Goal: Transaction & Acquisition: Purchase product/service

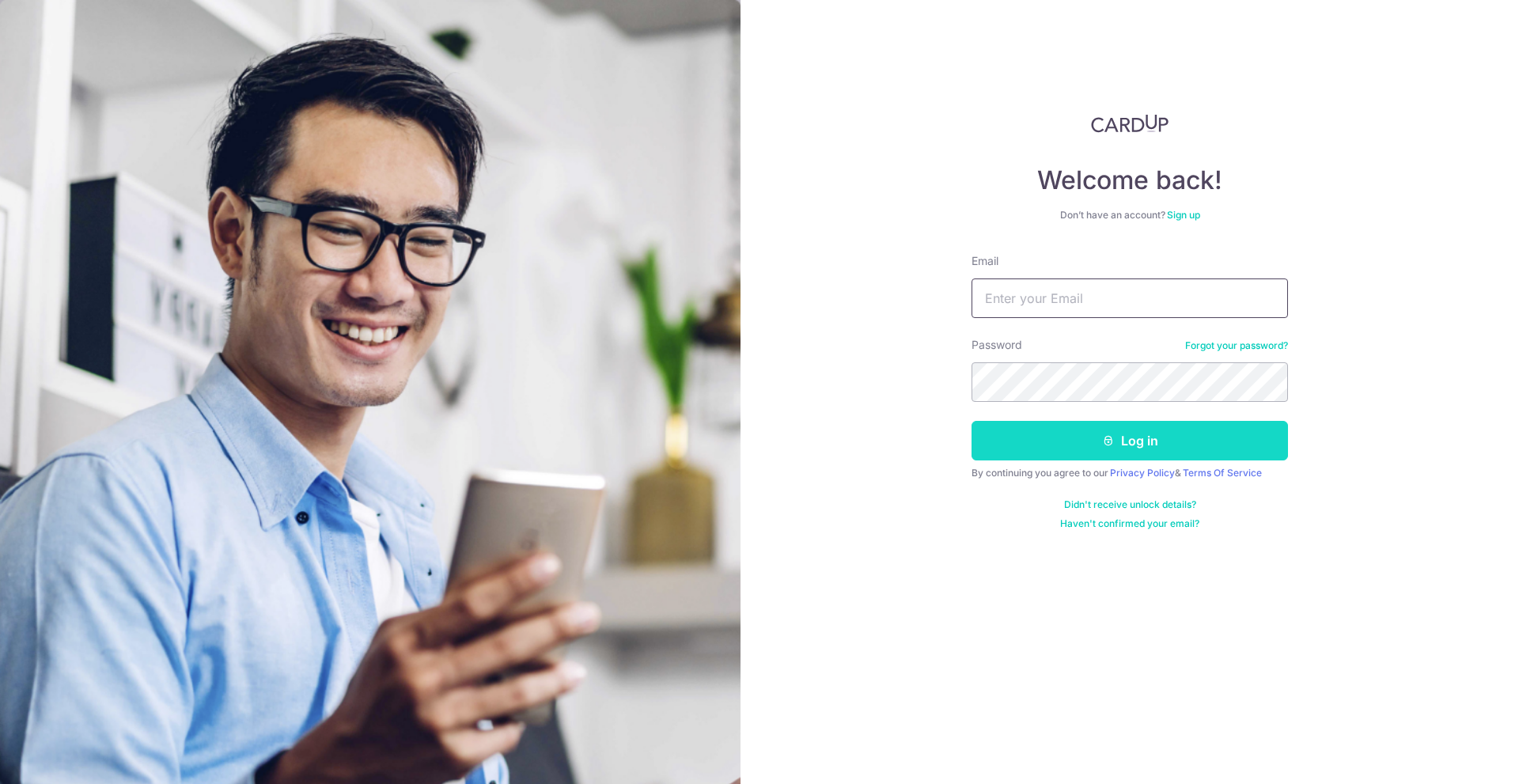
type input "[EMAIL_ADDRESS][DOMAIN_NAME]"
click at [1107, 447] on icon "submit" at bounding box center [1108, 440] width 13 height 13
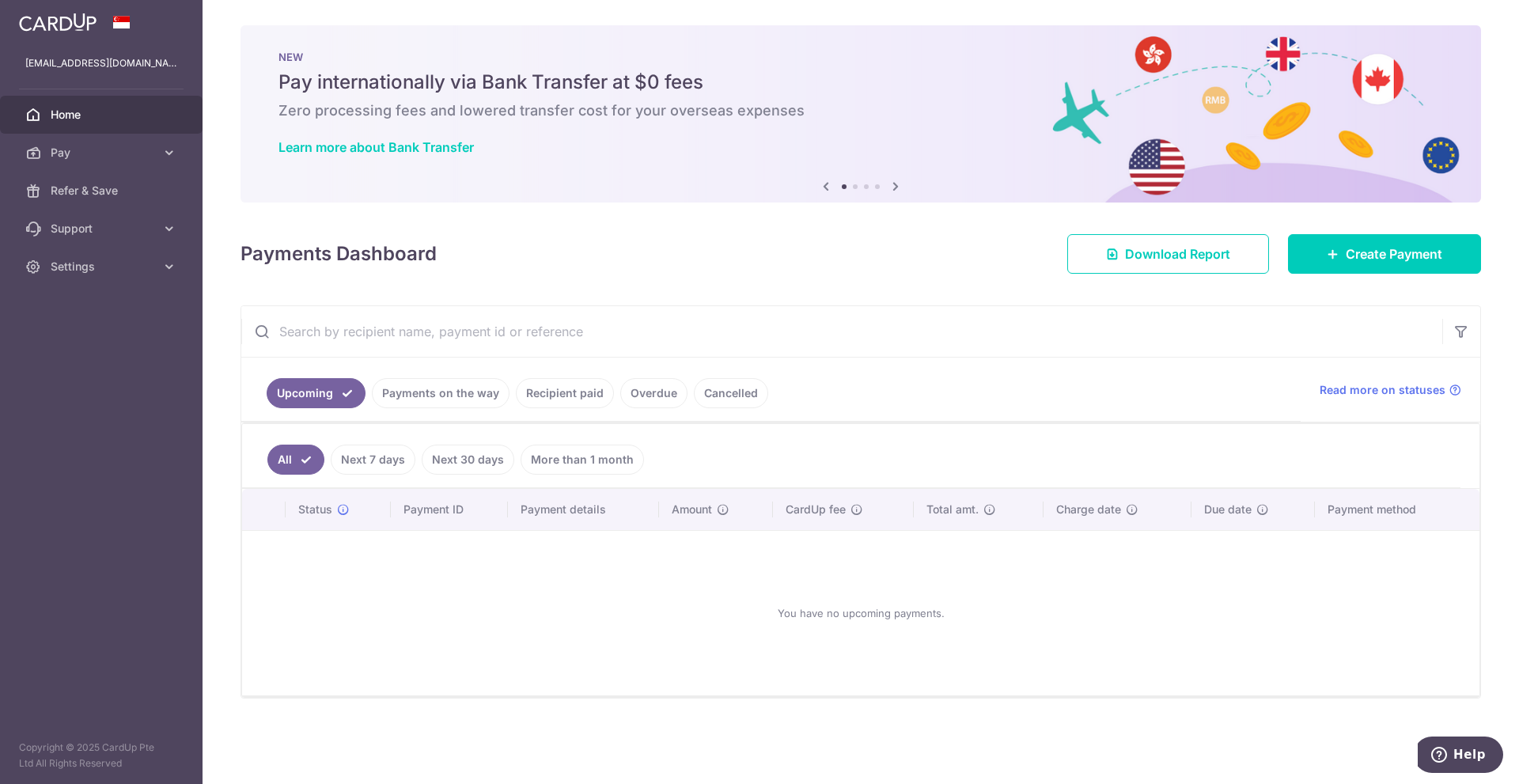
click at [387, 319] on input "text" at bounding box center [842, 332] width 1201 height 50
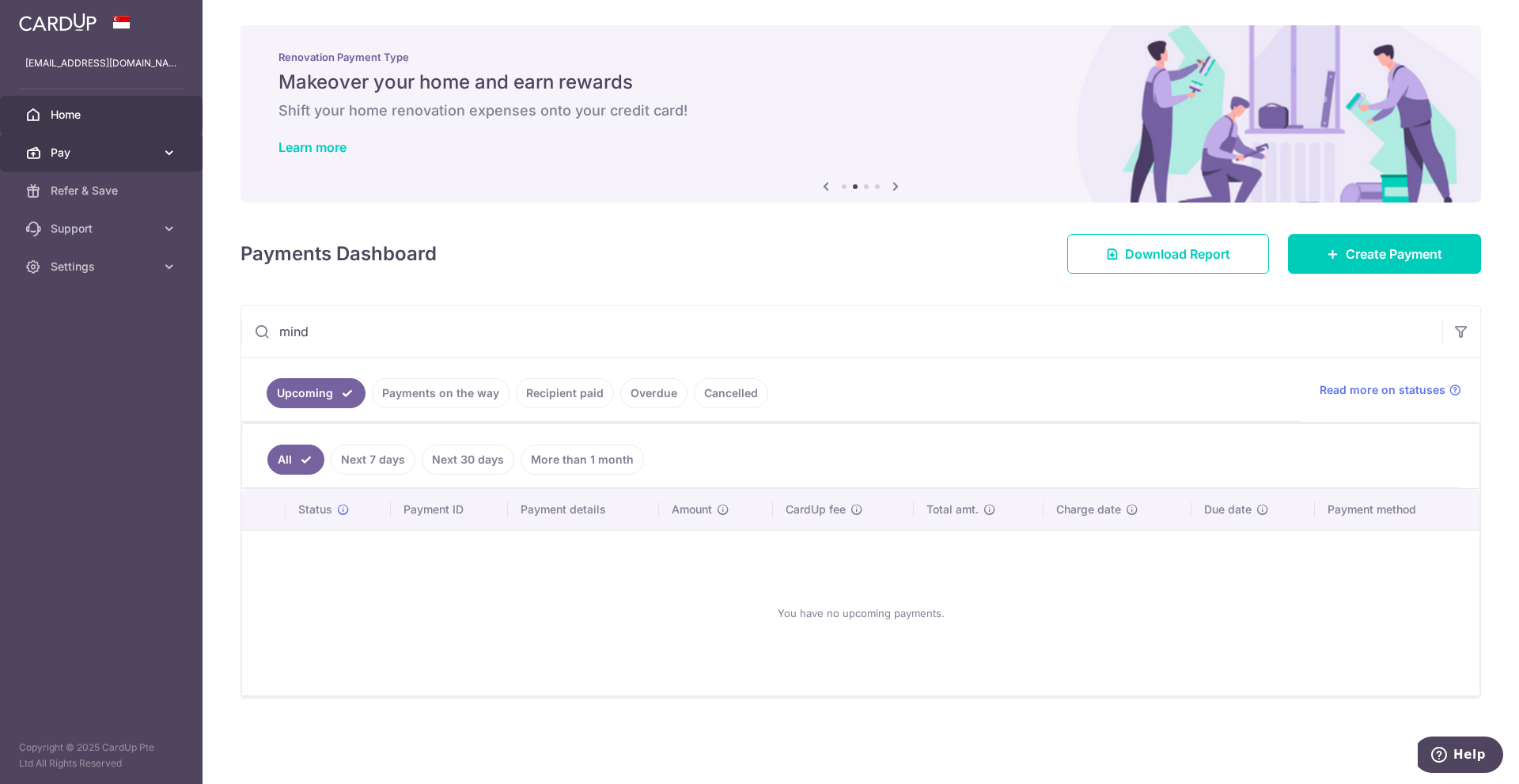
type input "mind"
click at [121, 161] on link "Pay" at bounding box center [102, 152] width 203 height 38
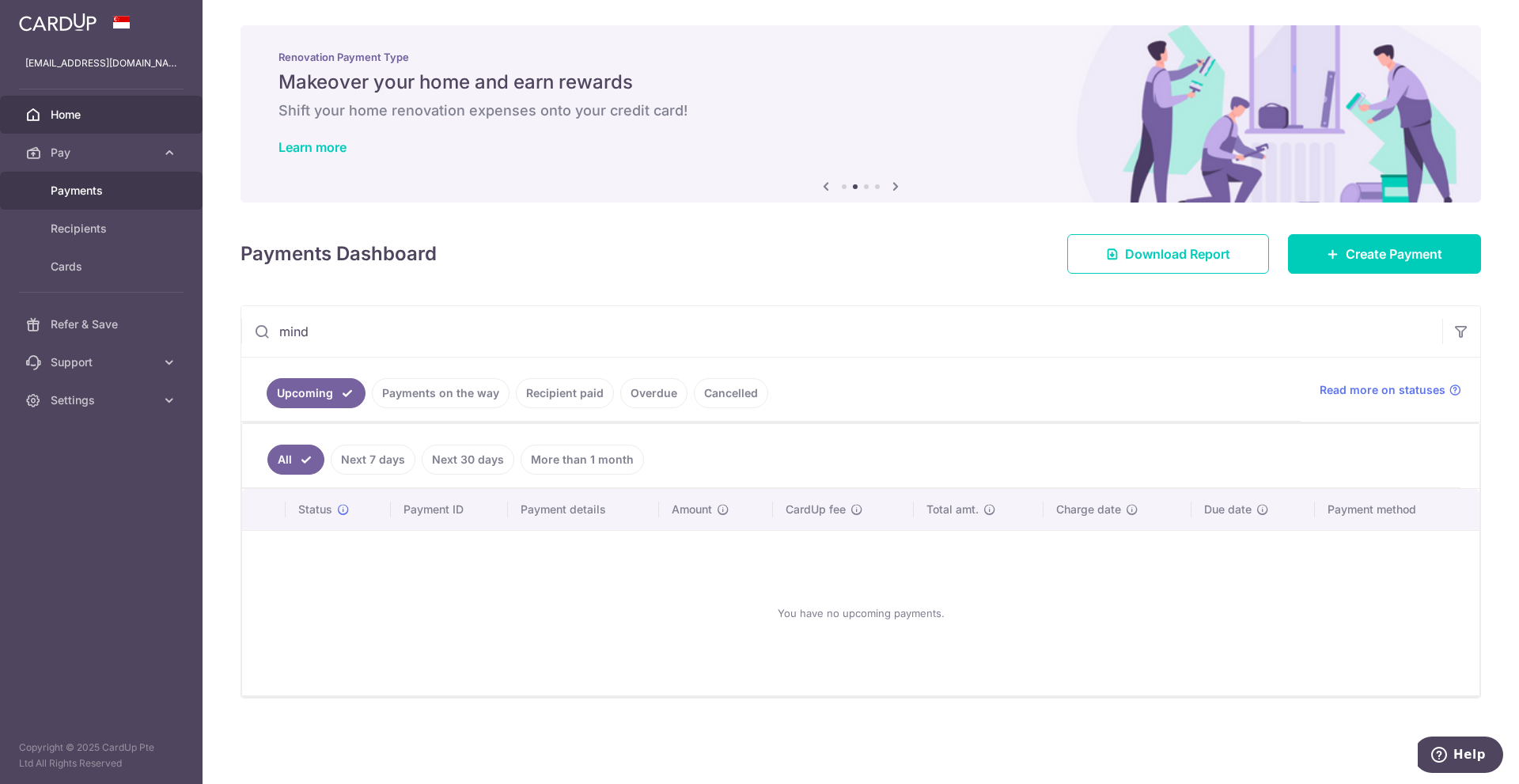
click at [80, 192] on span "Payments" at bounding box center [102, 190] width 104 height 15
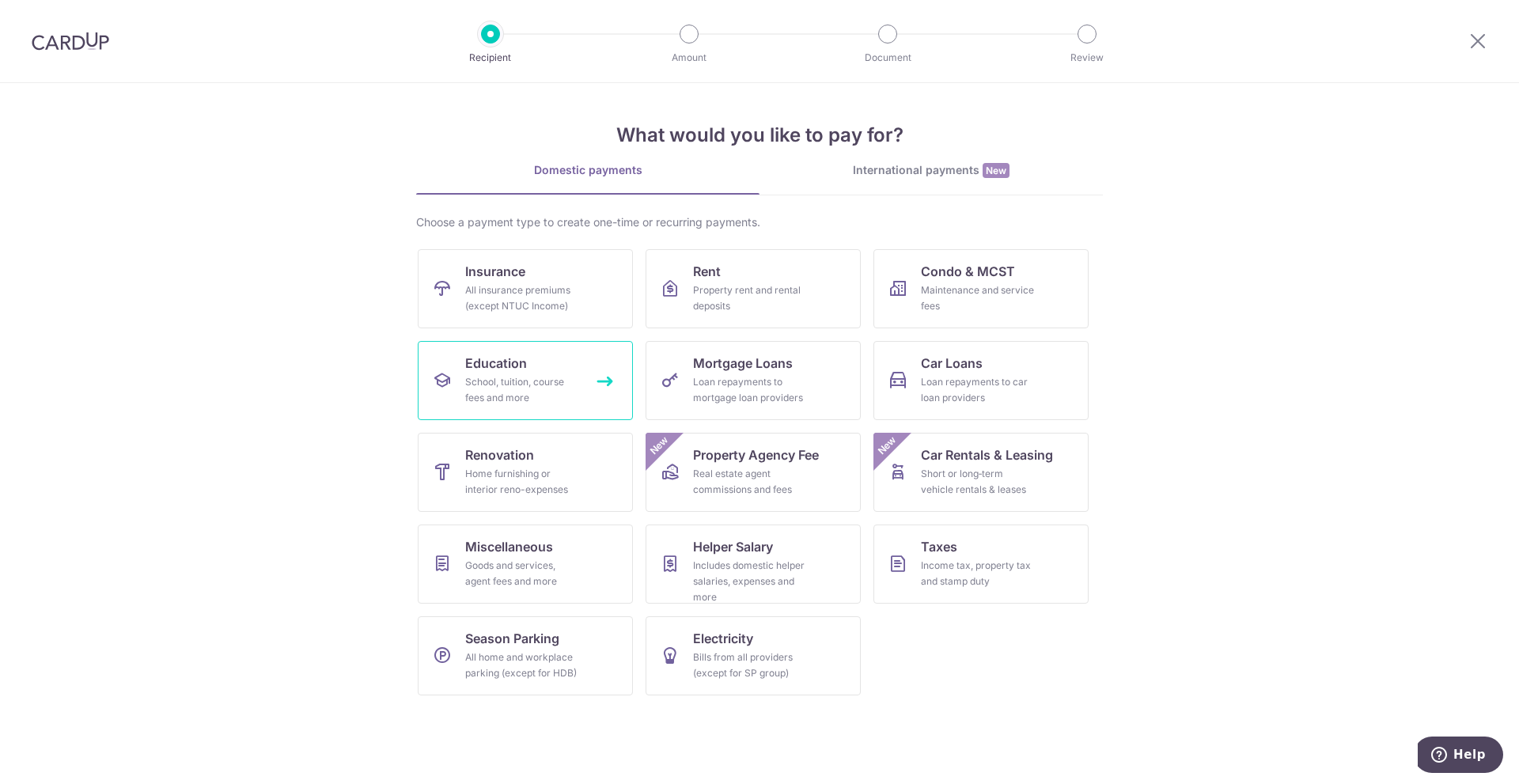
click at [506, 363] on span "Education" at bounding box center [496, 363] width 62 height 19
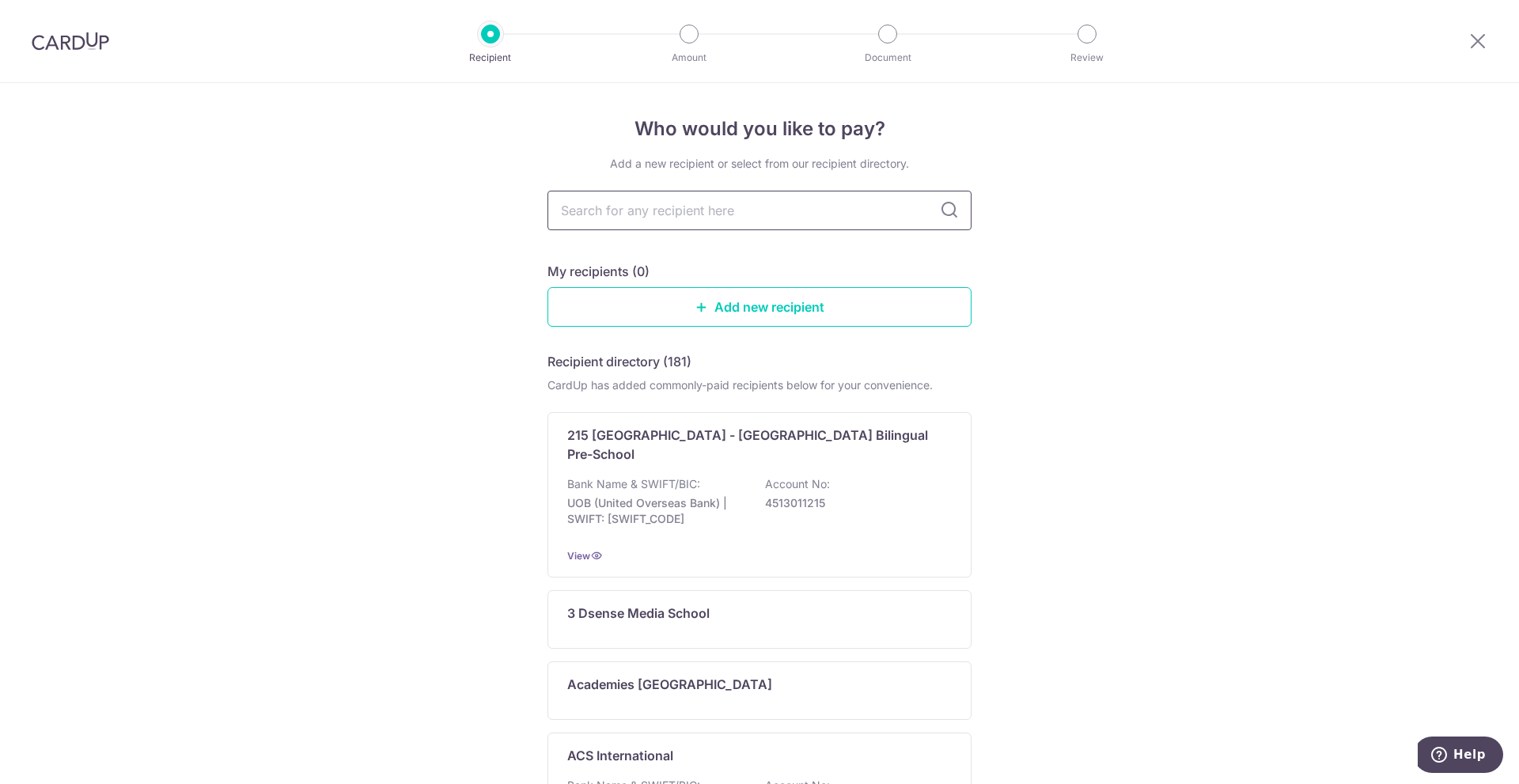
click at [672, 213] on input "text" at bounding box center [759, 210] width 424 height 40
type input "mind"
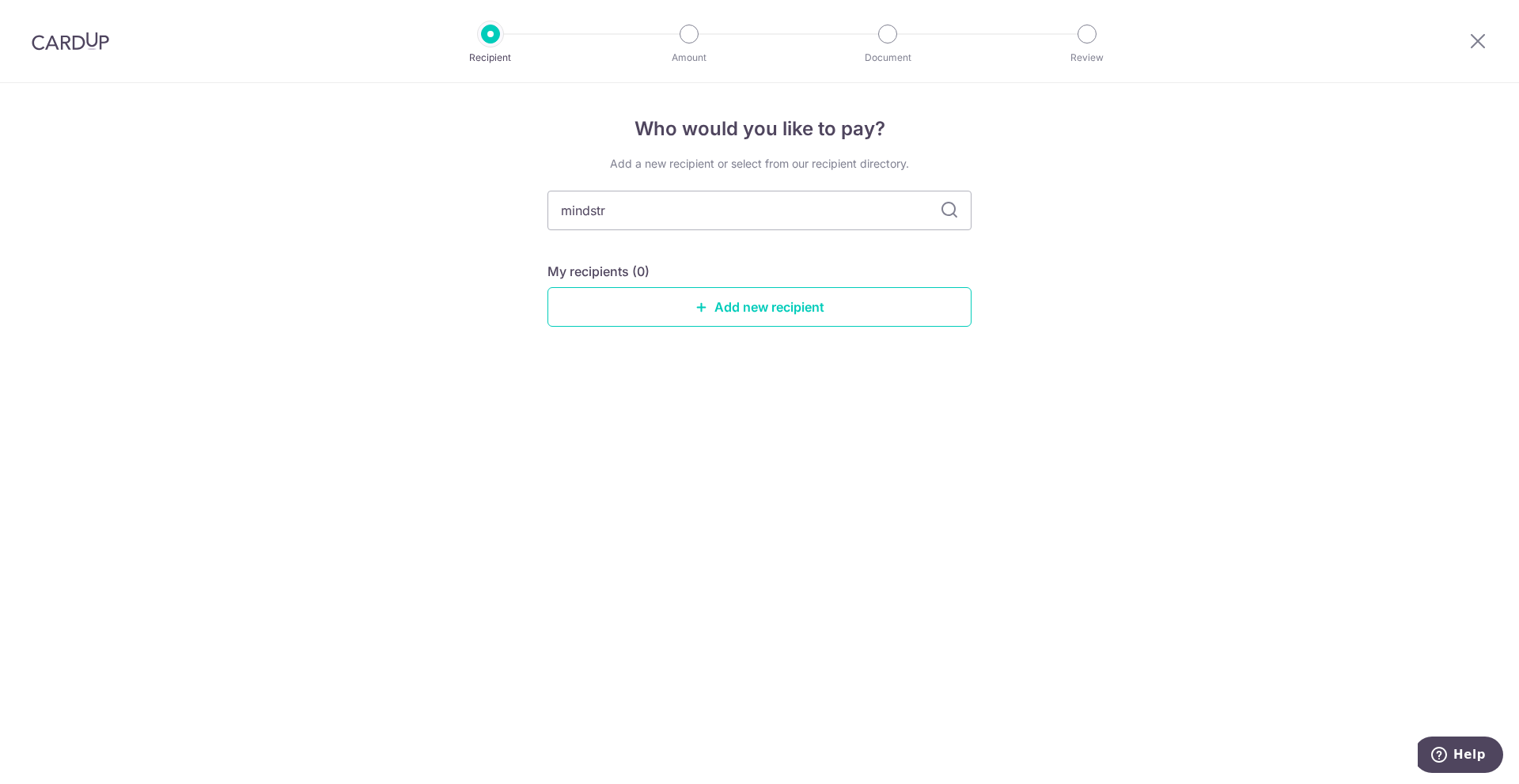
type input "mindstre"
type input "mind stretcher"
click at [594, 220] on input "mind stretcher" at bounding box center [759, 210] width 424 height 40
type input "mindstretcher"
click at [711, 308] on link "Add new recipient" at bounding box center [759, 306] width 424 height 40
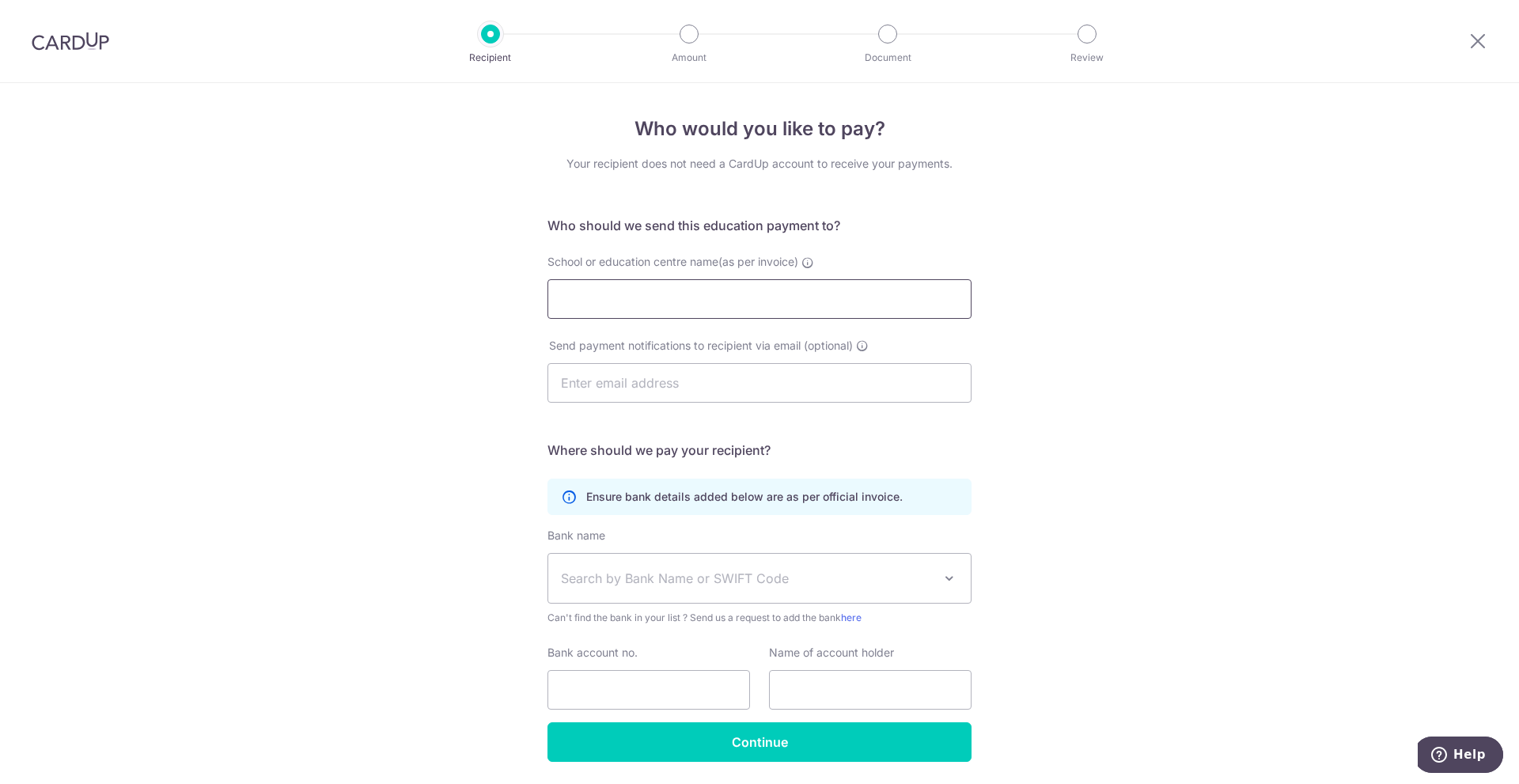
click at [714, 299] on input "School or education centre name(as per invoice)" at bounding box center [759, 299] width 424 height 40
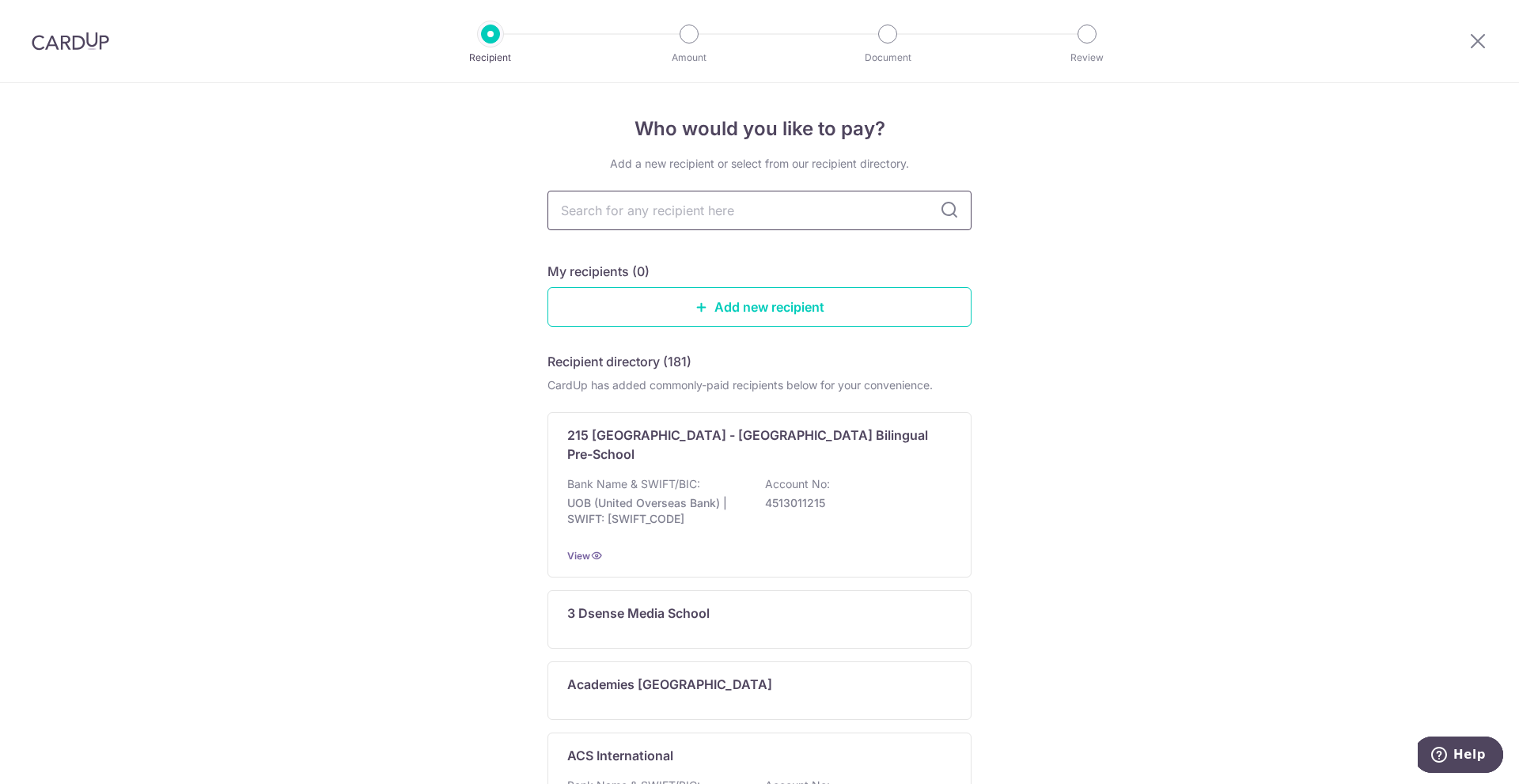
click at [611, 209] on input "text" at bounding box center [759, 210] width 424 height 40
type input "youth"
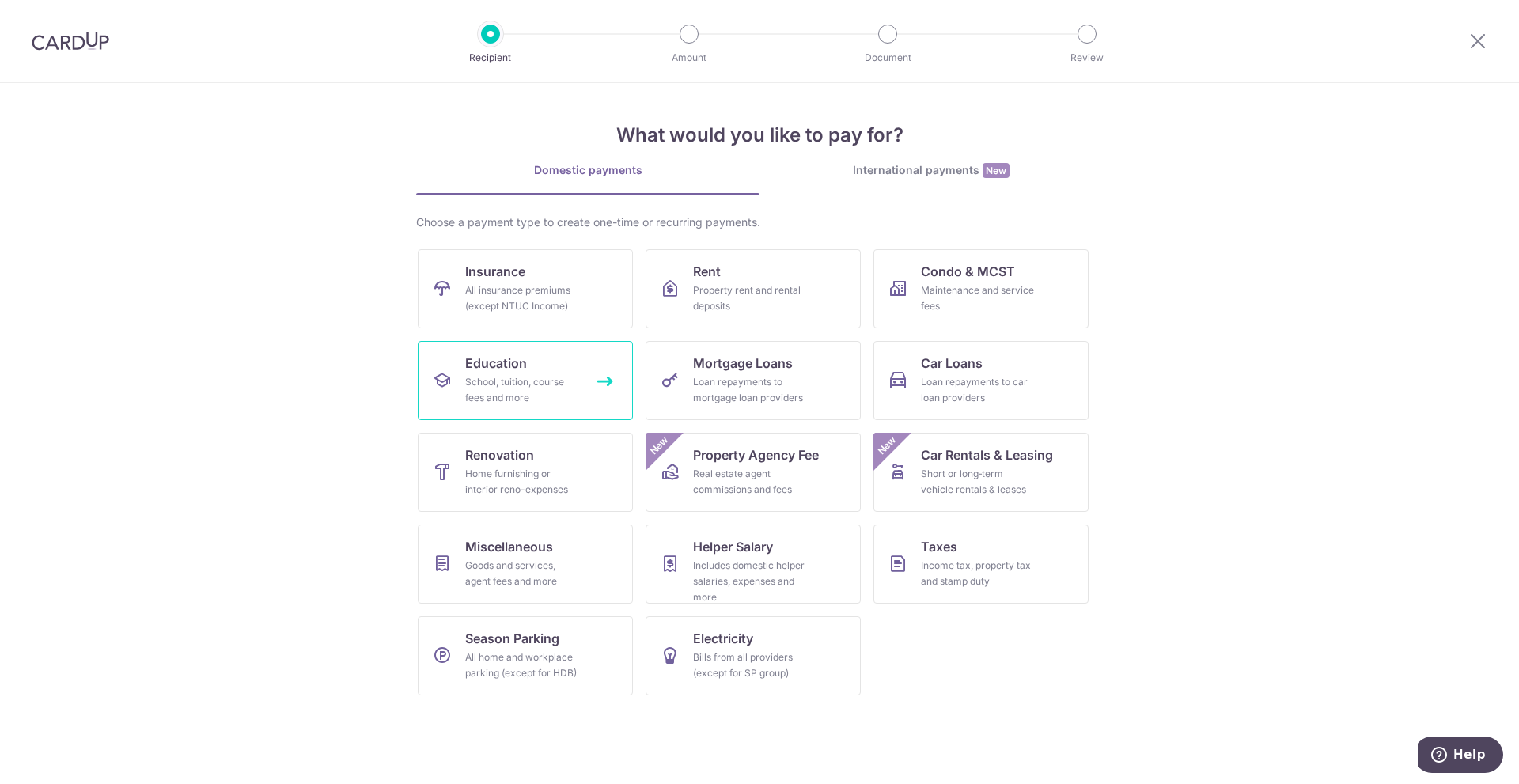
click at [512, 393] on div "School, tuition, course fees and more" at bounding box center [522, 390] width 114 height 32
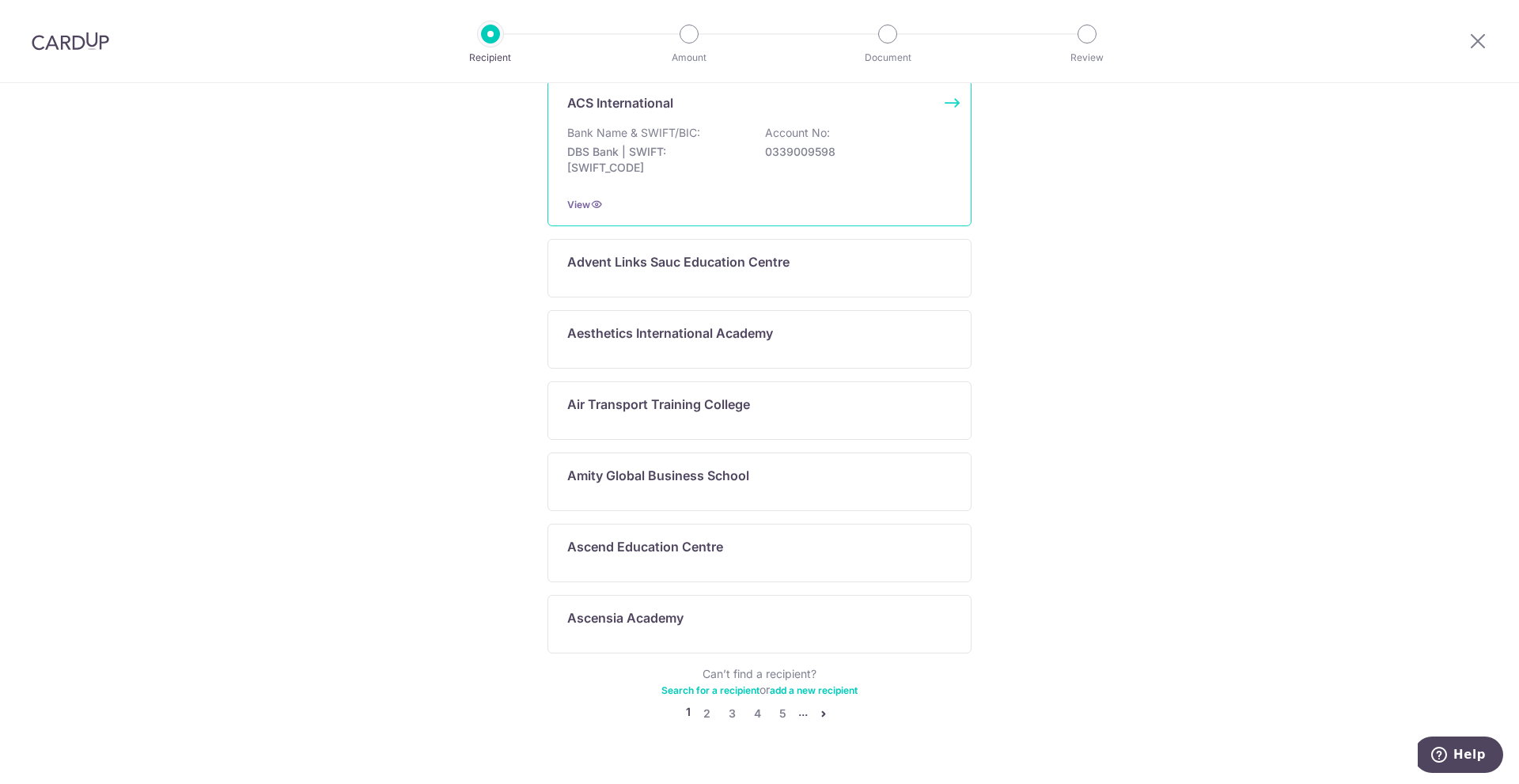
scroll to position [666, 0]
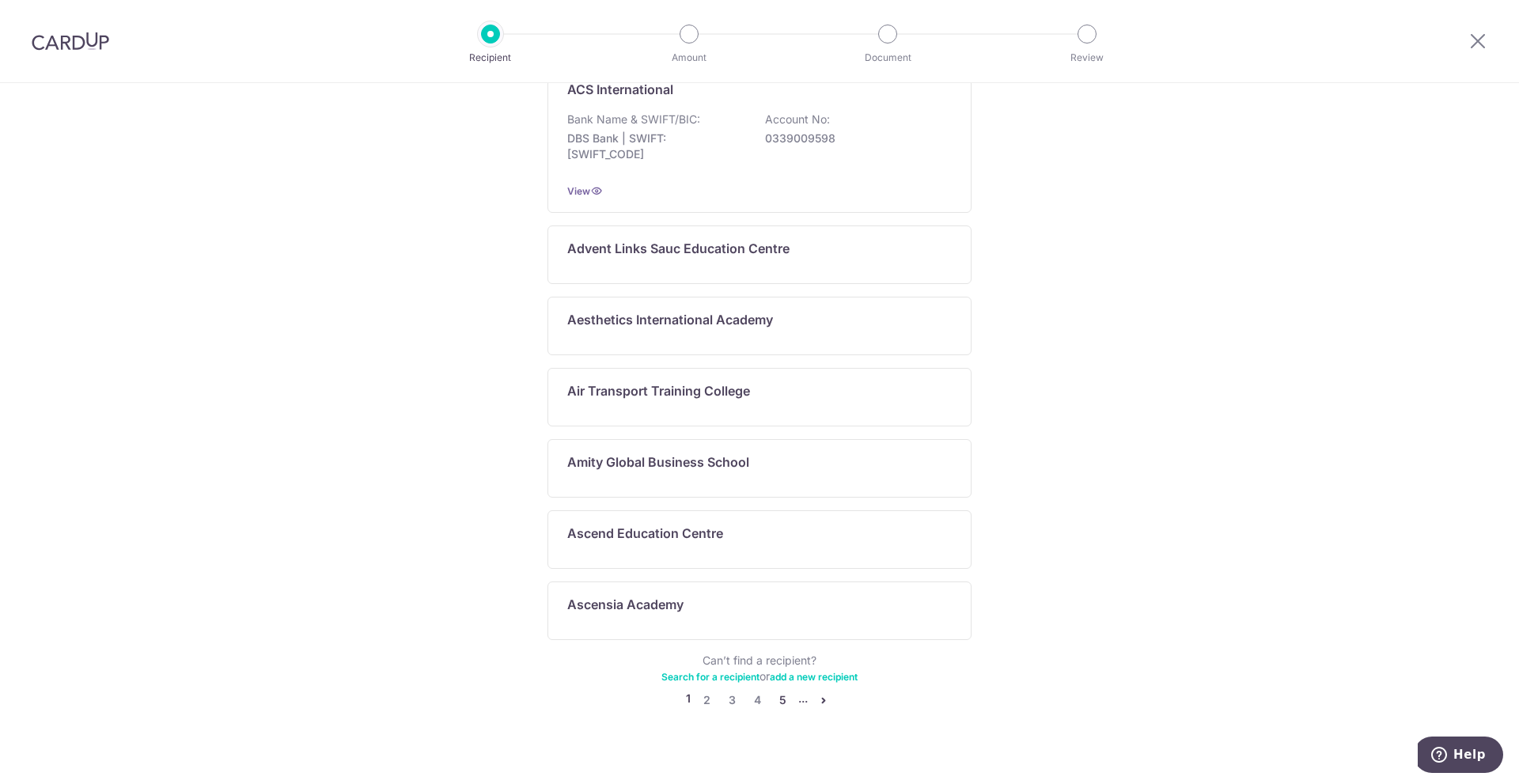
click at [779, 690] on link "5" at bounding box center [783, 700] width 19 height 19
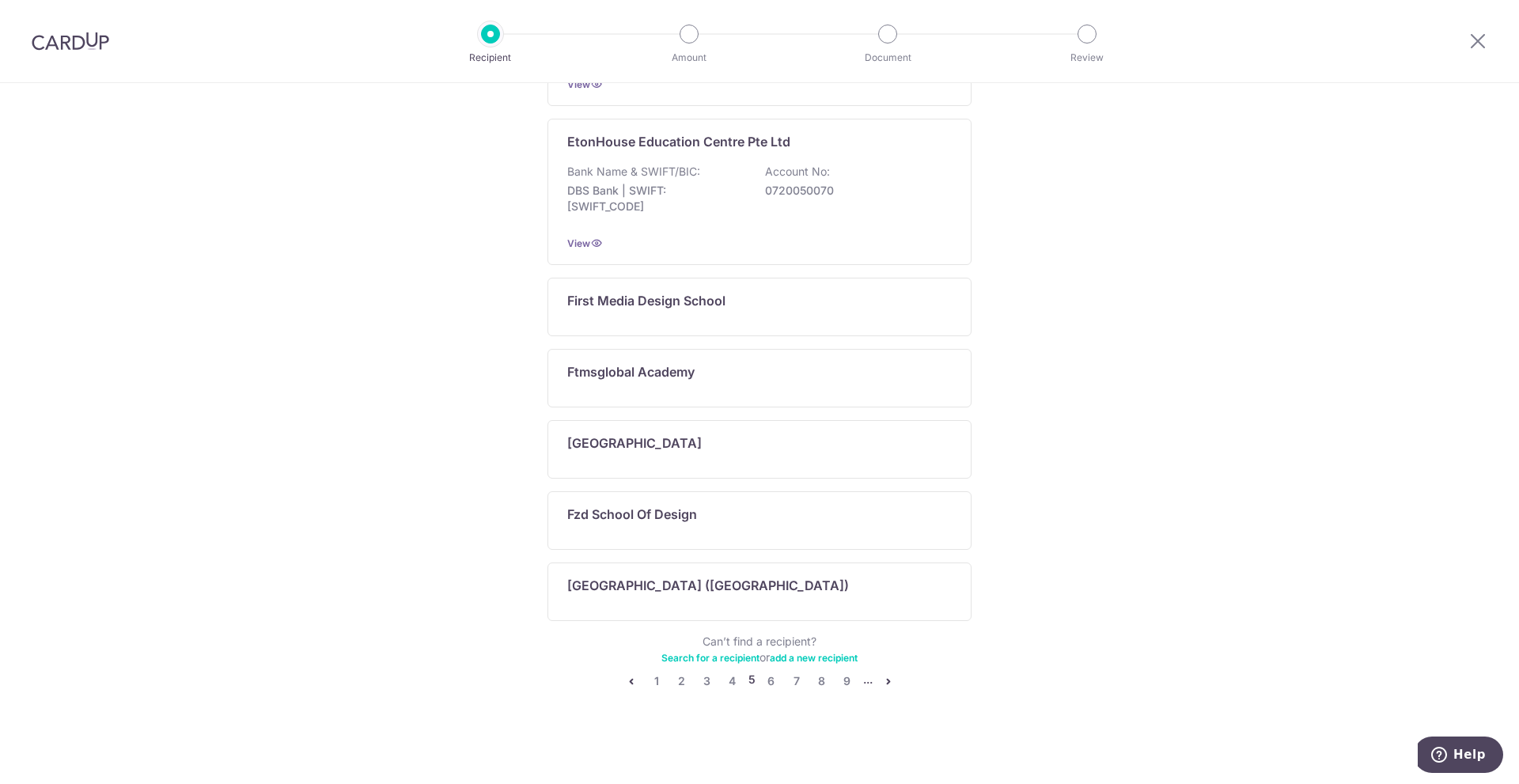
click at [729, 661] on link "Search for a recipient" at bounding box center [710, 657] width 98 height 12
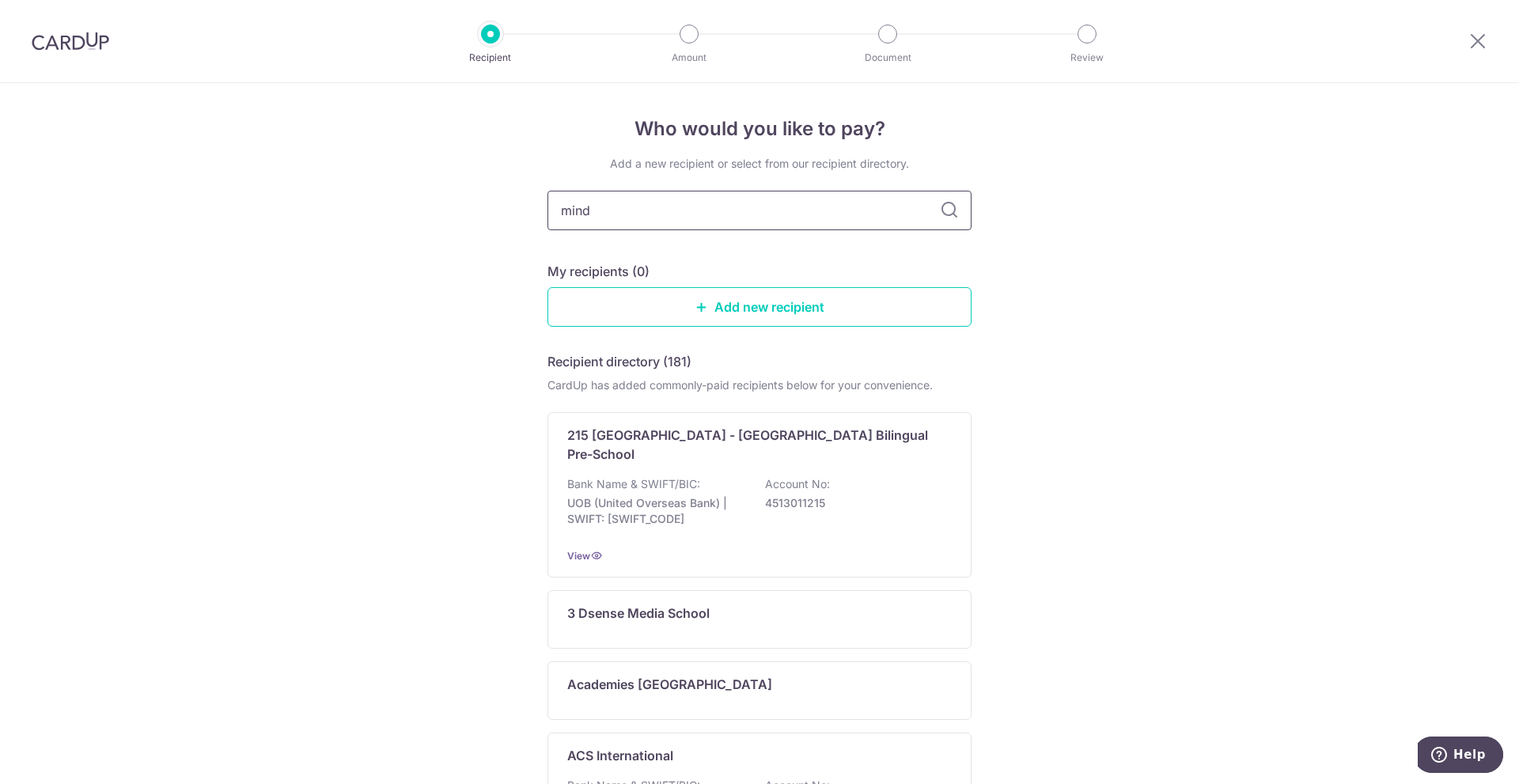
type input "mind"
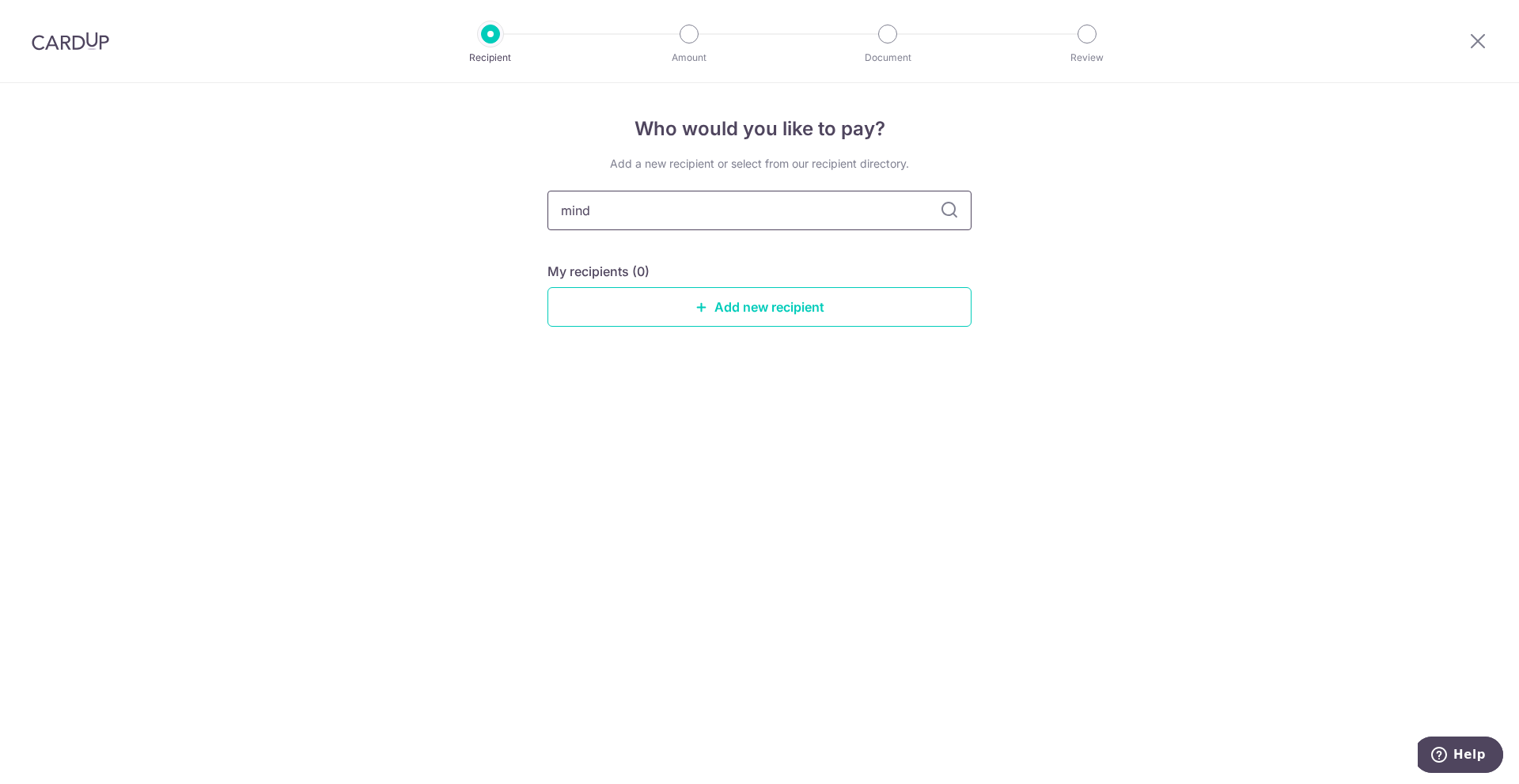
click at [677, 198] on input "mind" at bounding box center [759, 210] width 424 height 40
click at [463, 237] on div "Who would you like to pay? Add a new recipient or select from our recipient dir…" at bounding box center [759, 433] width 1519 height 701
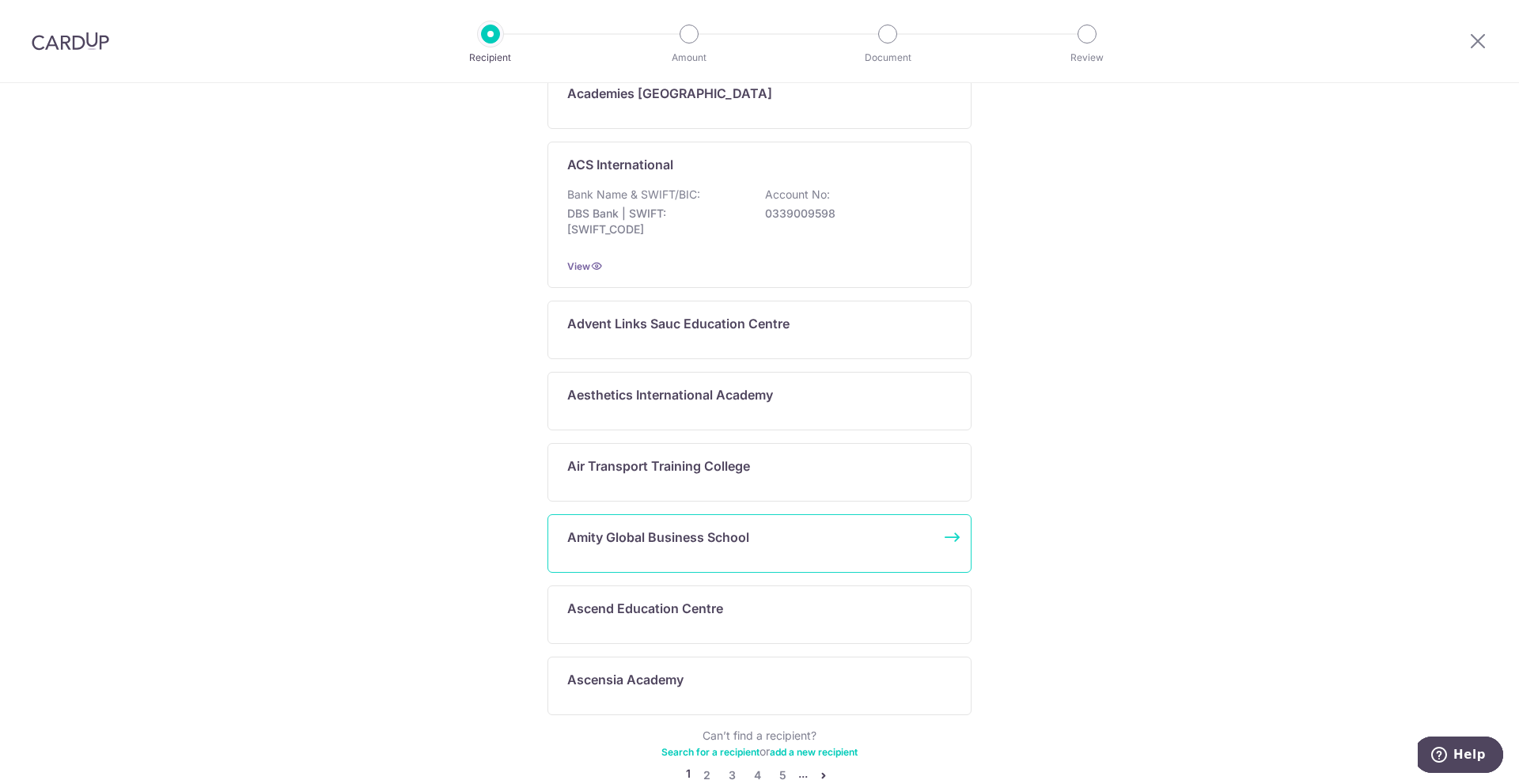
scroll to position [666, 0]
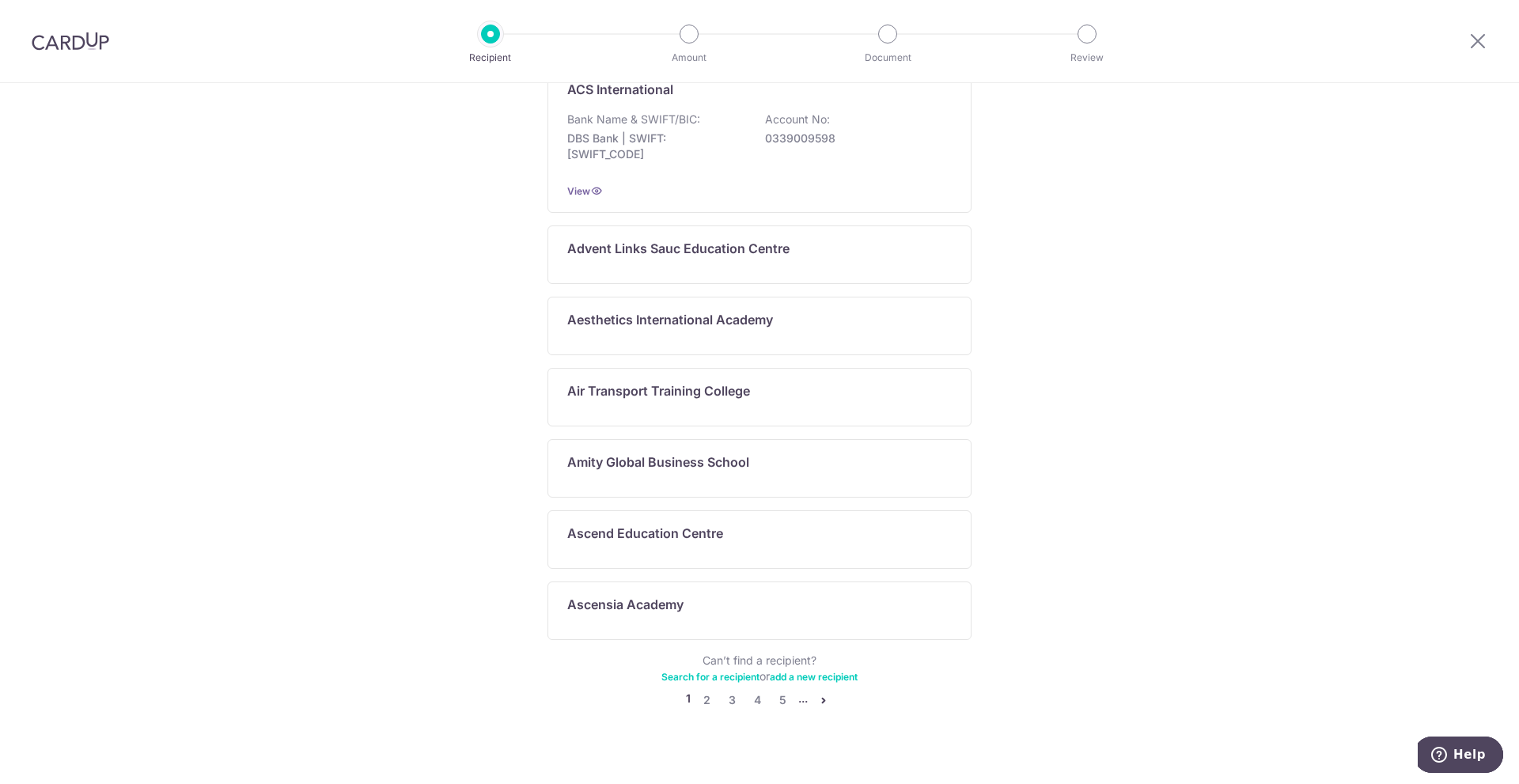
click at [791, 690] on ul "1 2 3 4 5 ..." at bounding box center [760, 700] width 147 height 19
click at [819, 694] on icon "pager" at bounding box center [823, 700] width 13 height 13
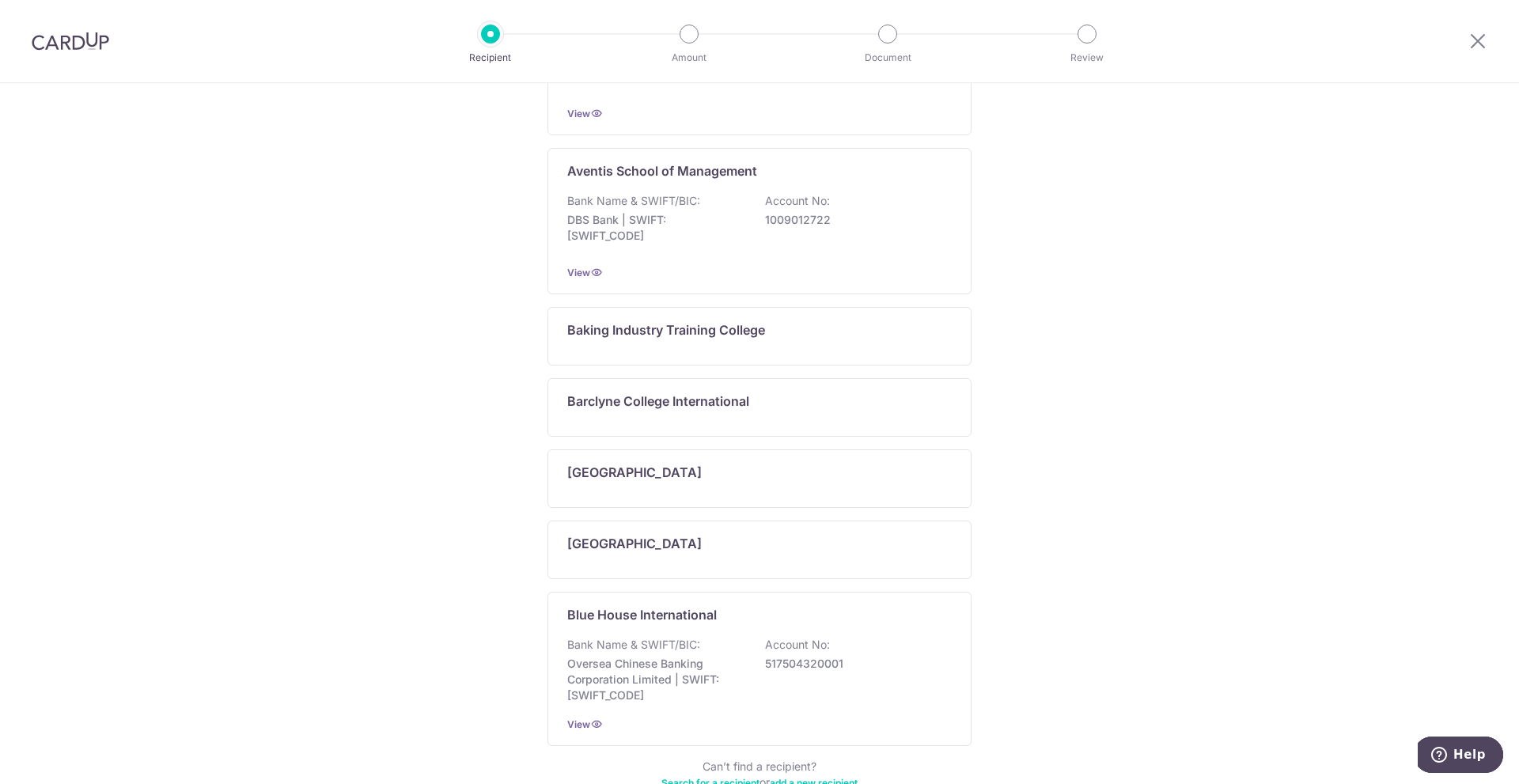
scroll to position [762, 0]
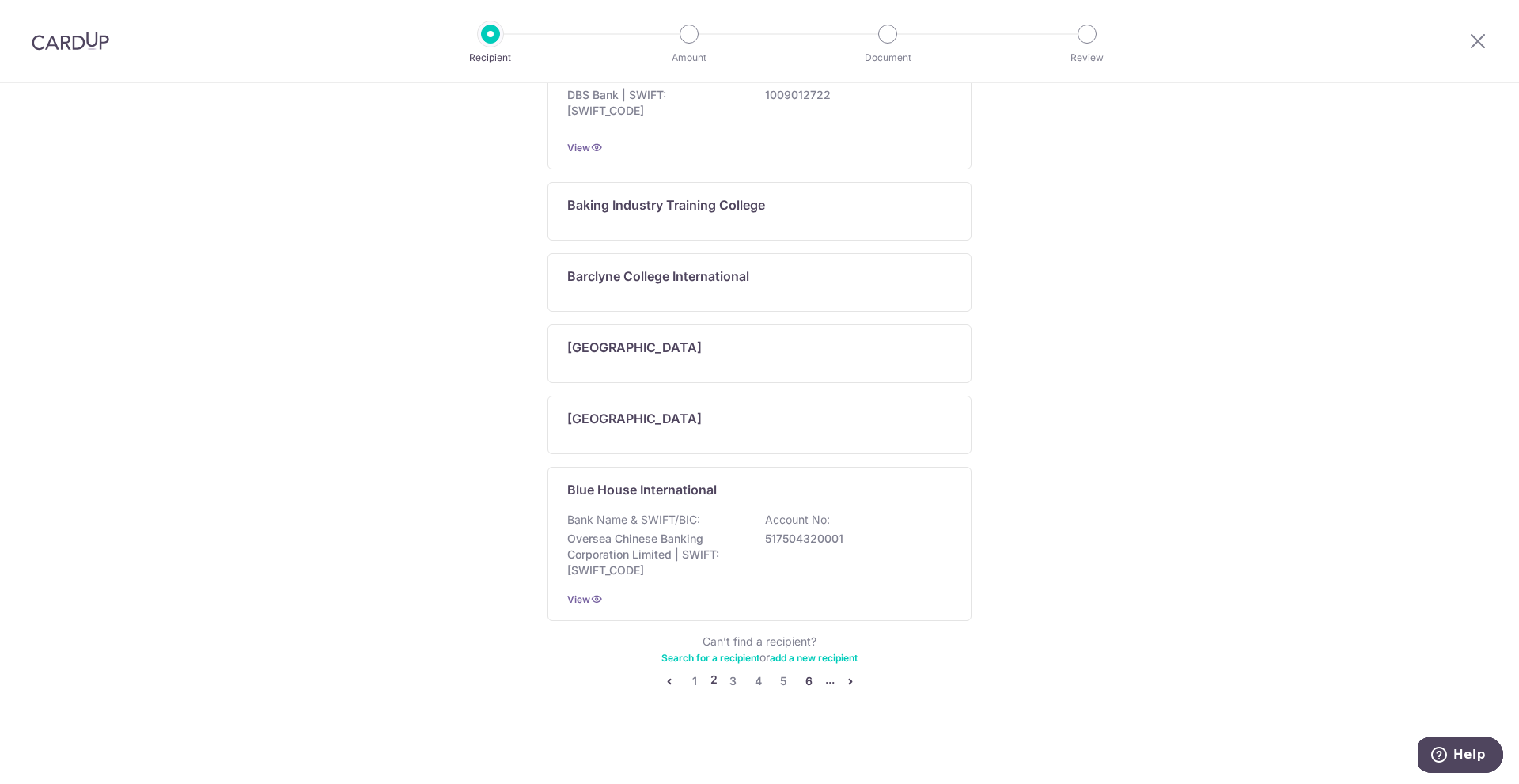
click at [802, 683] on link "6" at bounding box center [809, 682] width 19 height 19
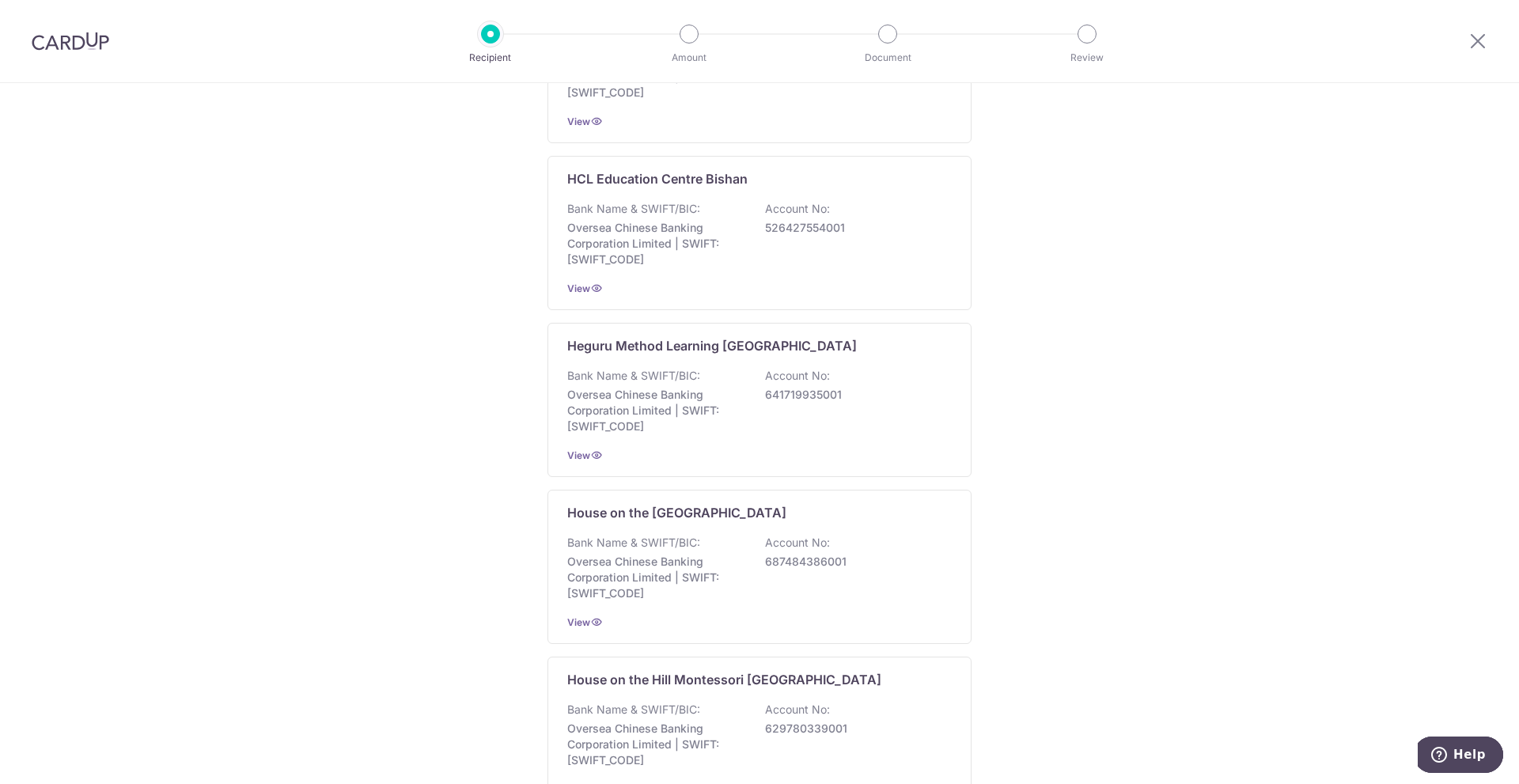
scroll to position [969, 0]
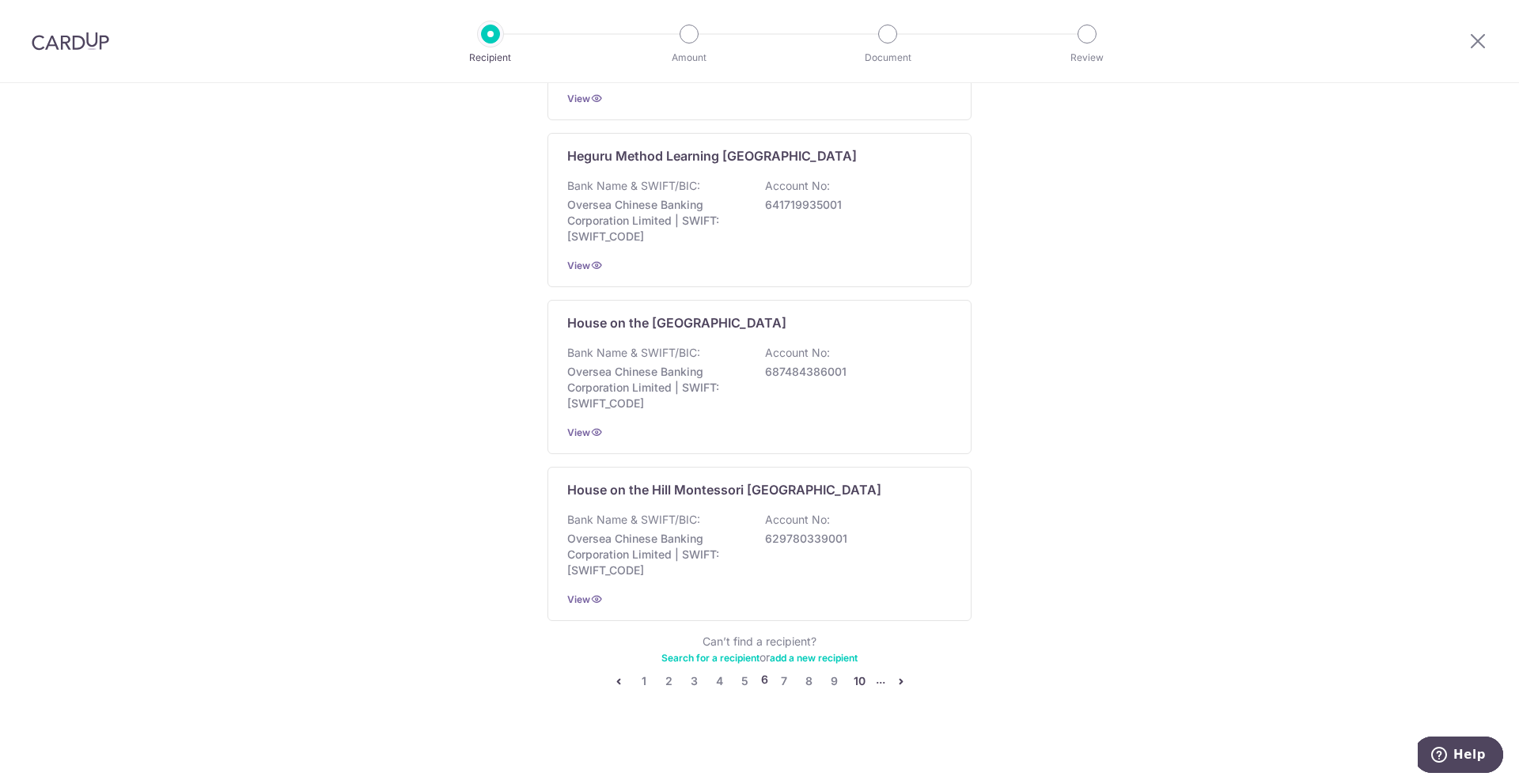
click at [856, 678] on link "10" at bounding box center [861, 682] width 19 height 19
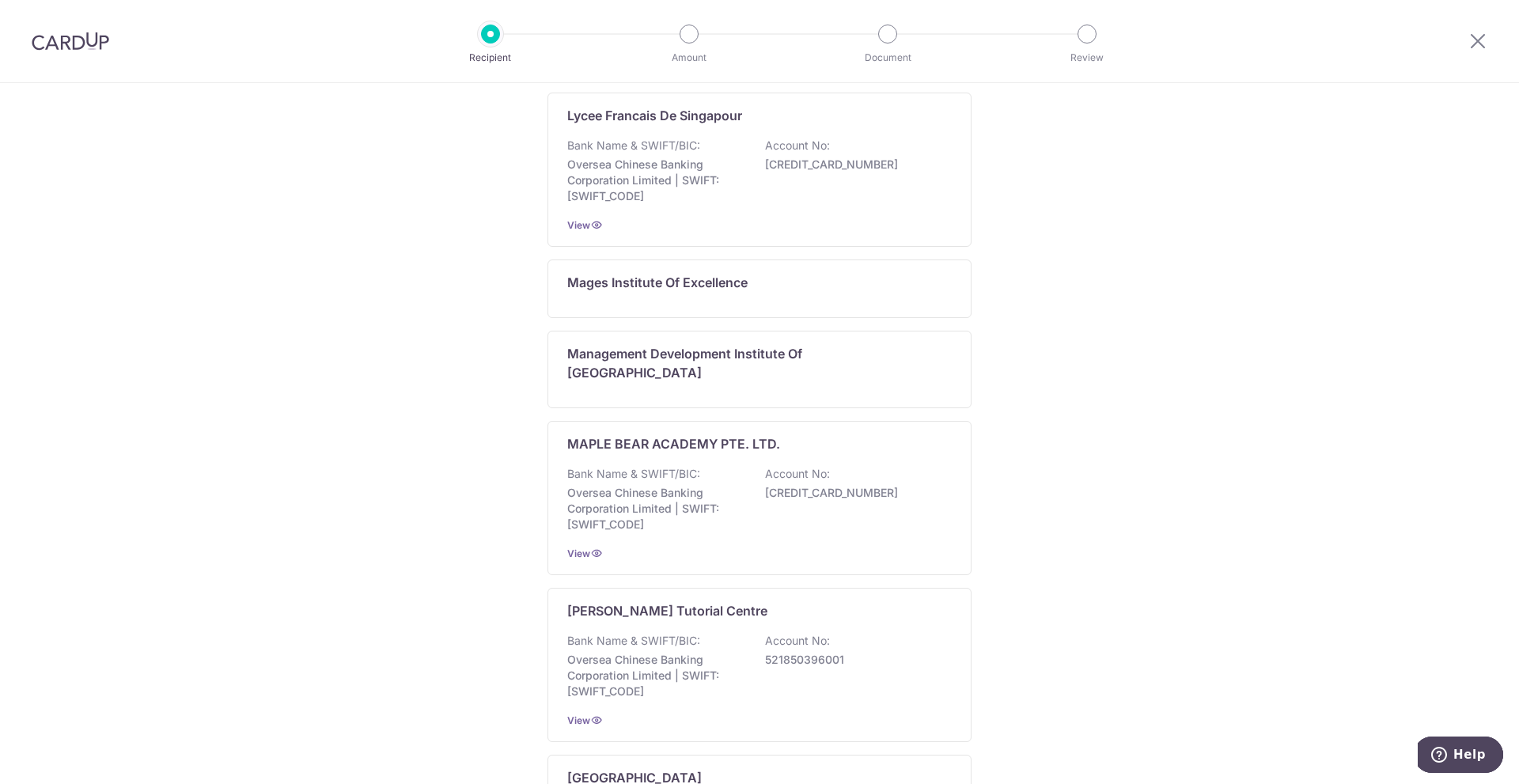
scroll to position [1049, 0]
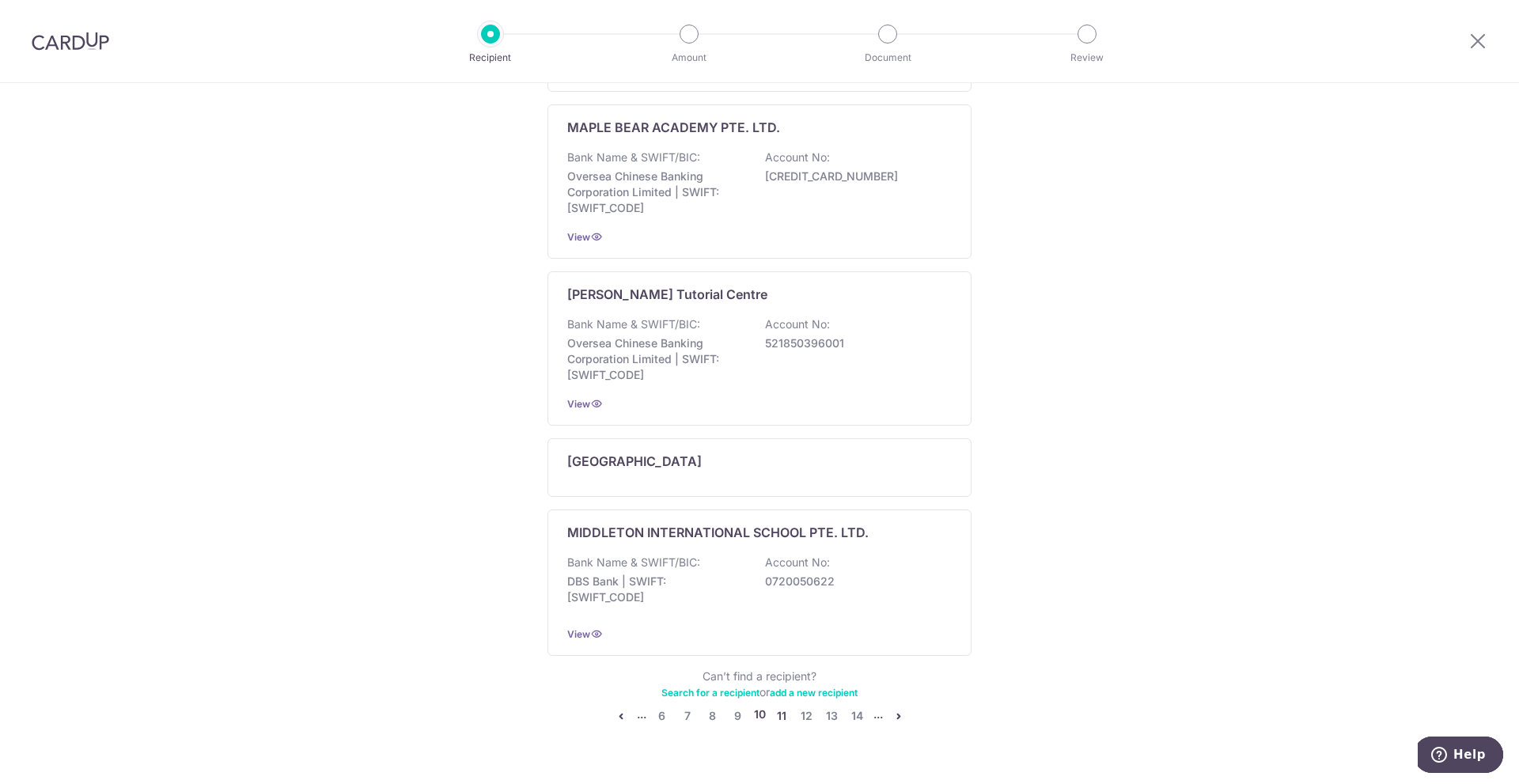
click at [783, 707] on link "11" at bounding box center [782, 716] width 19 height 19
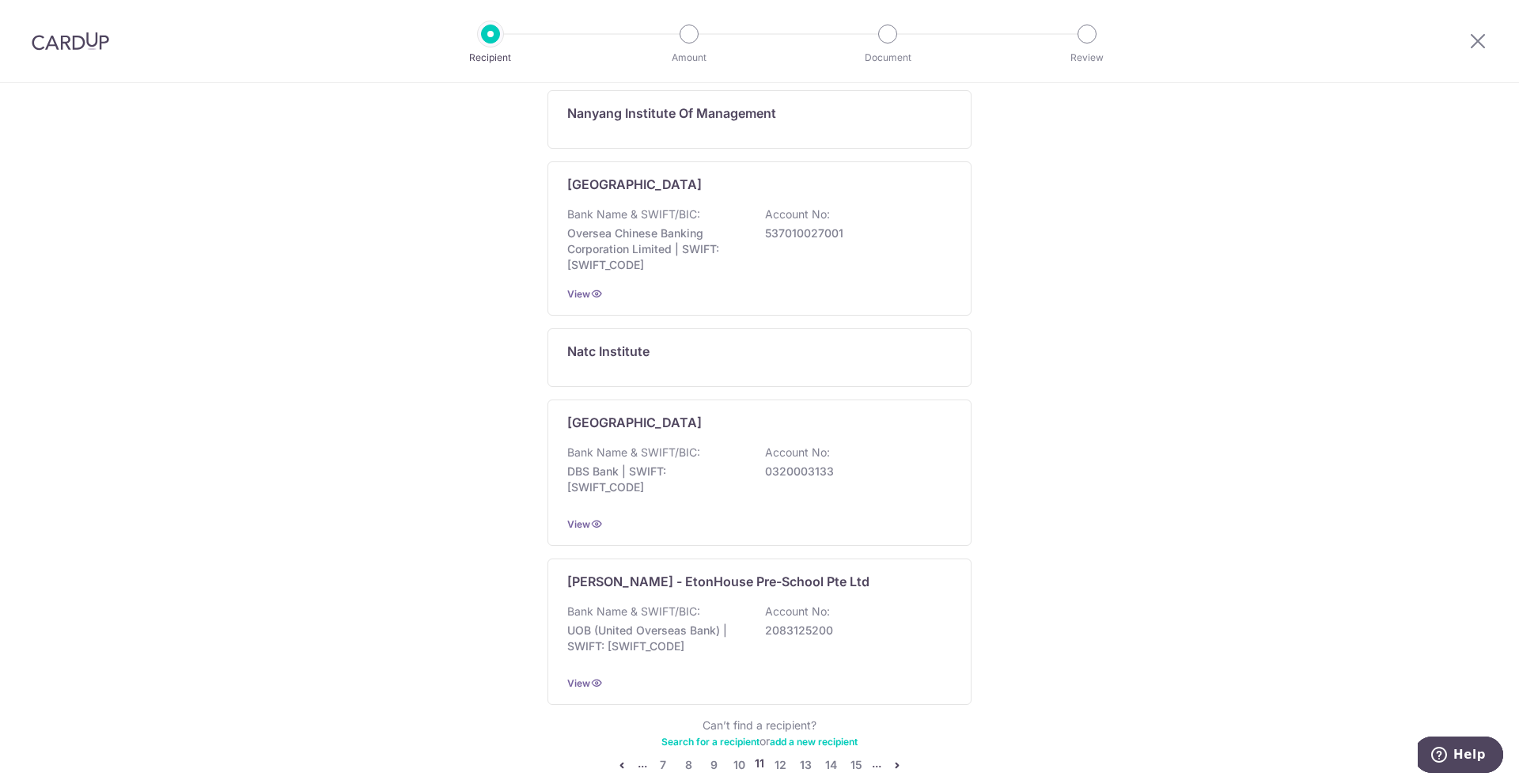
scroll to position [1033, 0]
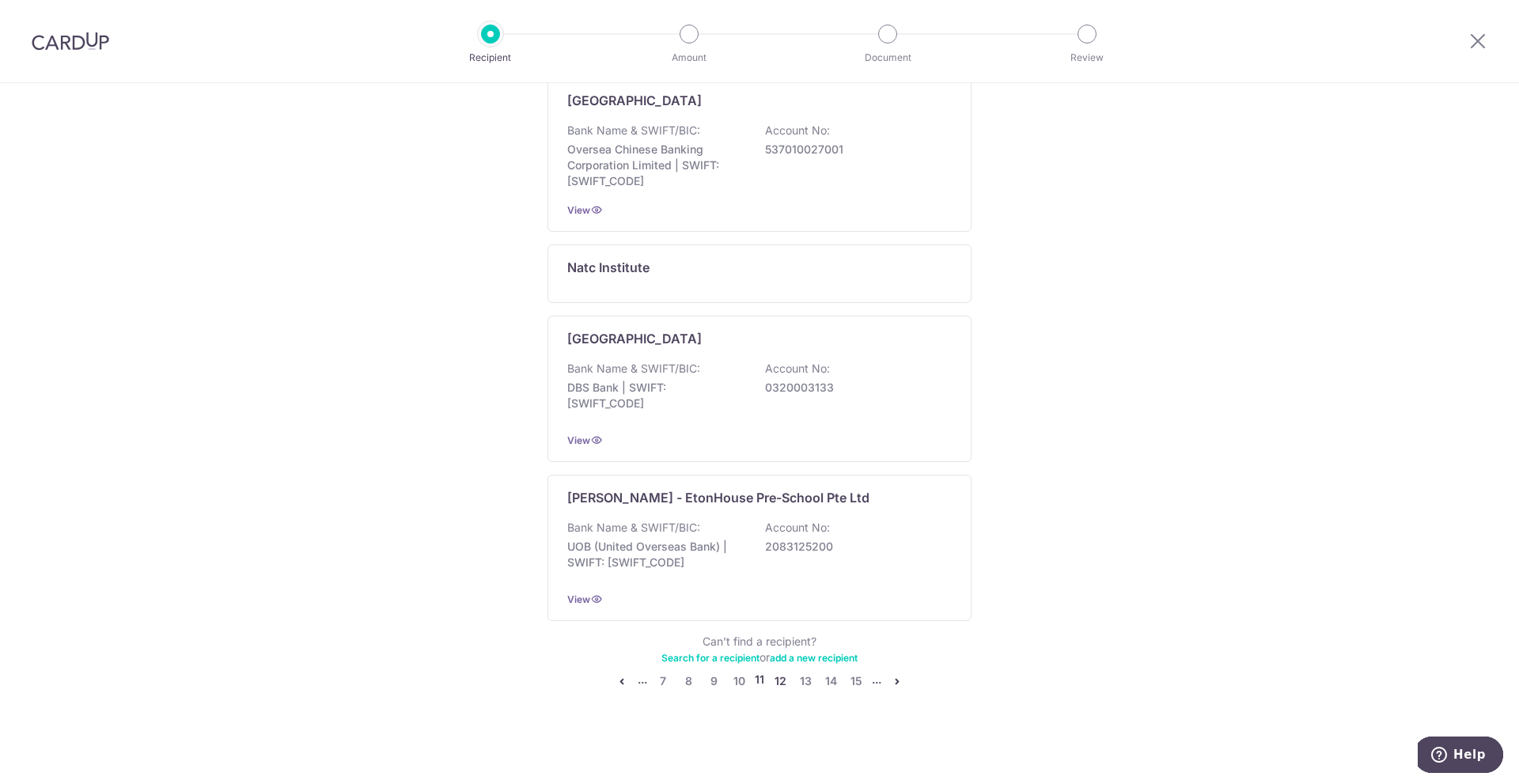
click at [774, 683] on link "12" at bounding box center [780, 682] width 19 height 19
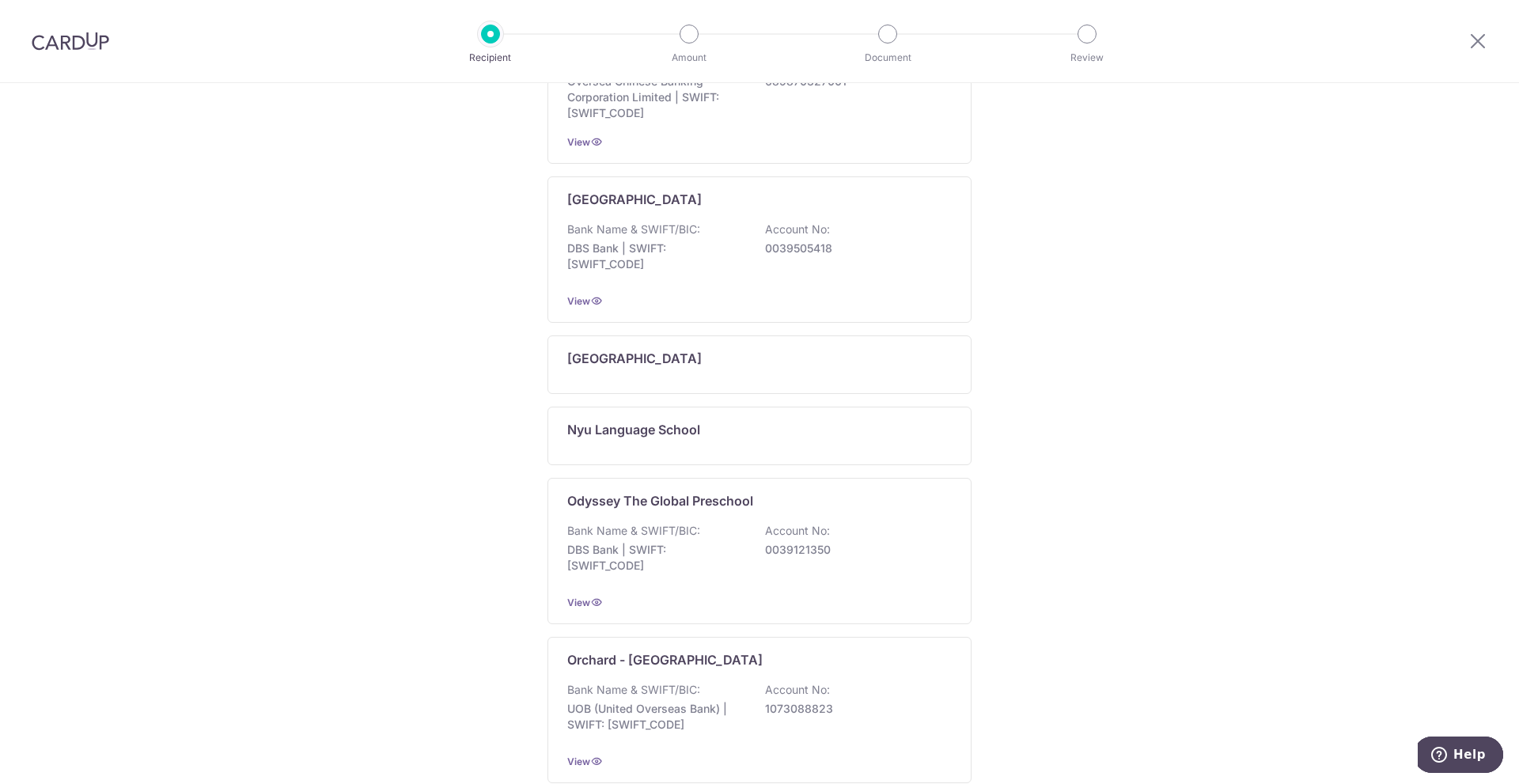
scroll to position [938, 0]
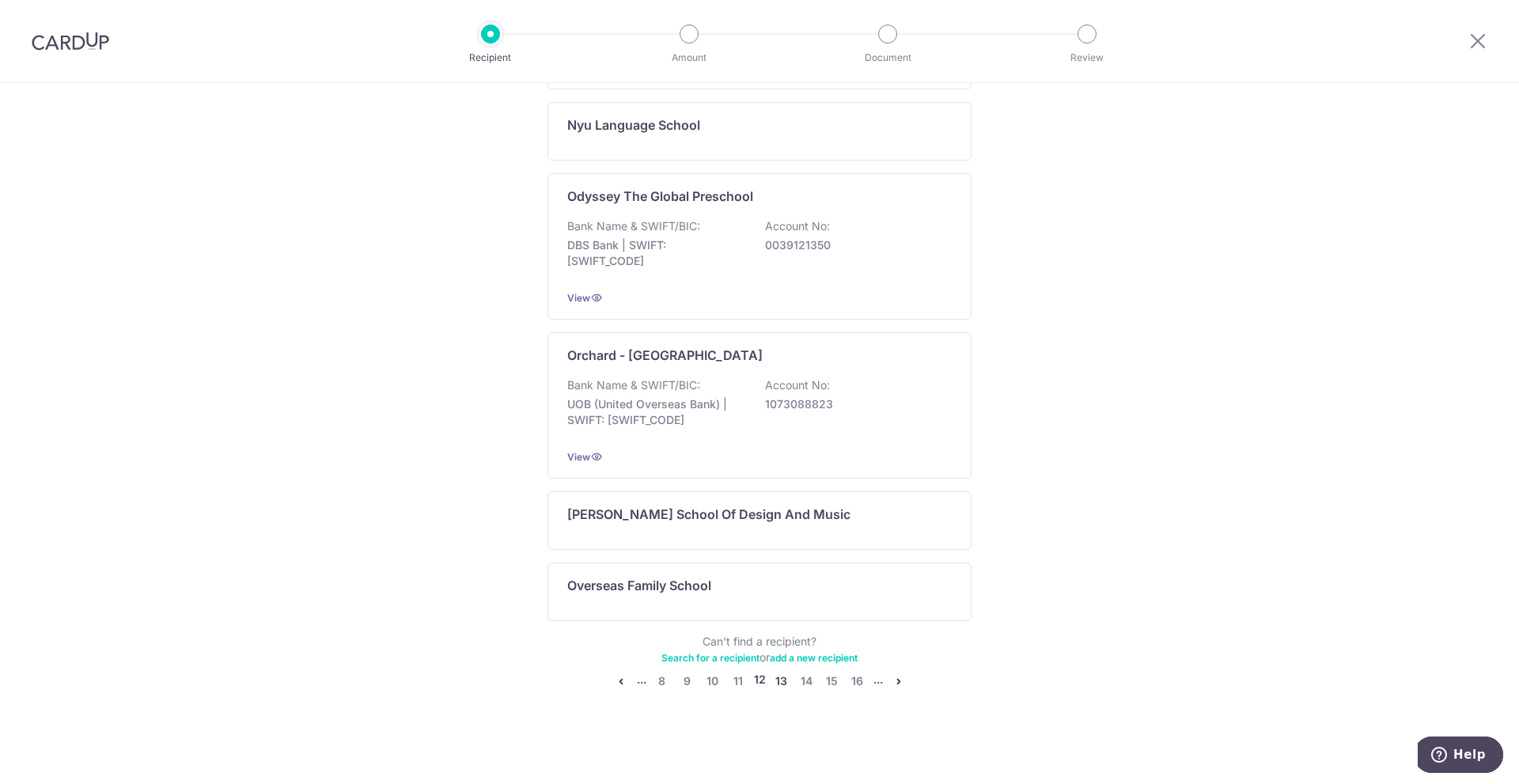
click at [777, 682] on link "13" at bounding box center [782, 682] width 19 height 19
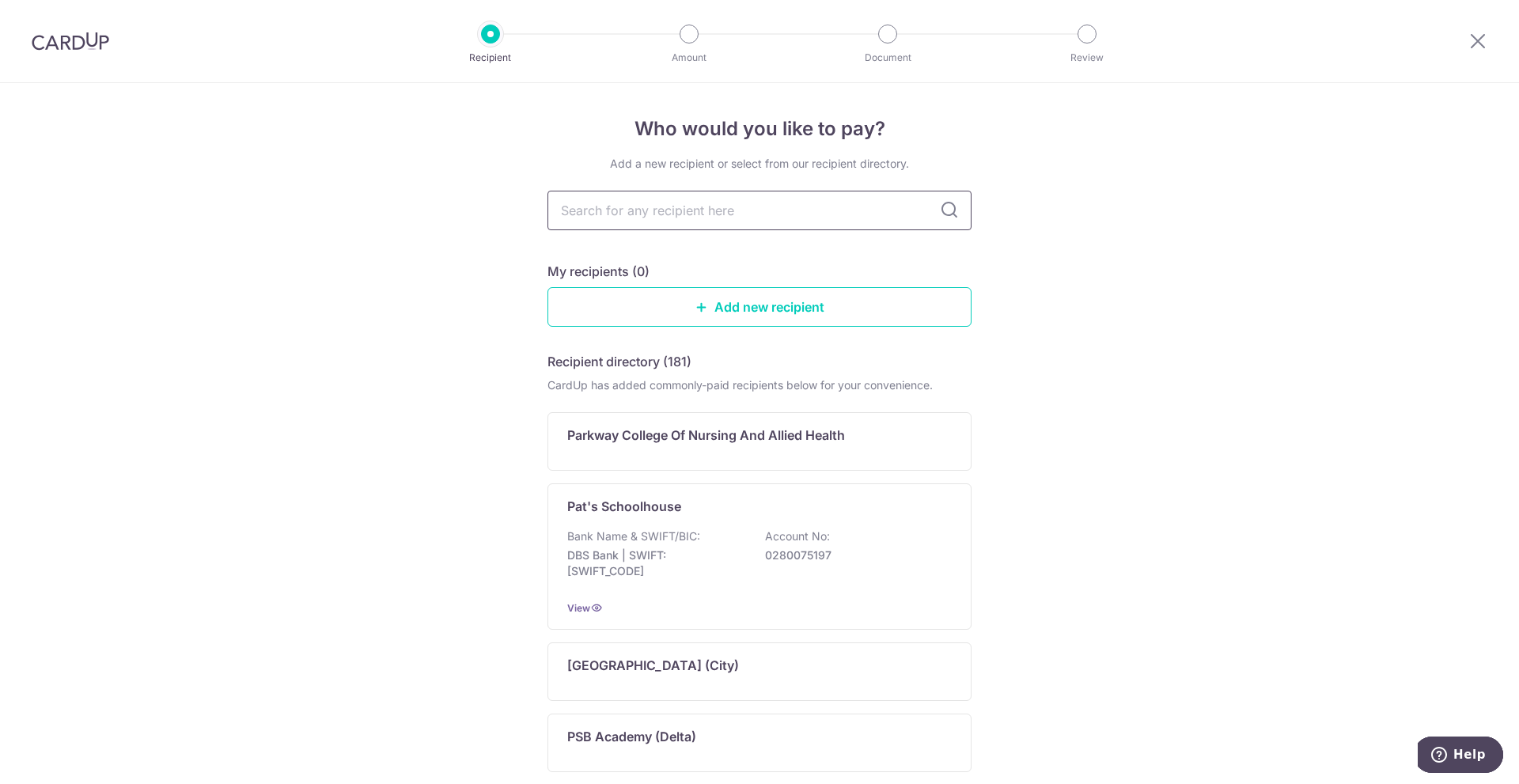
click at [617, 214] on input "text" at bounding box center [759, 210] width 424 height 40
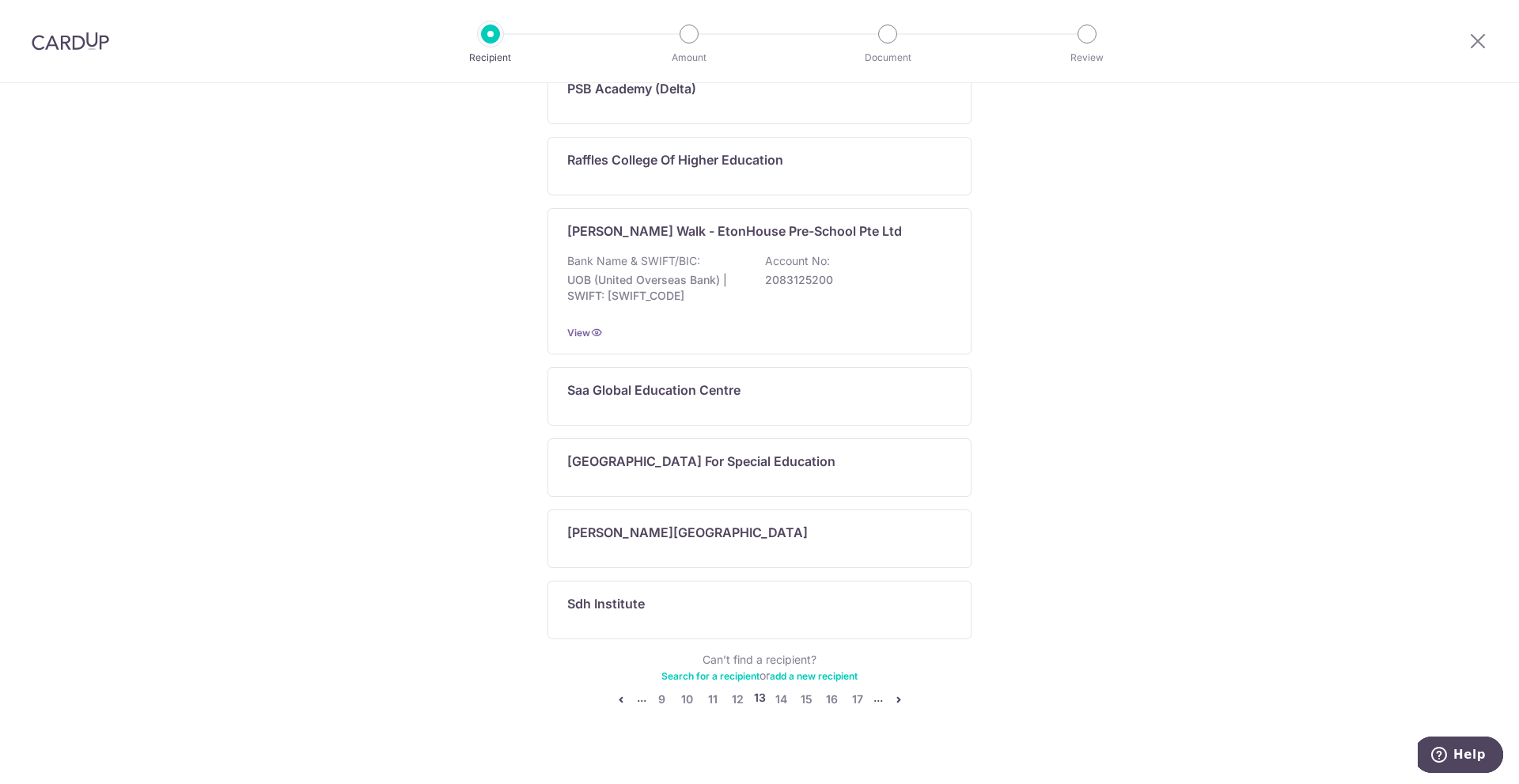
scroll to position [666, 0]
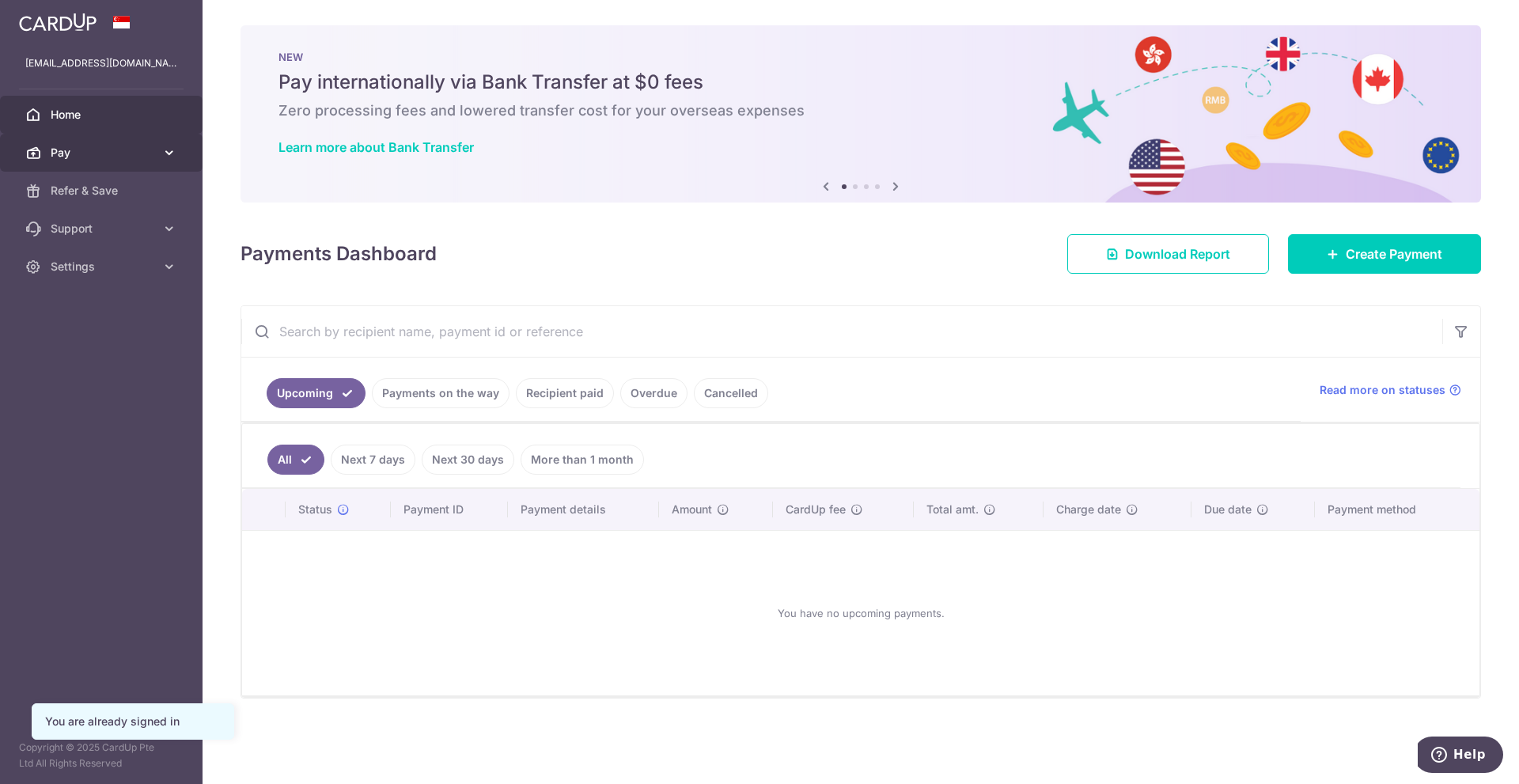
click at [134, 150] on span "Pay" at bounding box center [102, 153] width 104 height 15
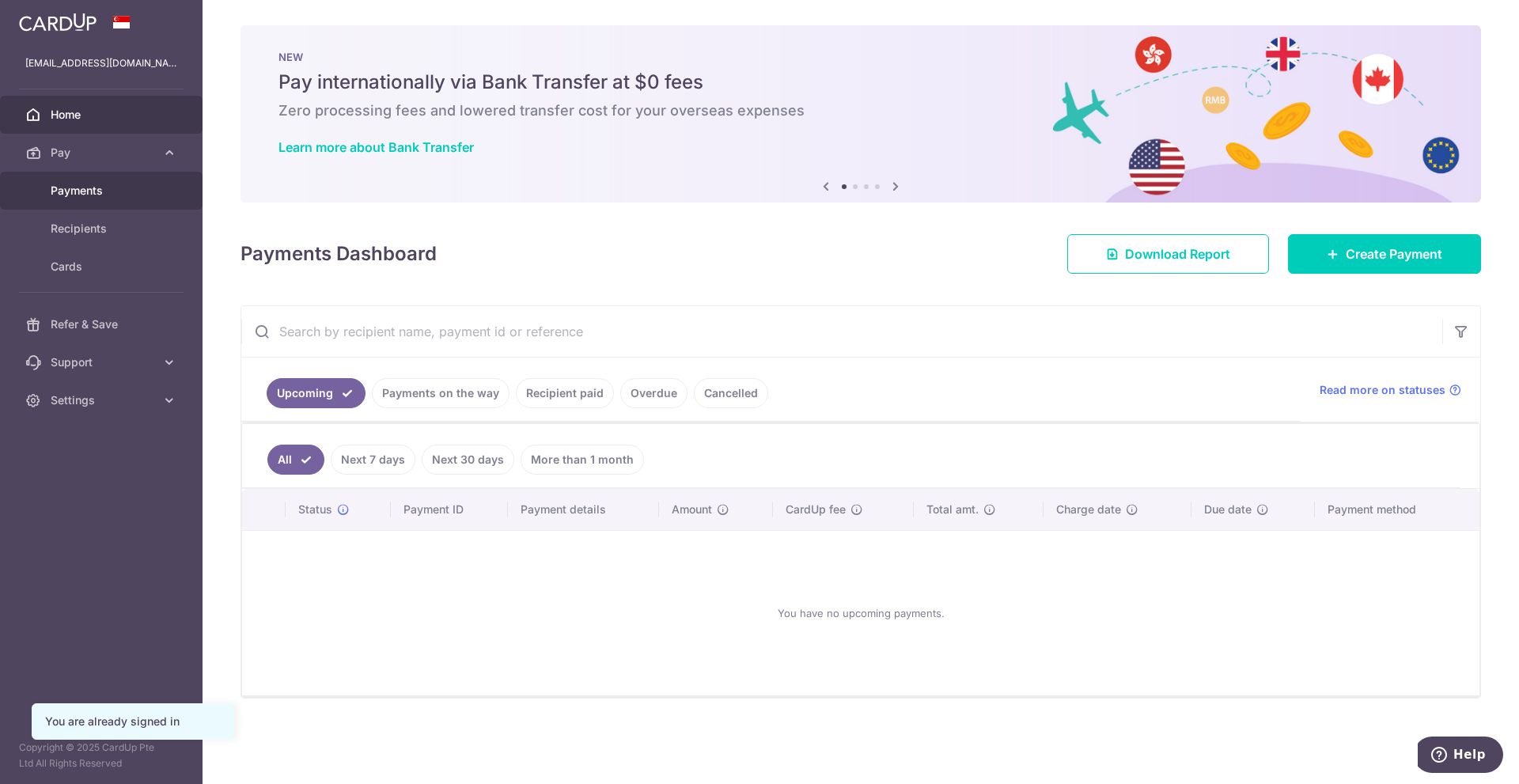
click at [93, 182] on link "Payments" at bounding box center [102, 190] width 203 height 38
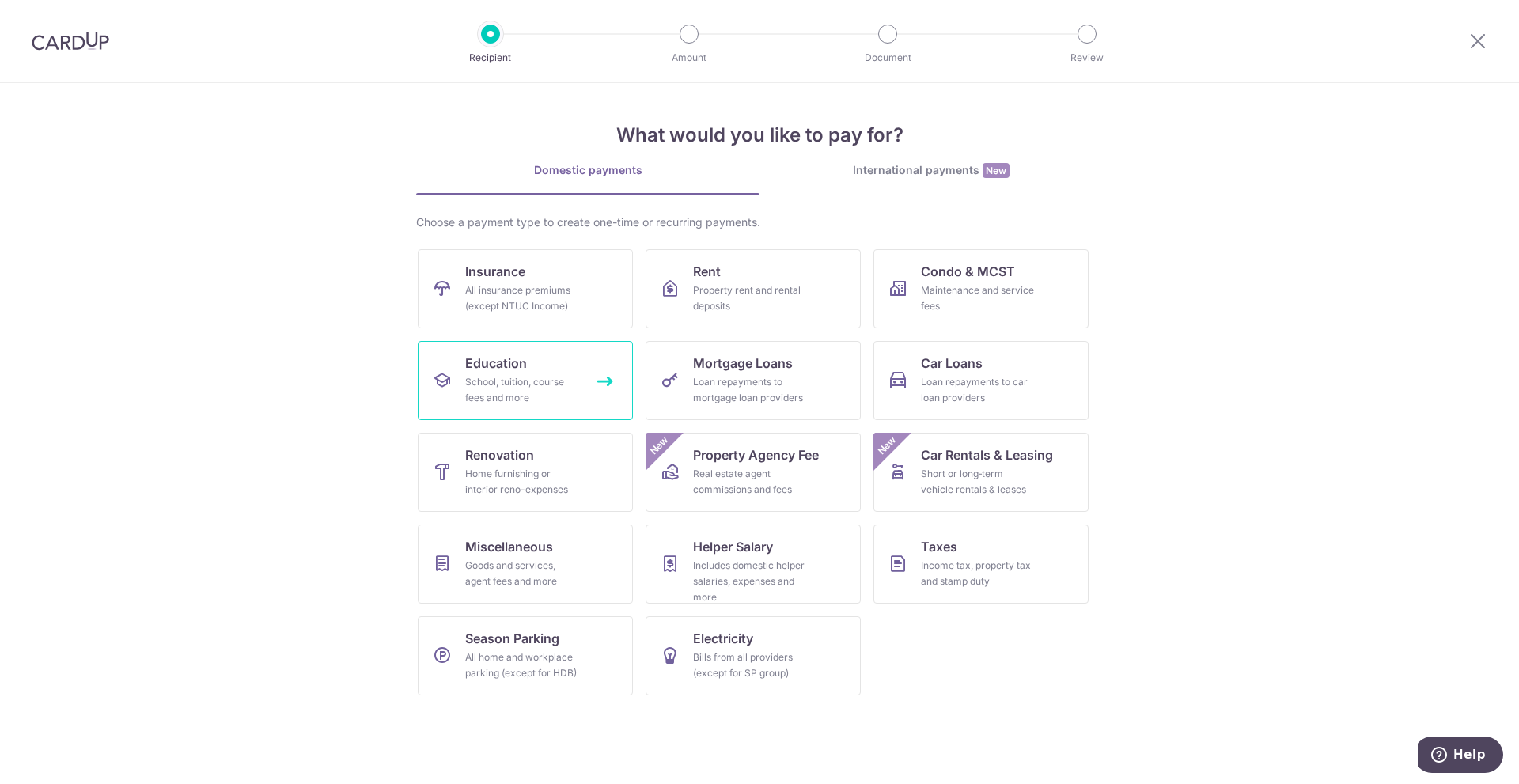
click at [512, 363] on span "Education" at bounding box center [496, 363] width 62 height 19
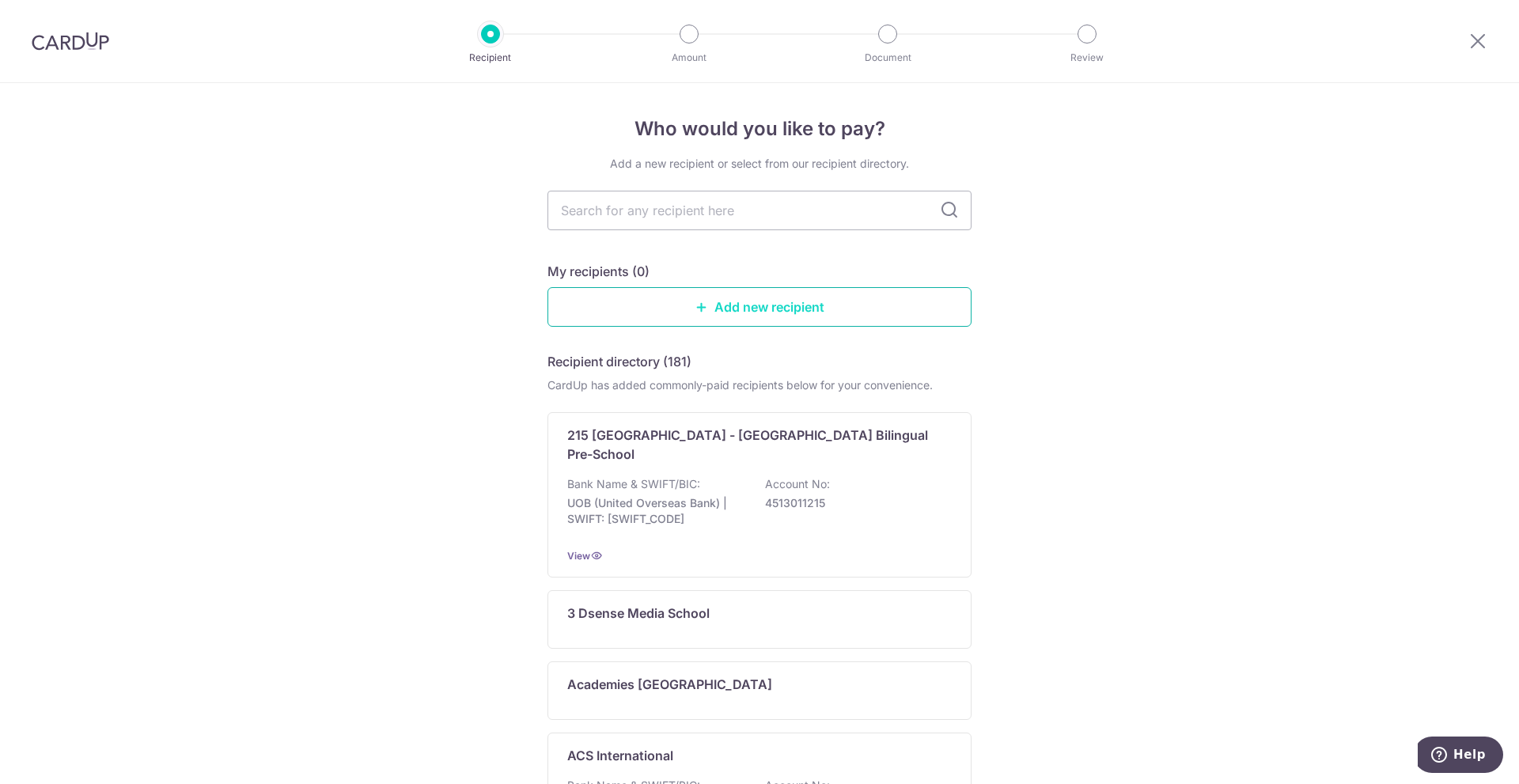
click at [730, 303] on link "Add new recipient" at bounding box center [759, 306] width 424 height 40
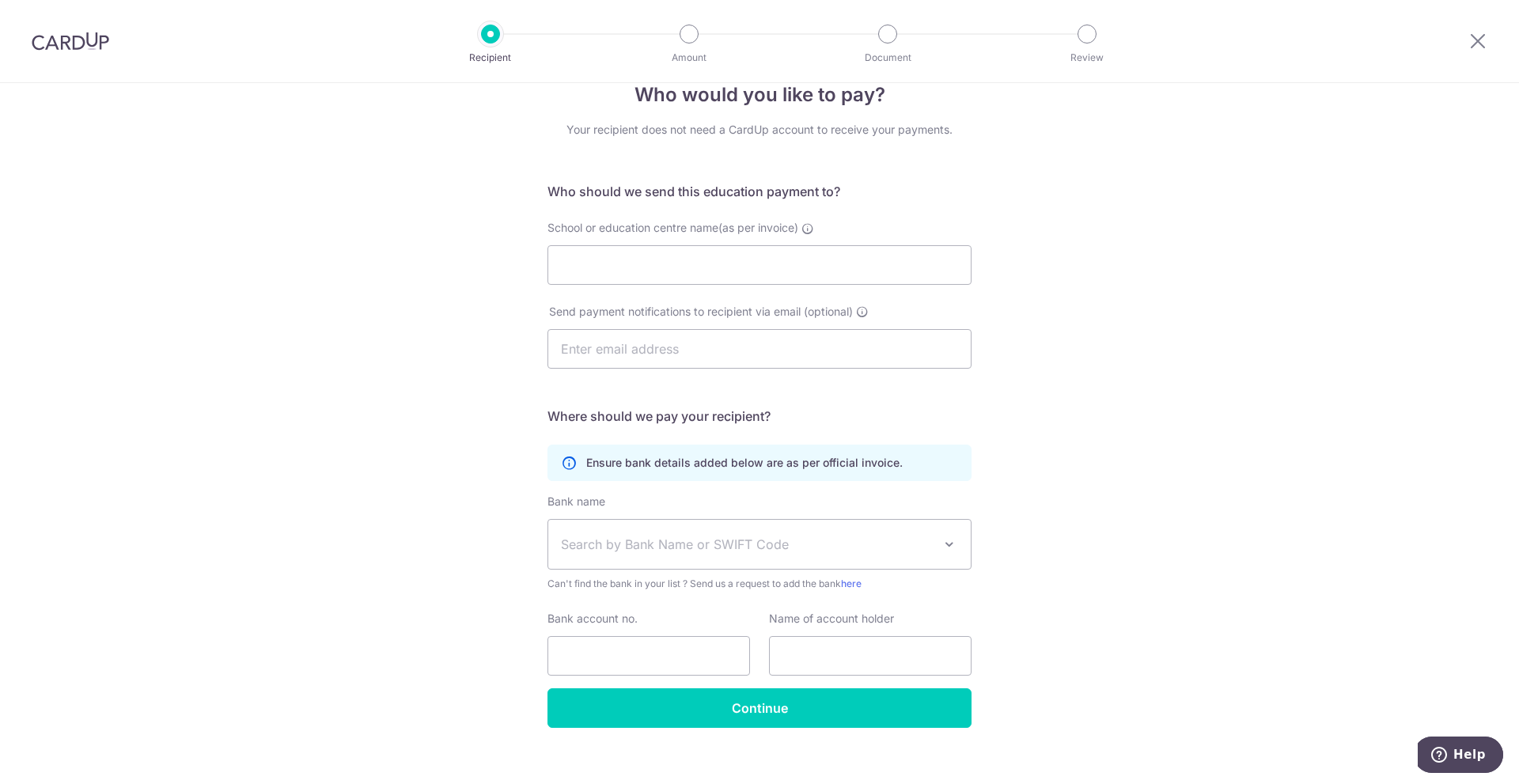
scroll to position [52, 0]
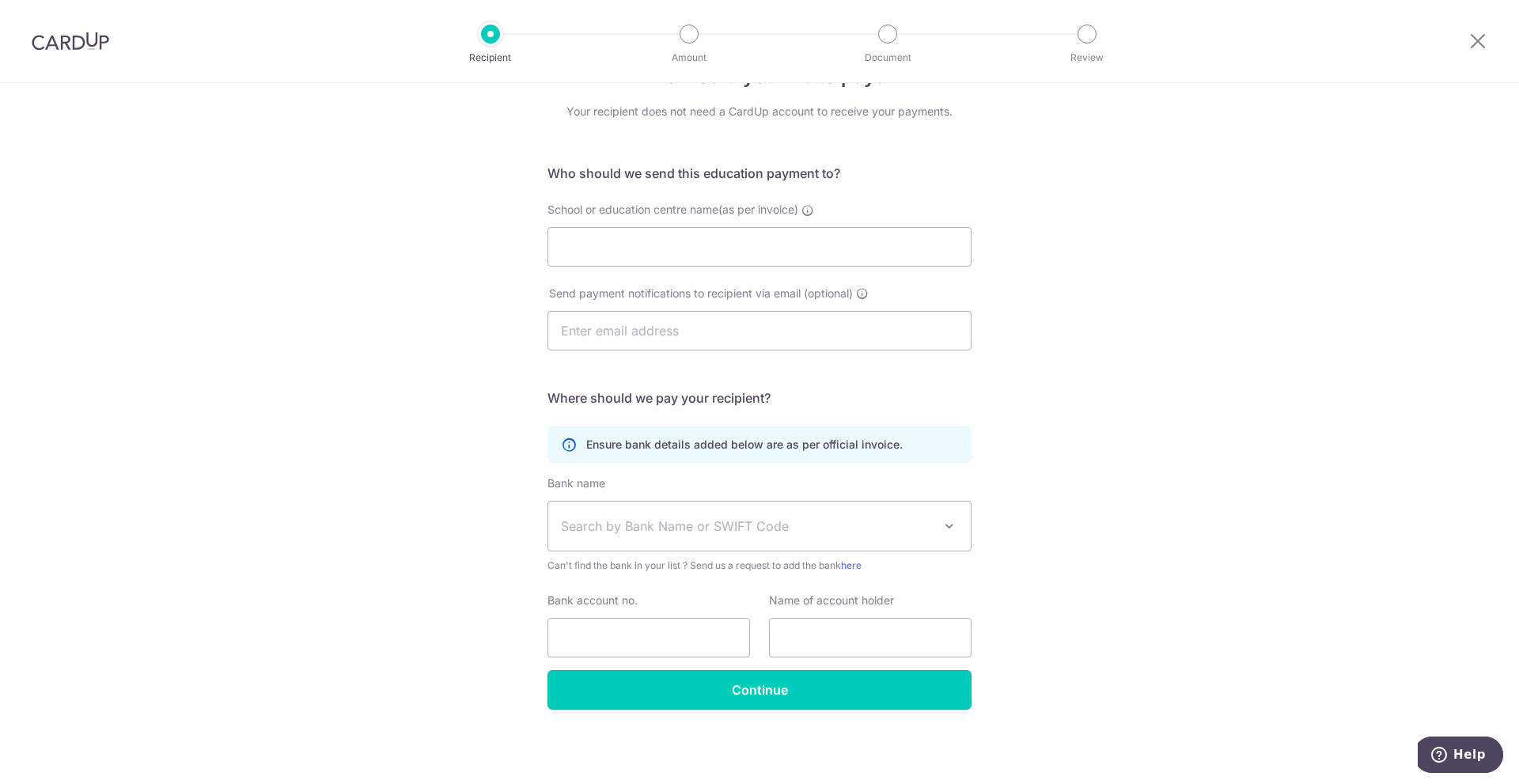
click at [746, 692] on input "Continue" at bounding box center [759, 689] width 424 height 40
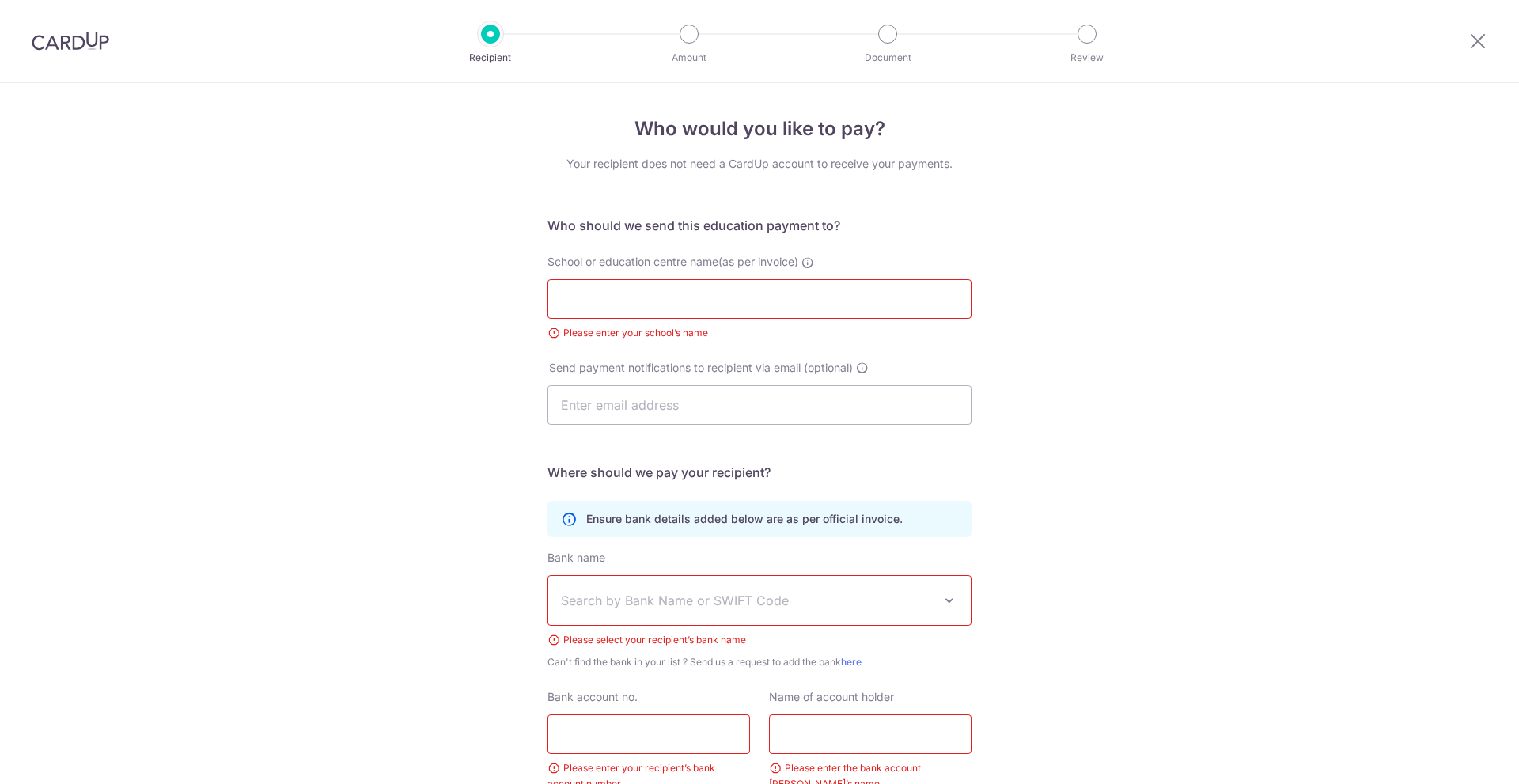
scroll to position [134, 0]
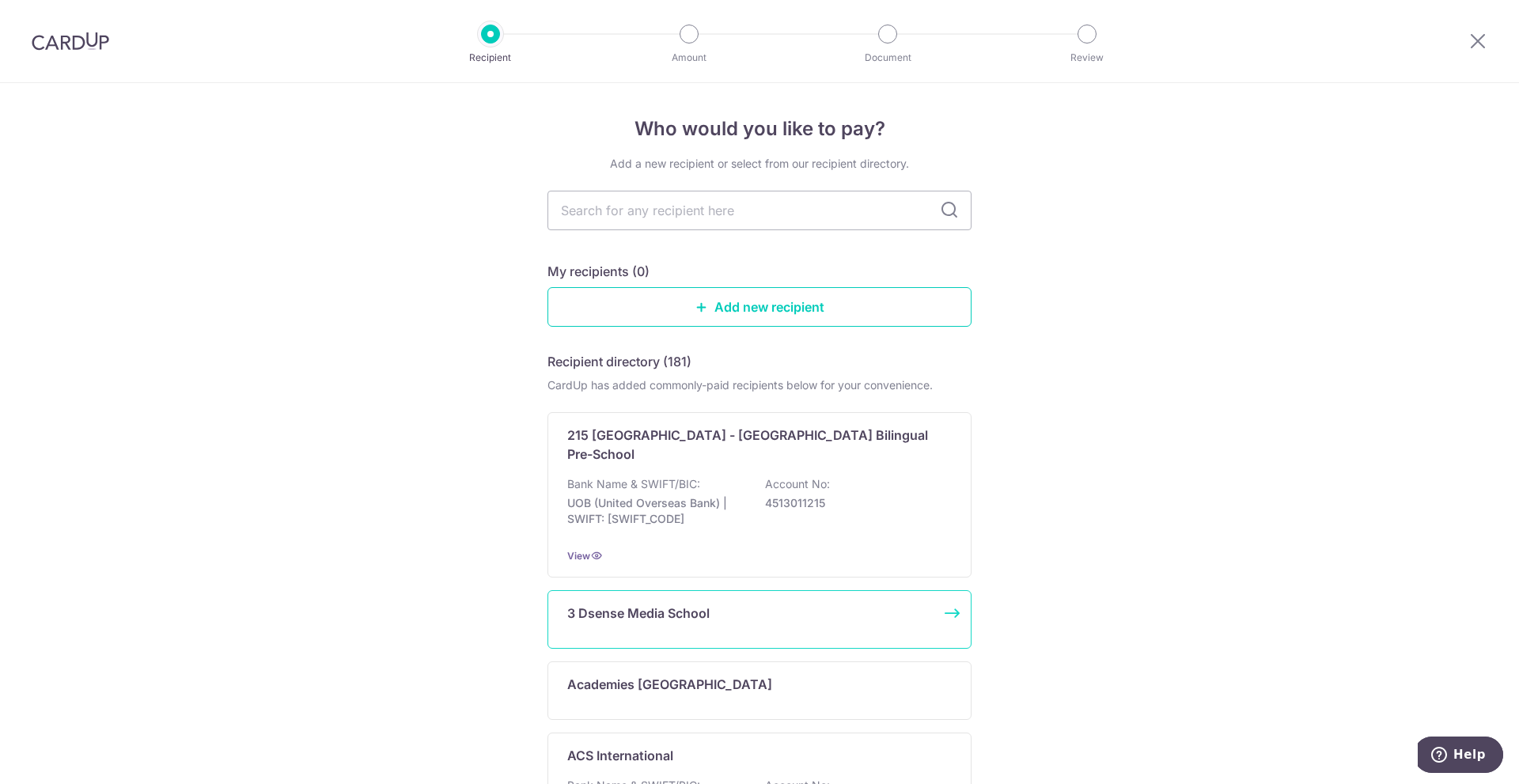
scroll to position [316, 0]
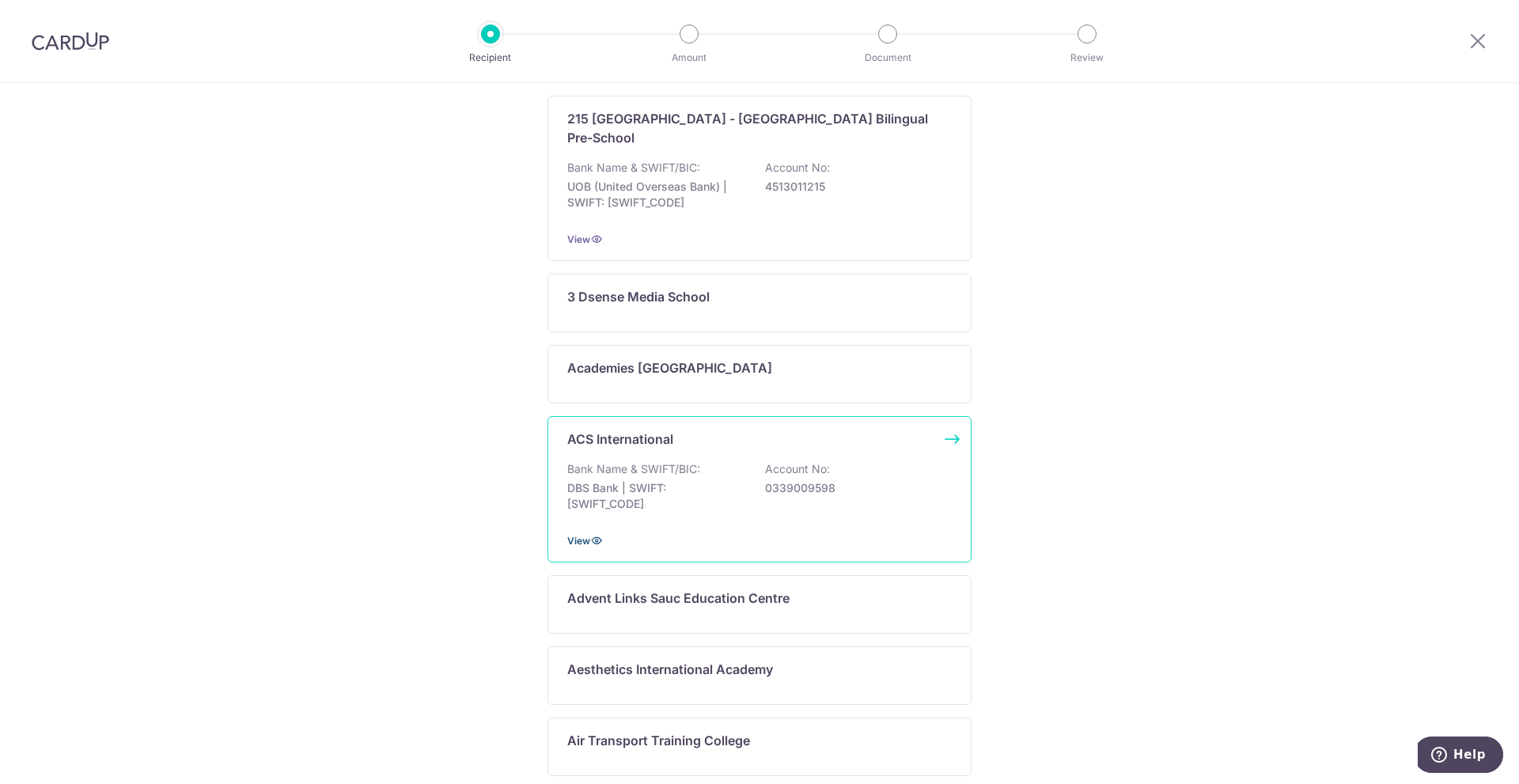
click at [591, 534] on icon at bounding box center [597, 539] width 13 height 13
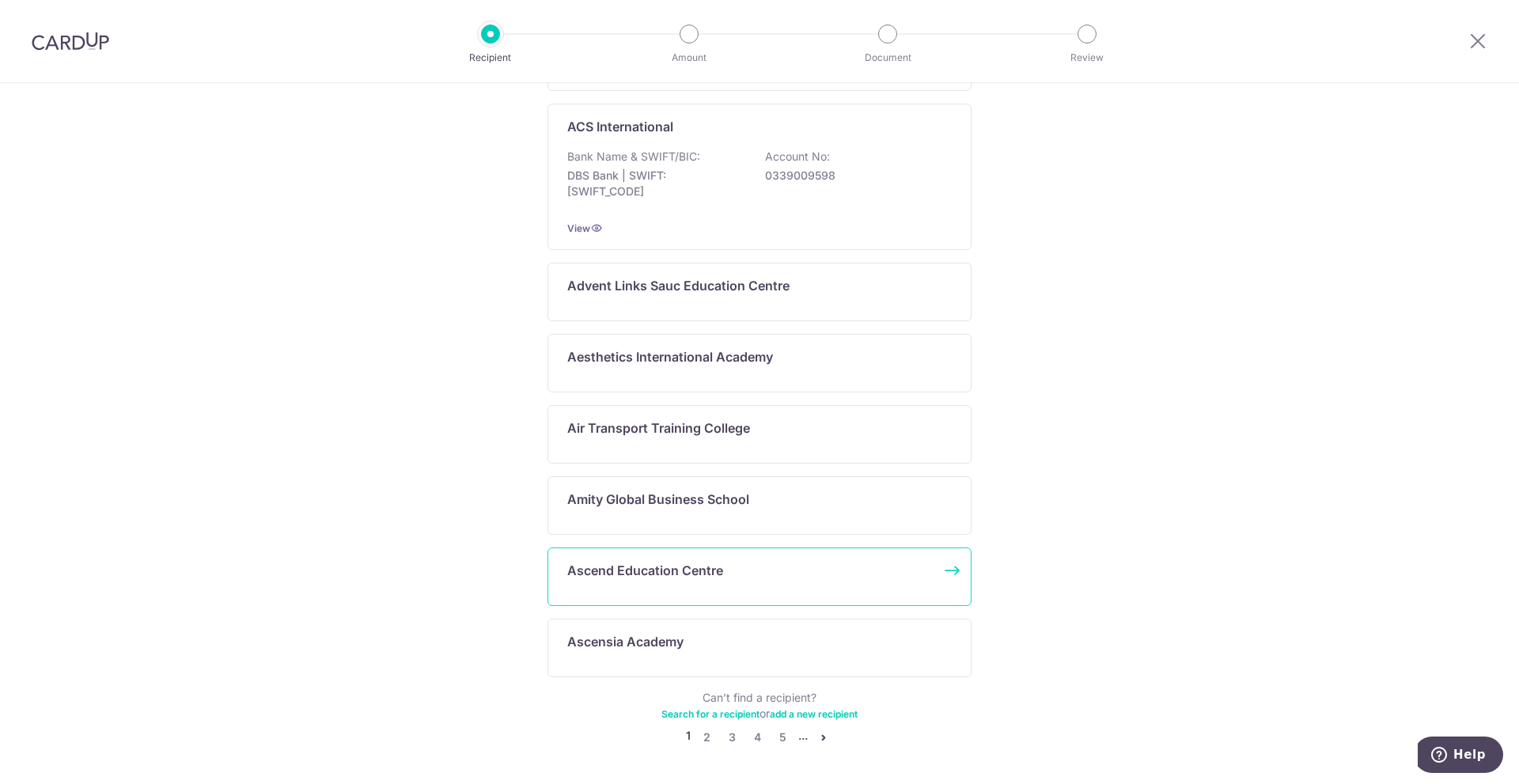
scroll to position [666, 0]
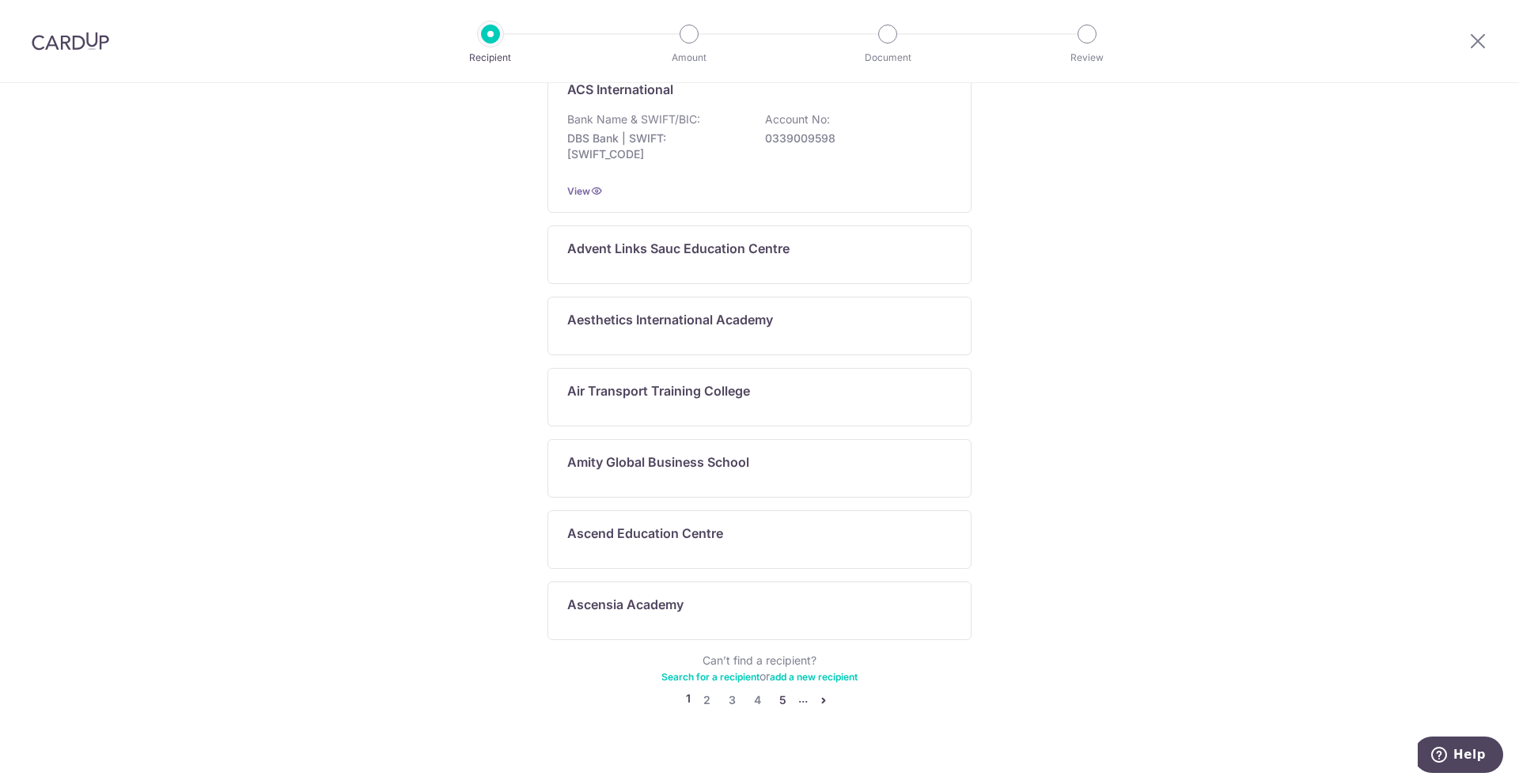
click at [781, 690] on link "5" at bounding box center [783, 700] width 19 height 19
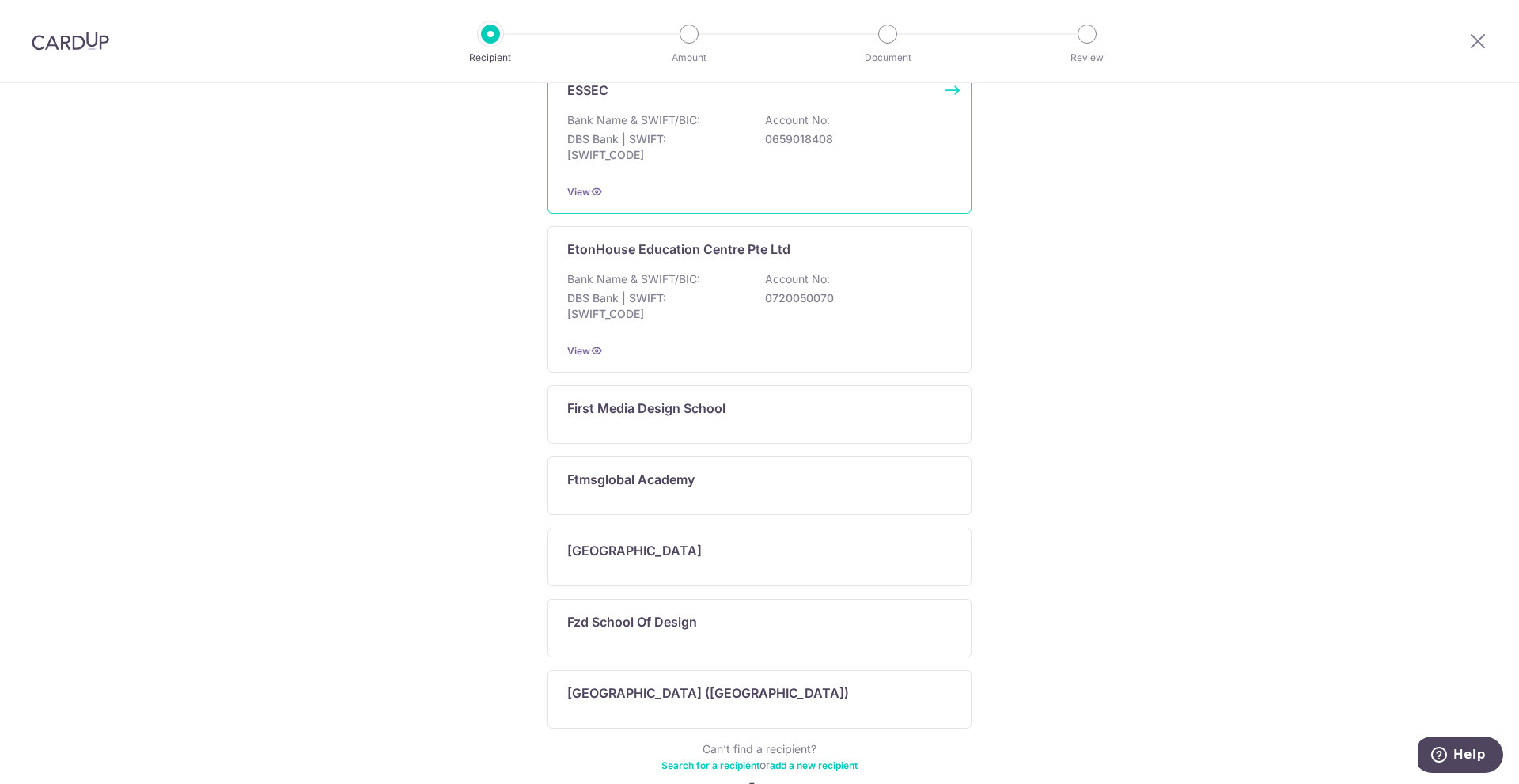
scroll to position [633, 0]
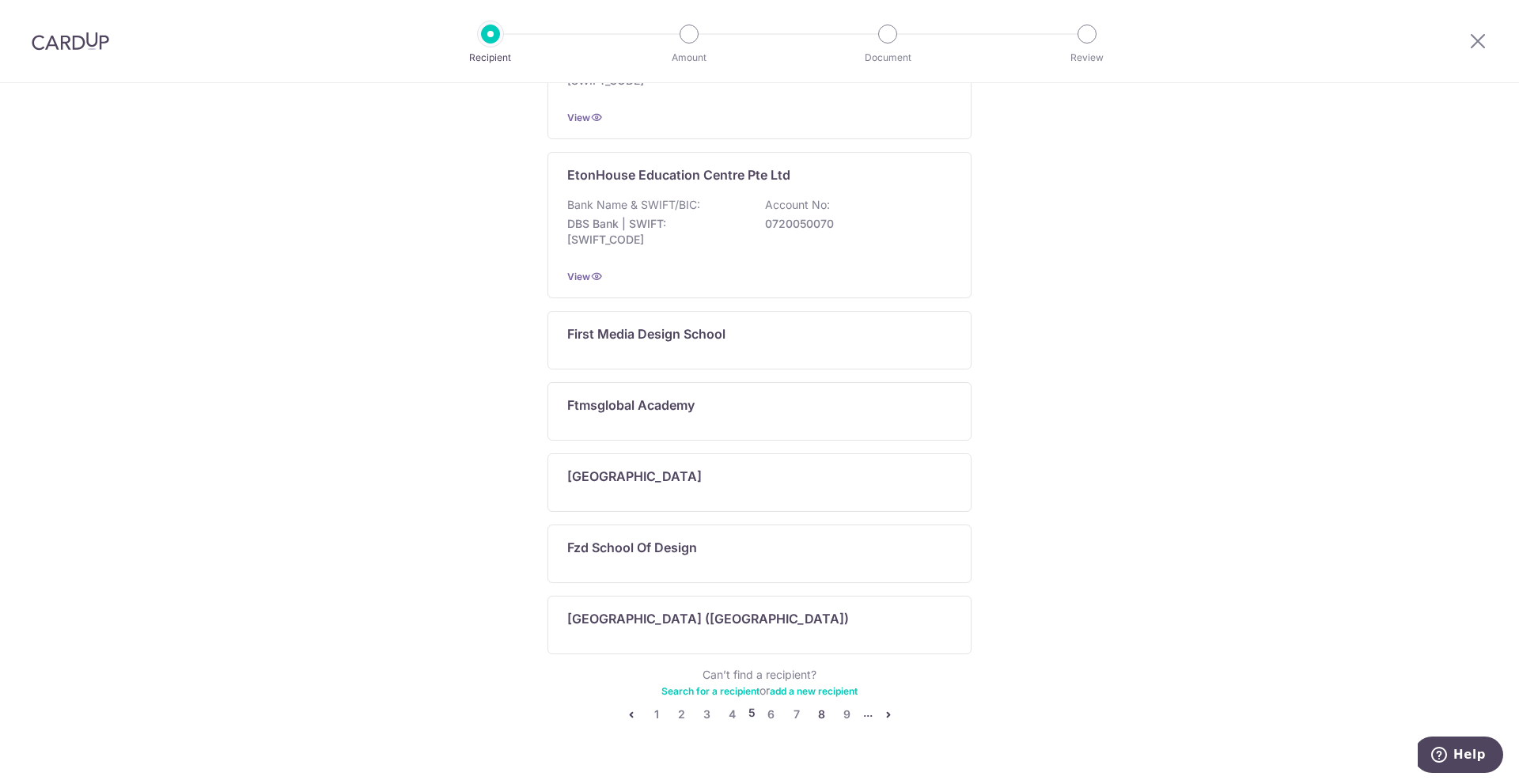
click at [812, 715] on link "8" at bounding box center [822, 714] width 19 height 19
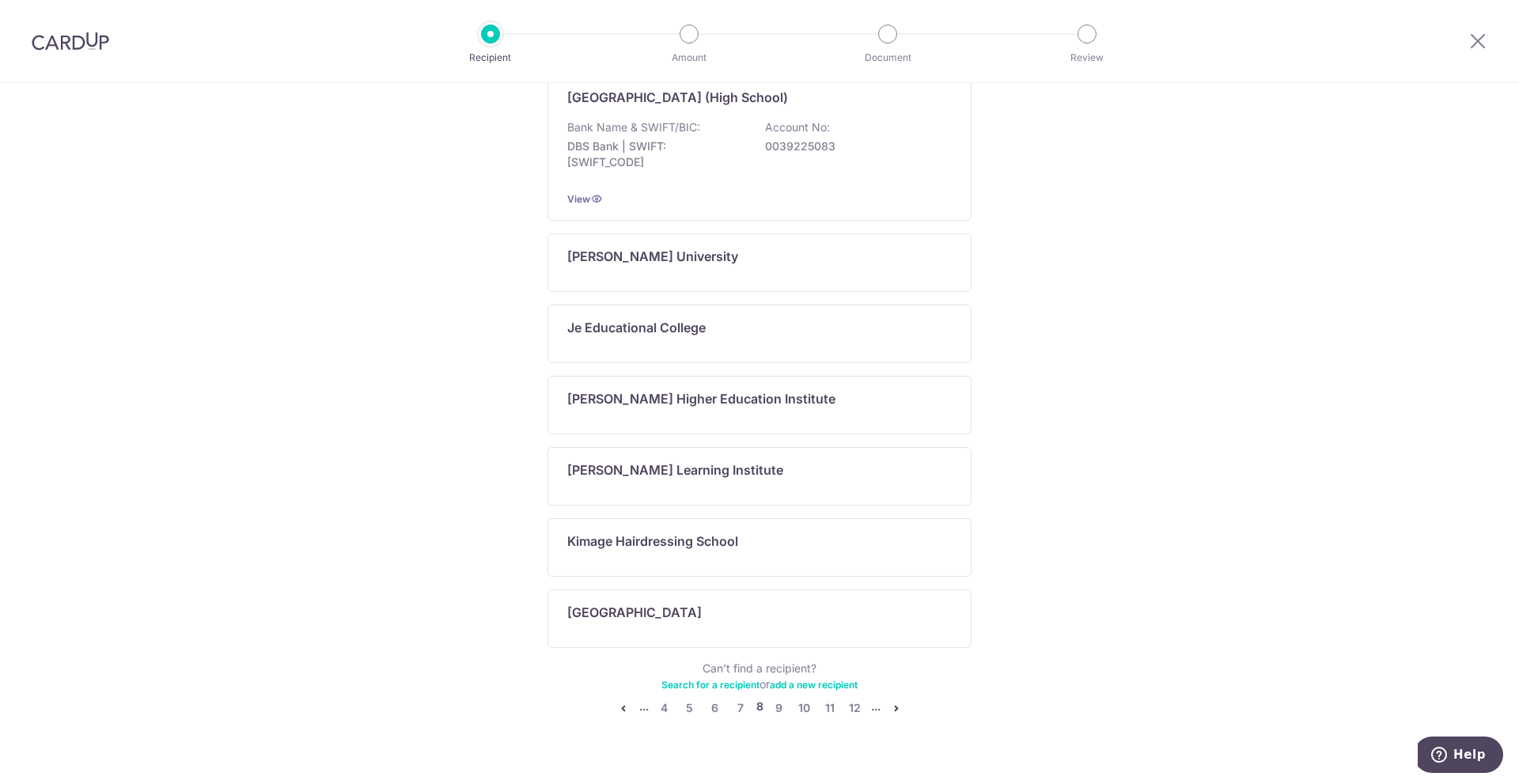
scroll to position [857, 0]
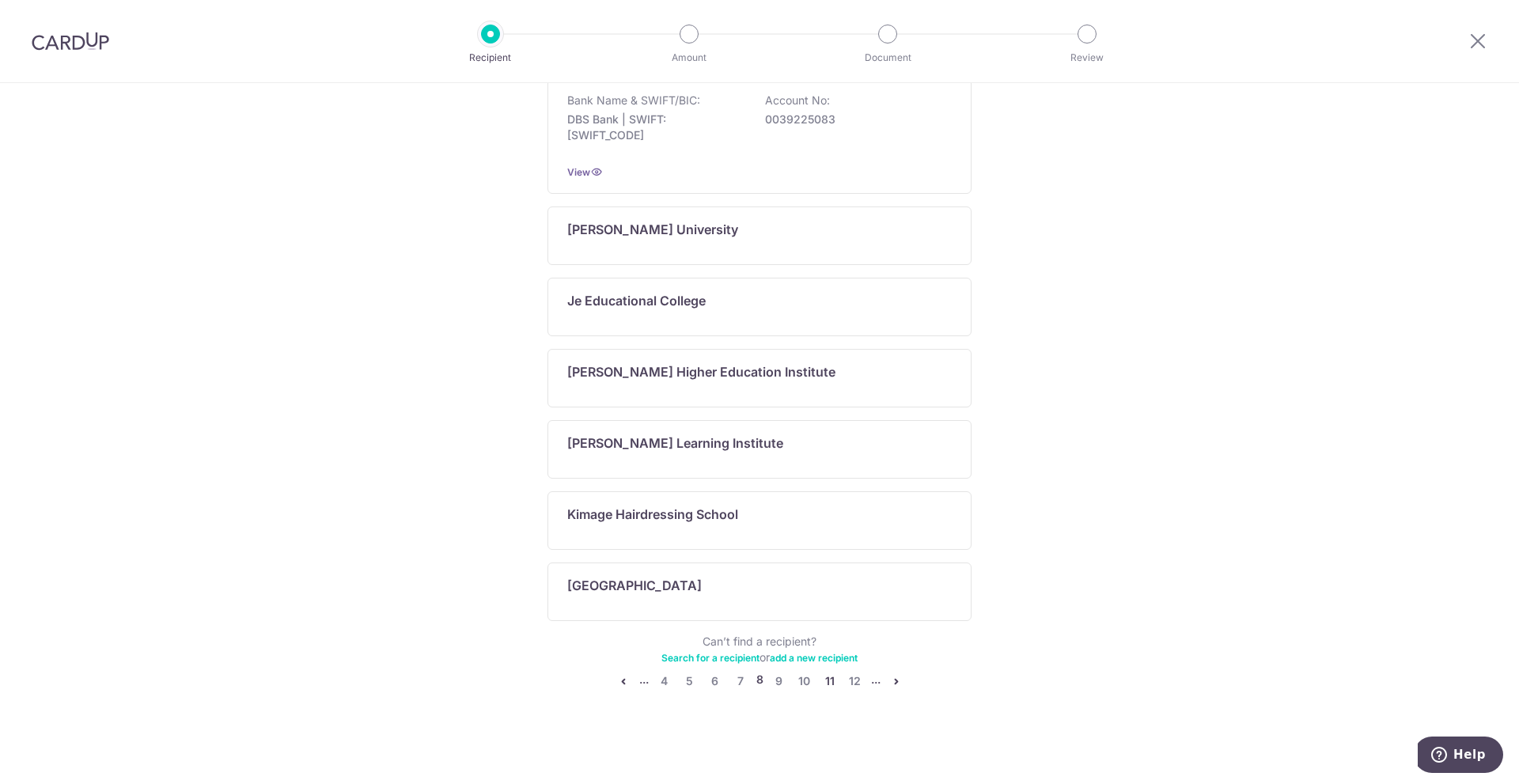
click at [822, 682] on link "11" at bounding box center [831, 682] width 19 height 19
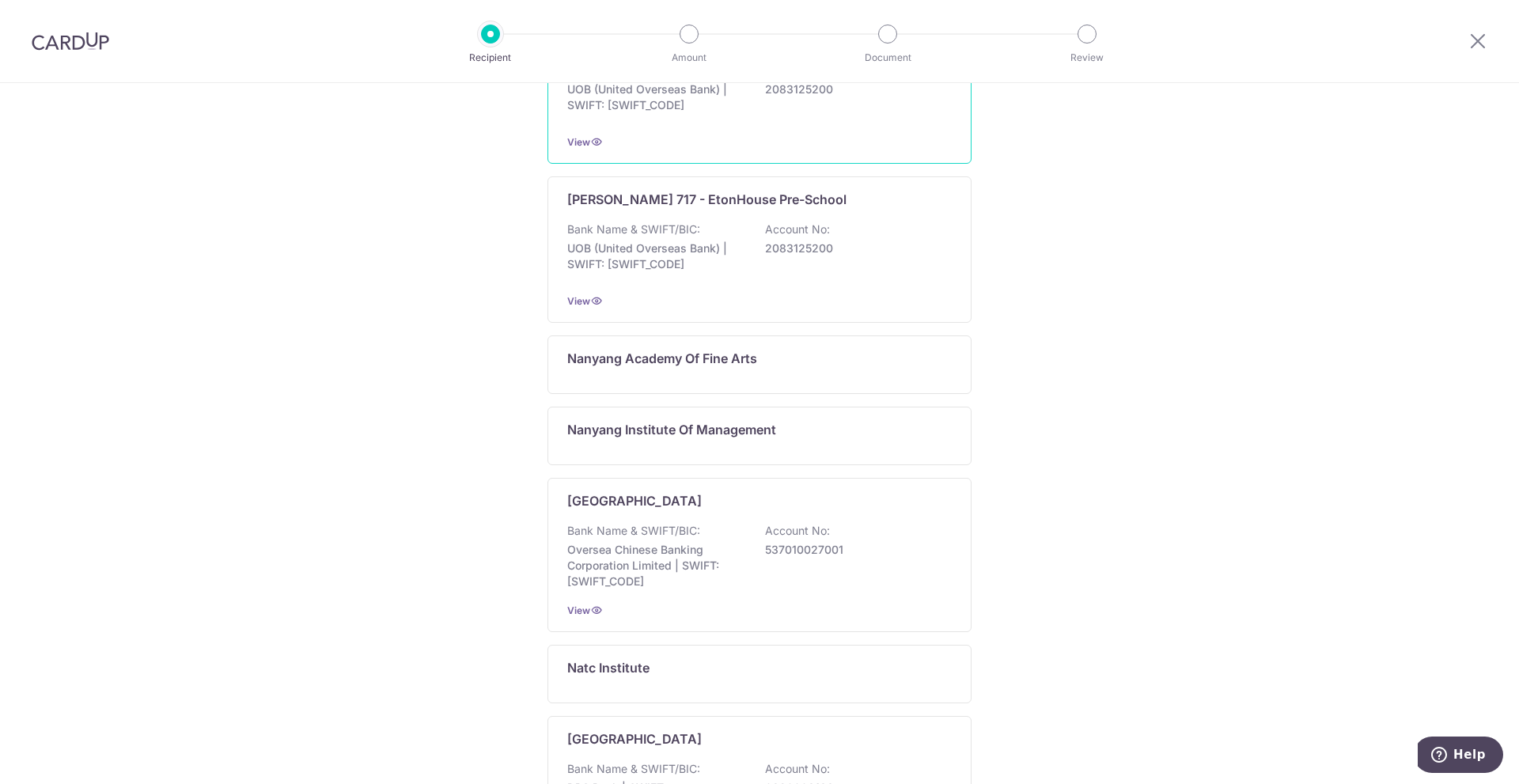
scroll to position [1033, 0]
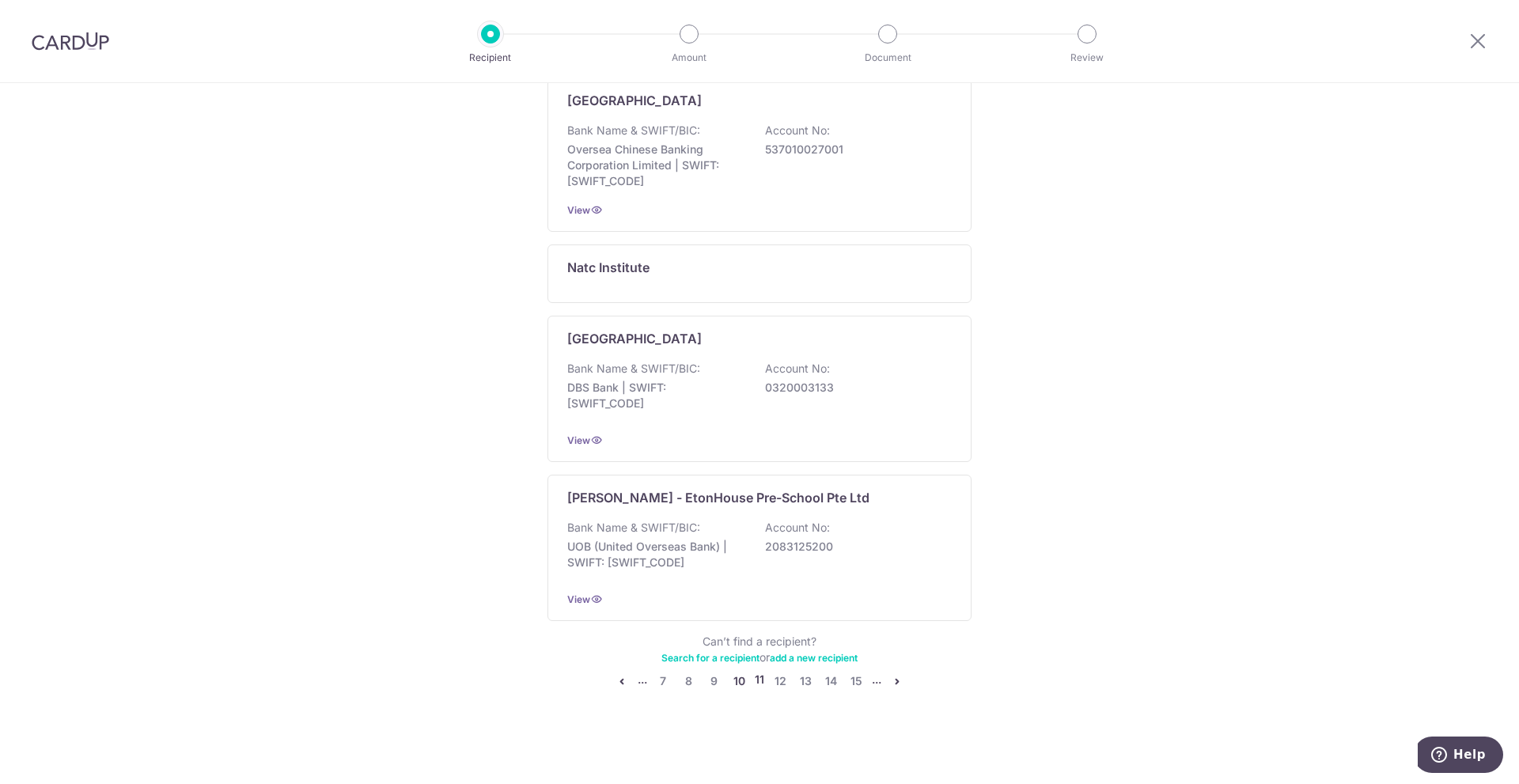
click at [739, 678] on link "10" at bounding box center [740, 682] width 19 height 19
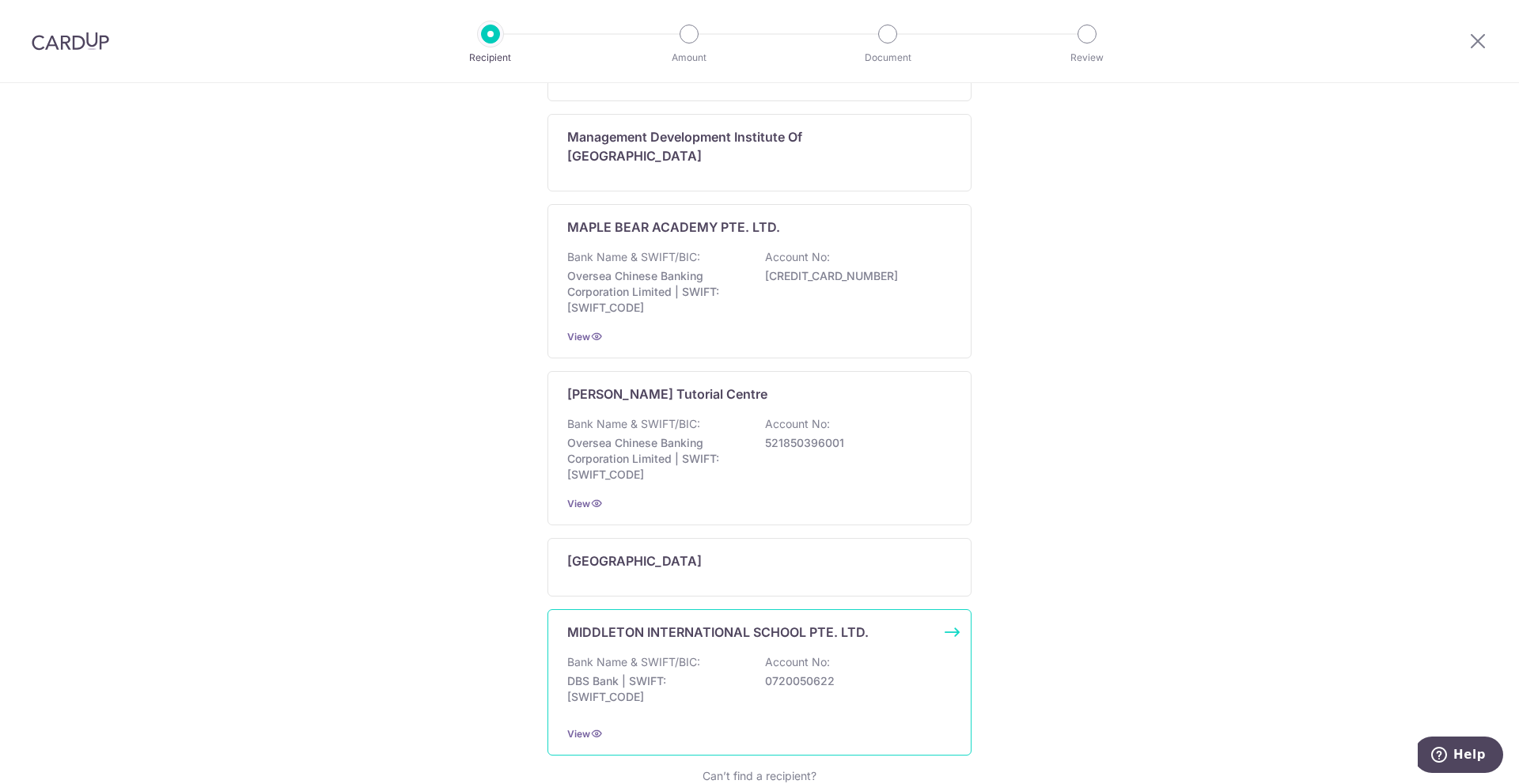
scroll to position [1049, 0]
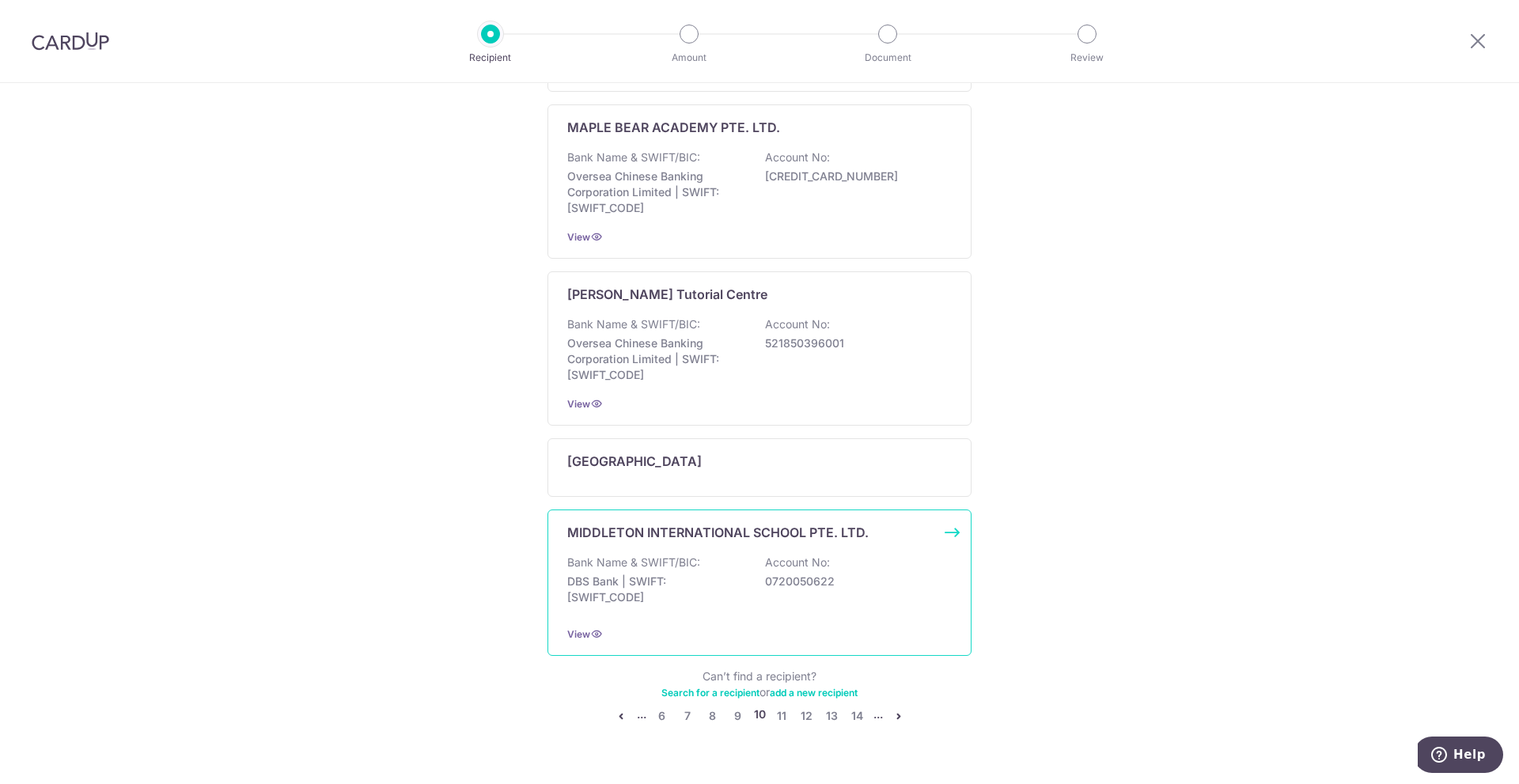
click at [638, 523] on p "MIDDLETON INTERNATIONAL SCHOOL PTE. LTD." at bounding box center [718, 533] width 302 height 19
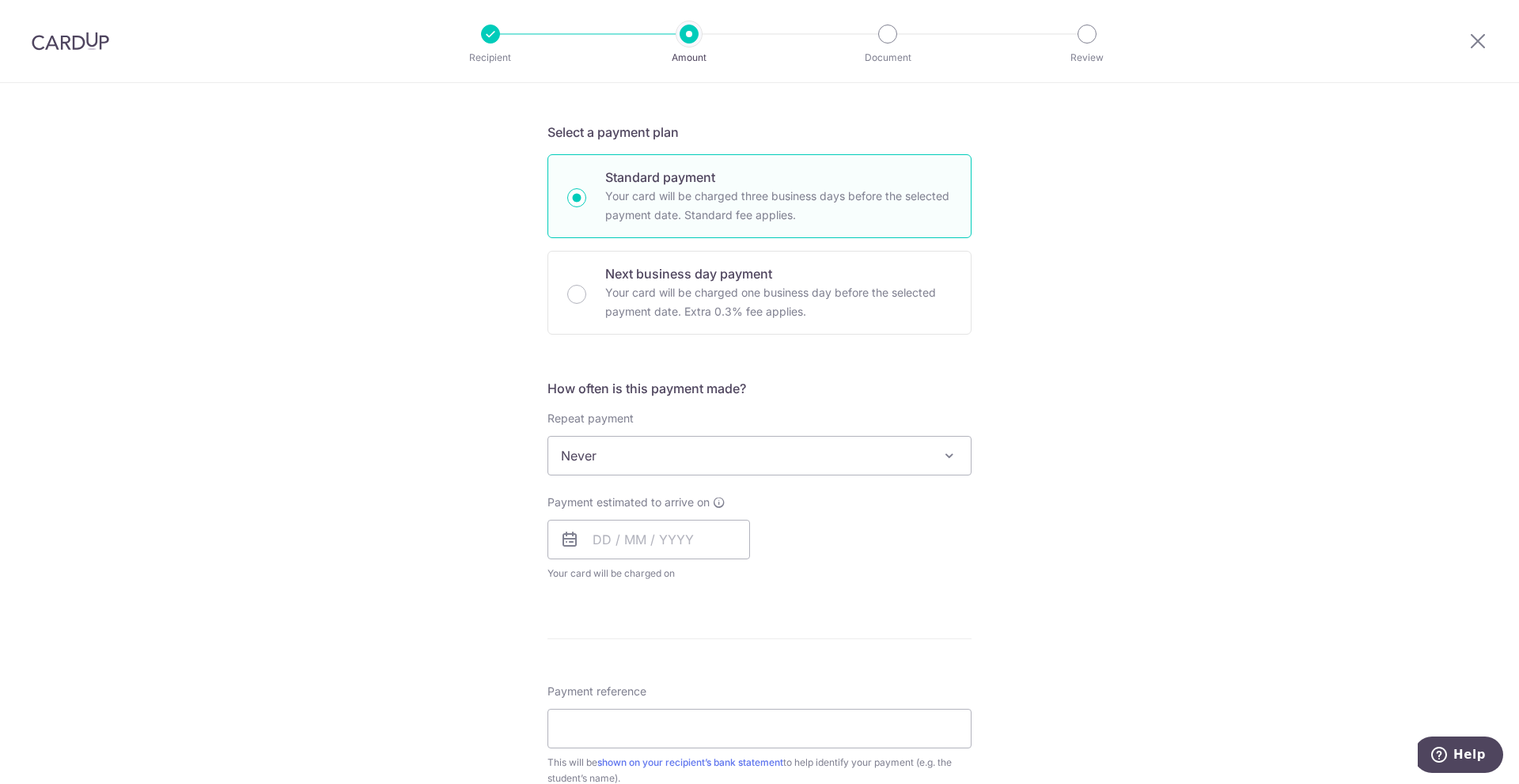
scroll to position [730, 0]
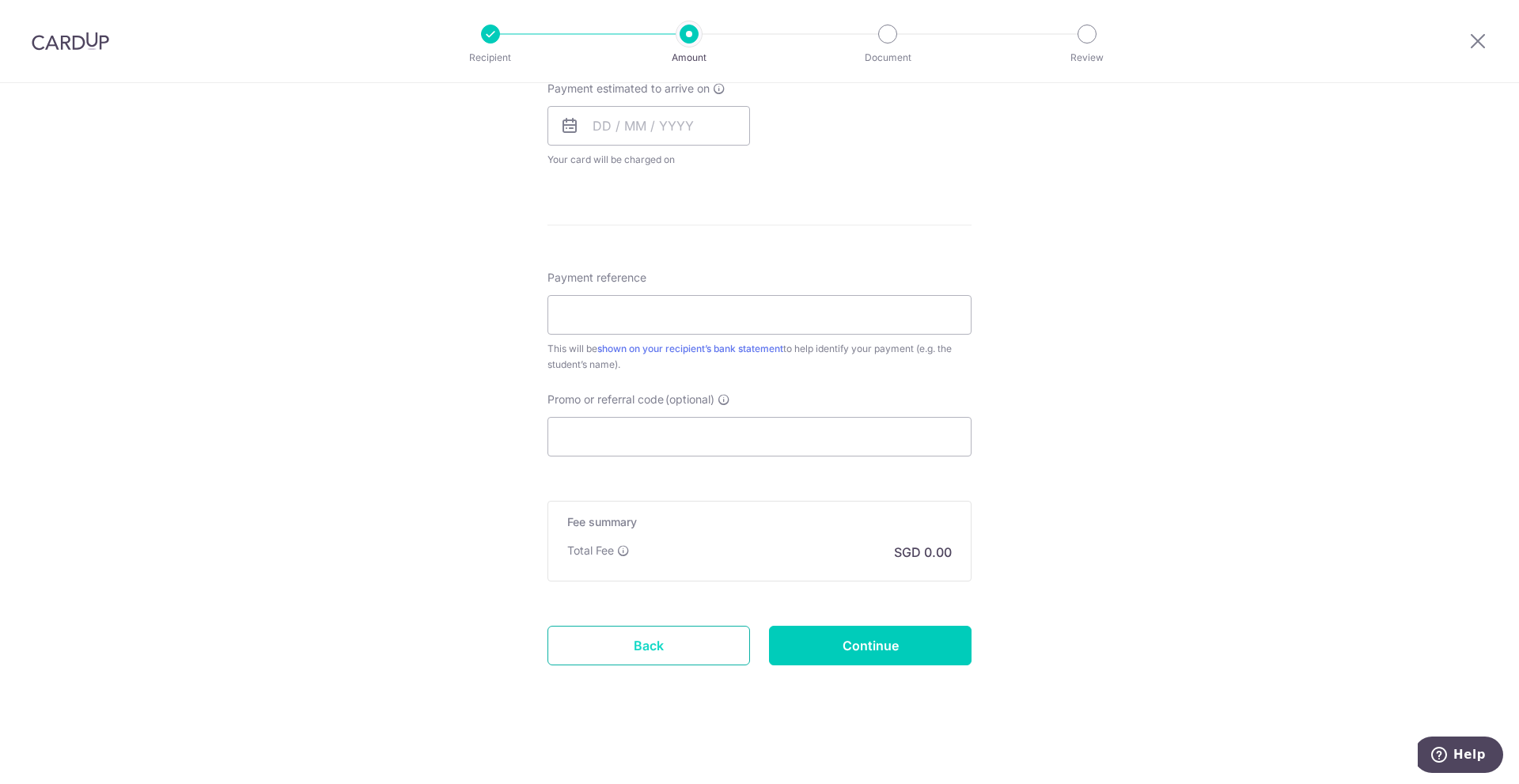
click at [682, 643] on link "Back" at bounding box center [649, 645] width 203 height 40
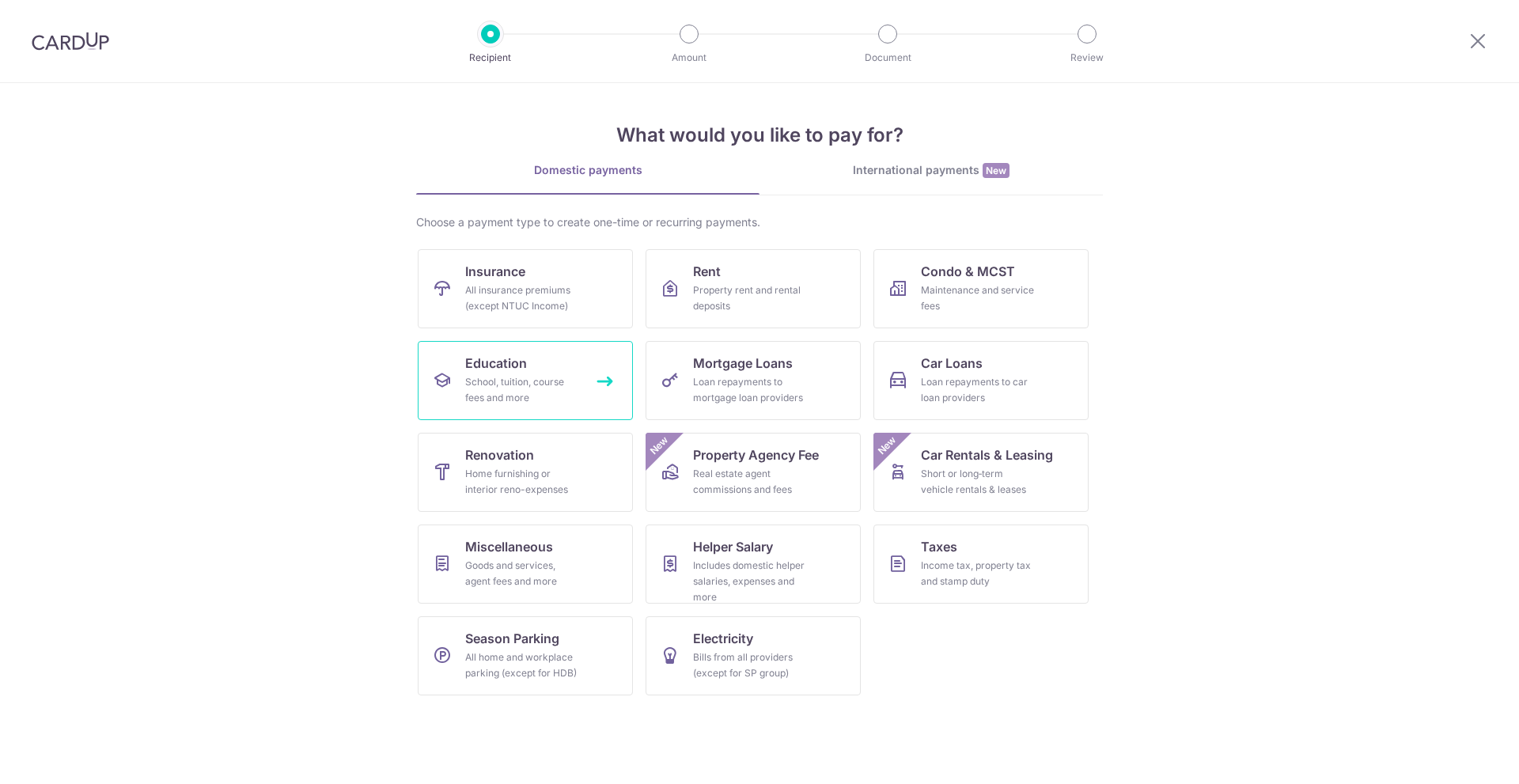
click at [490, 365] on span "Education" at bounding box center [496, 363] width 62 height 19
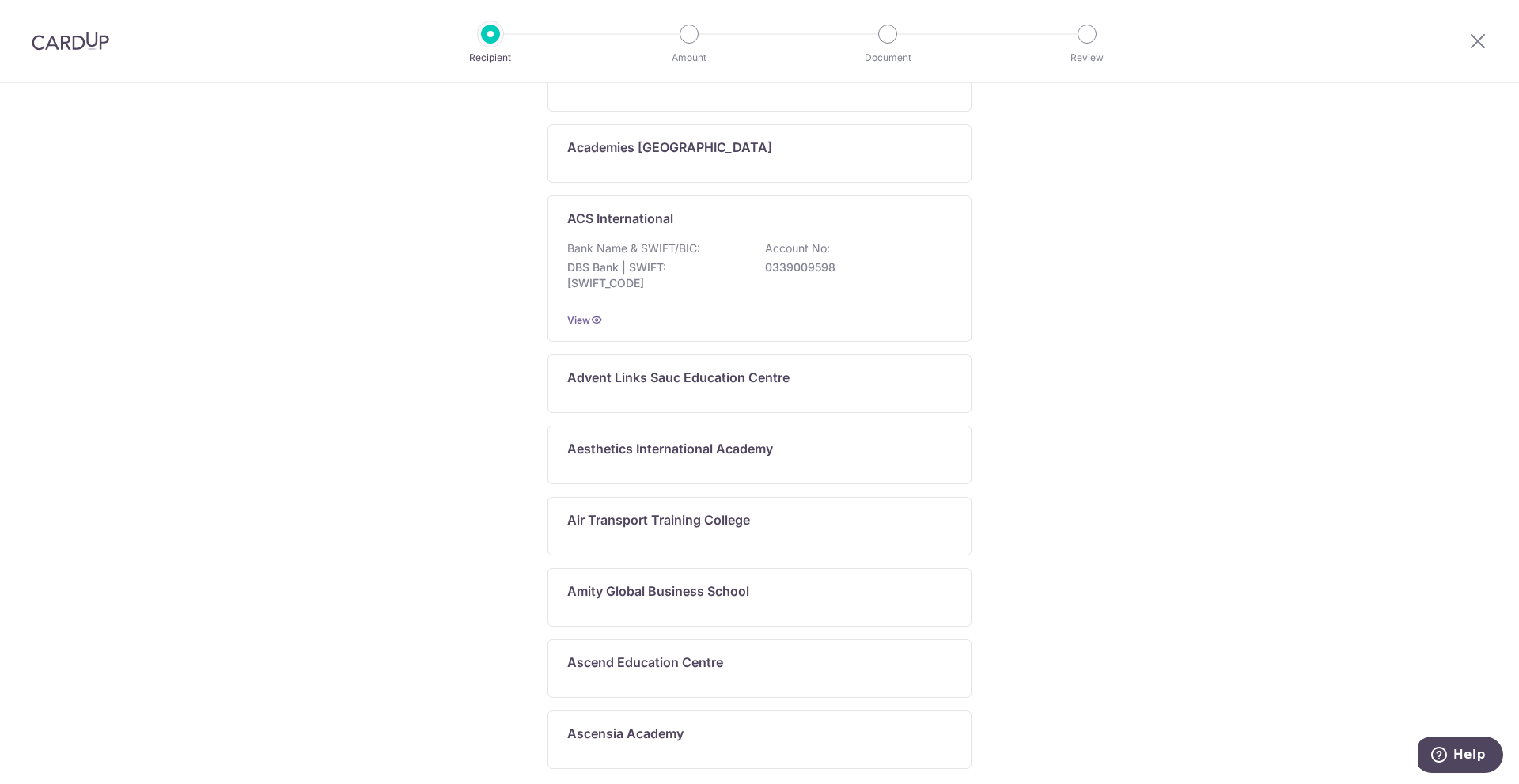
scroll to position [666, 0]
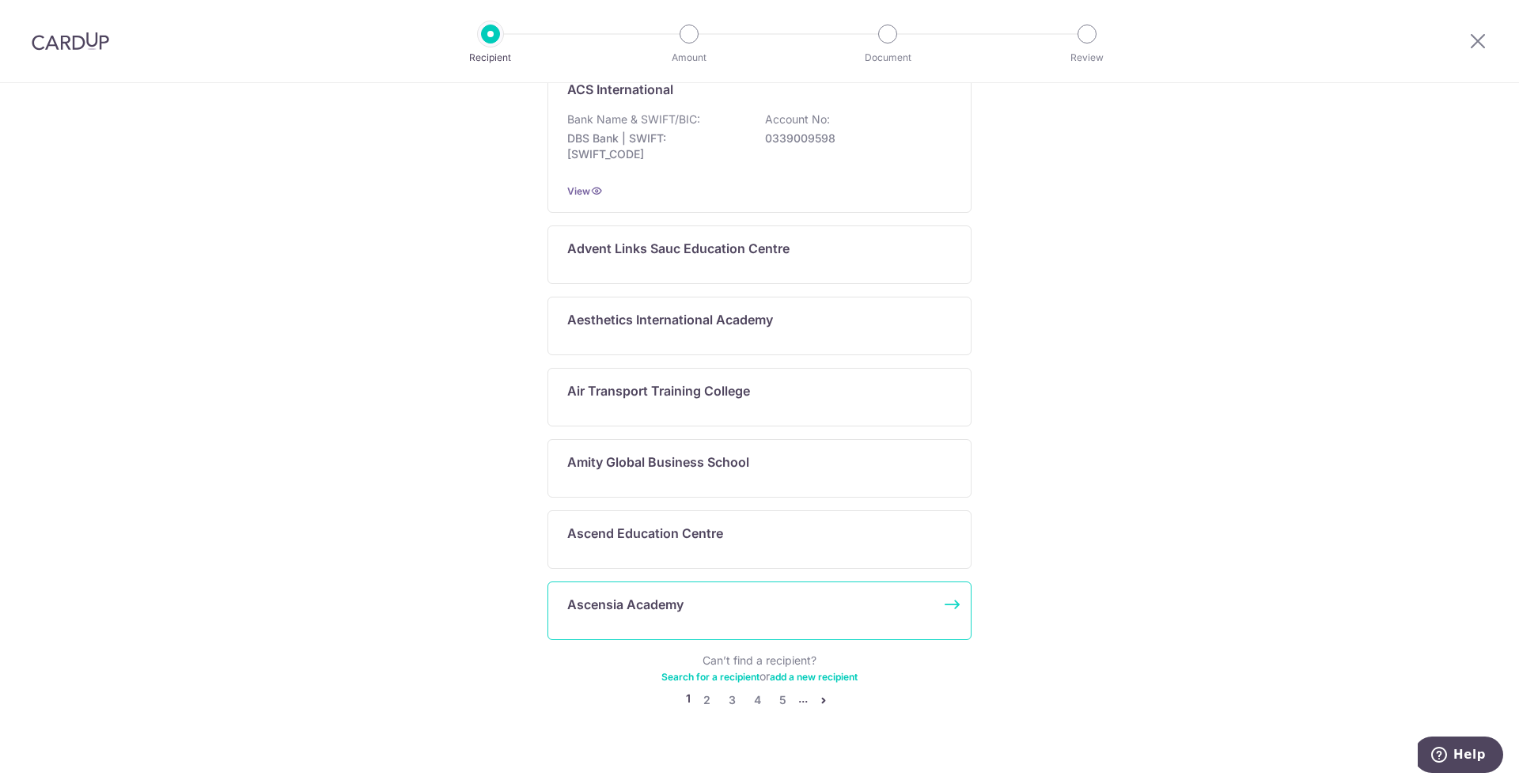
click at [648, 595] on p "Ascensia Academy" at bounding box center [626, 604] width 116 height 19
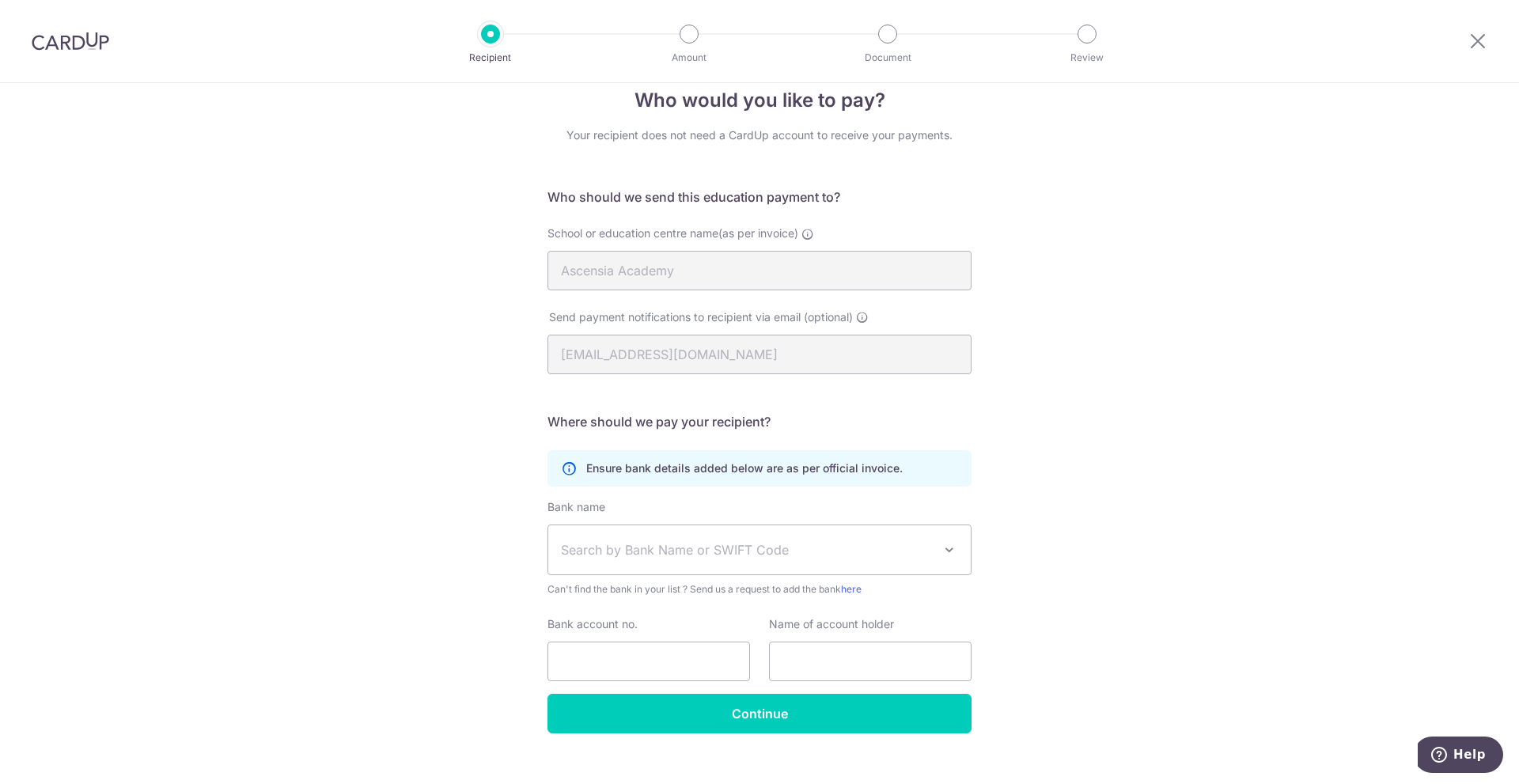
scroll to position [52, 0]
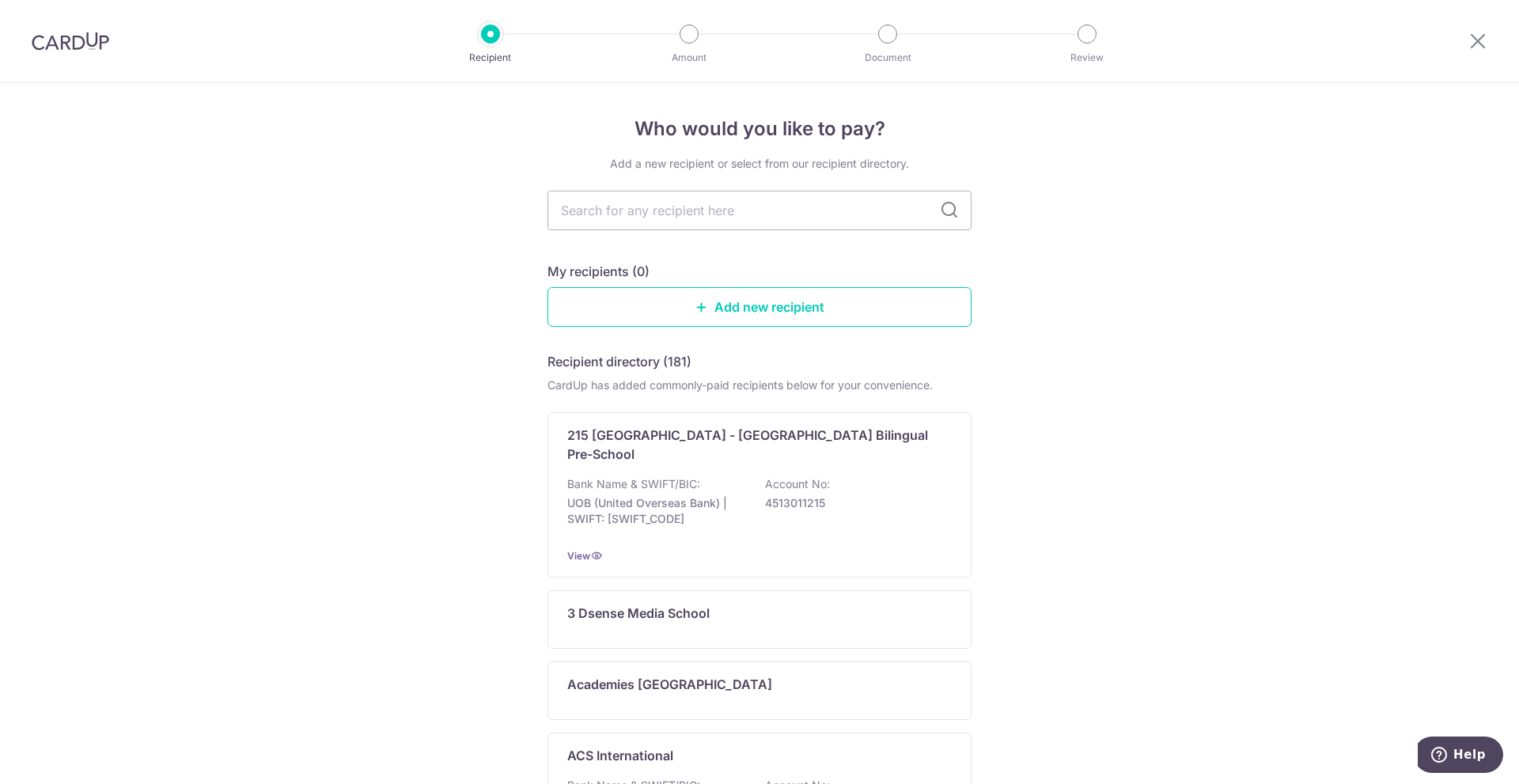
scroll to position [633, 0]
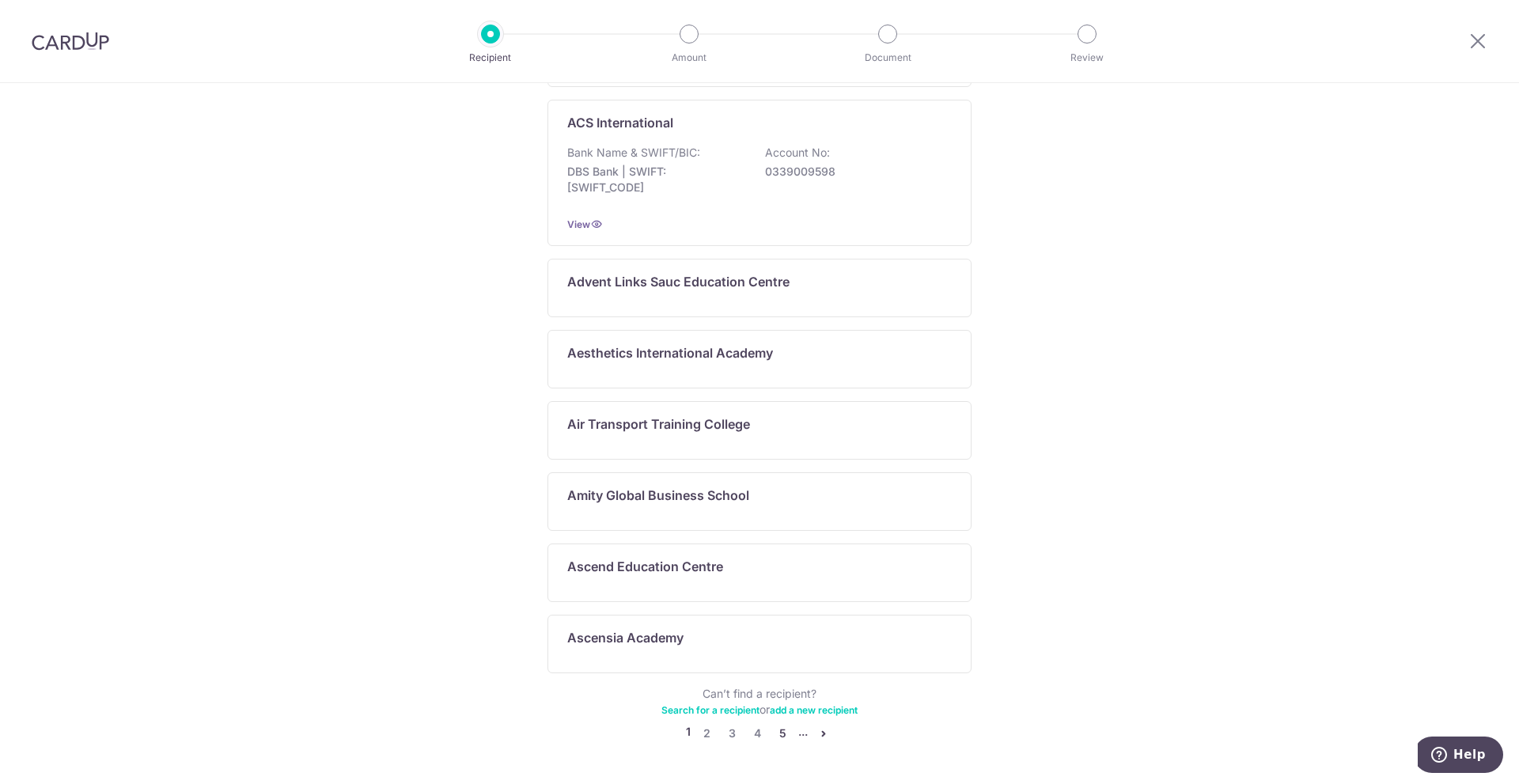
click at [780, 724] on link "5" at bounding box center [783, 734] width 19 height 19
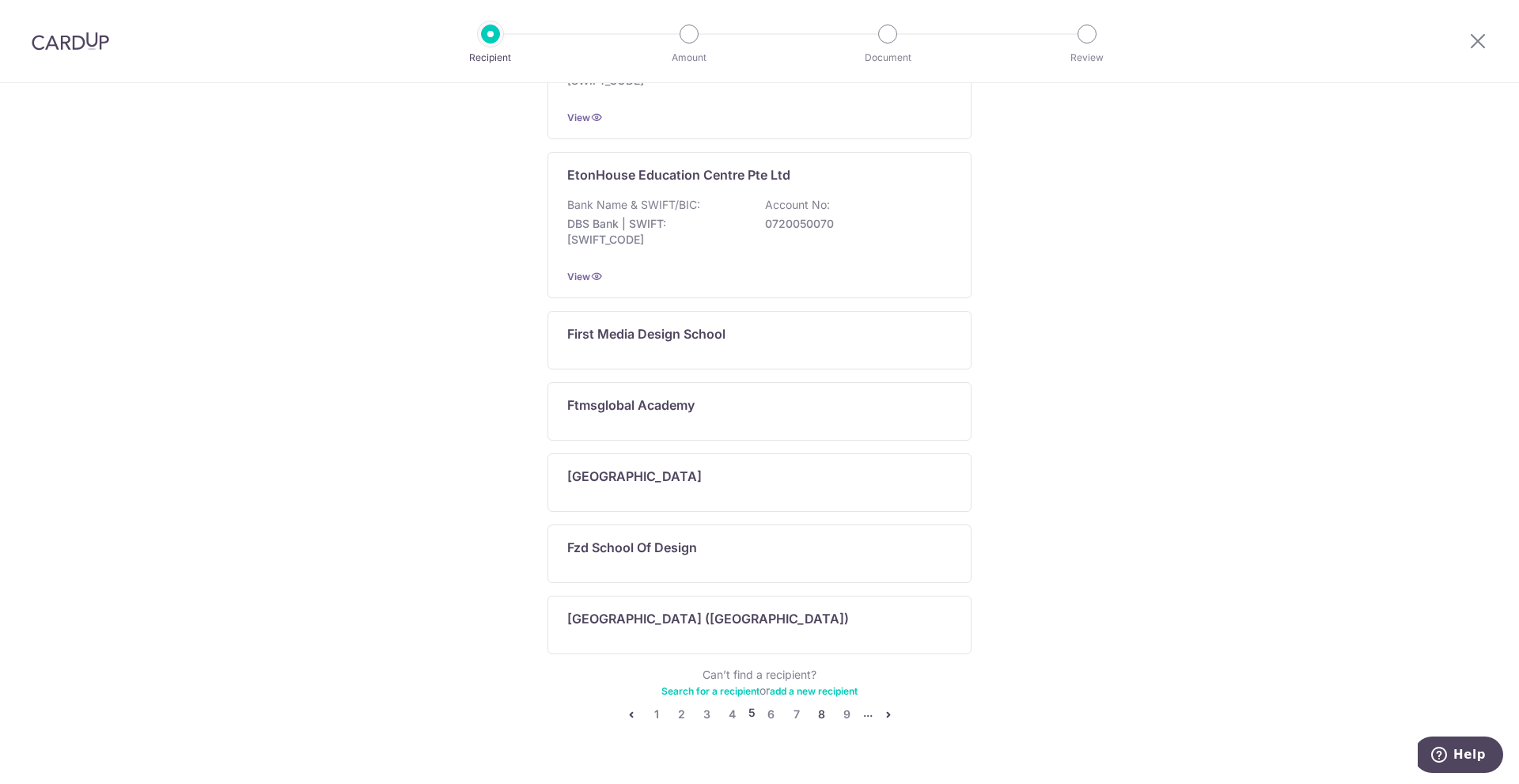
click at [820, 717] on link "8" at bounding box center [822, 714] width 19 height 19
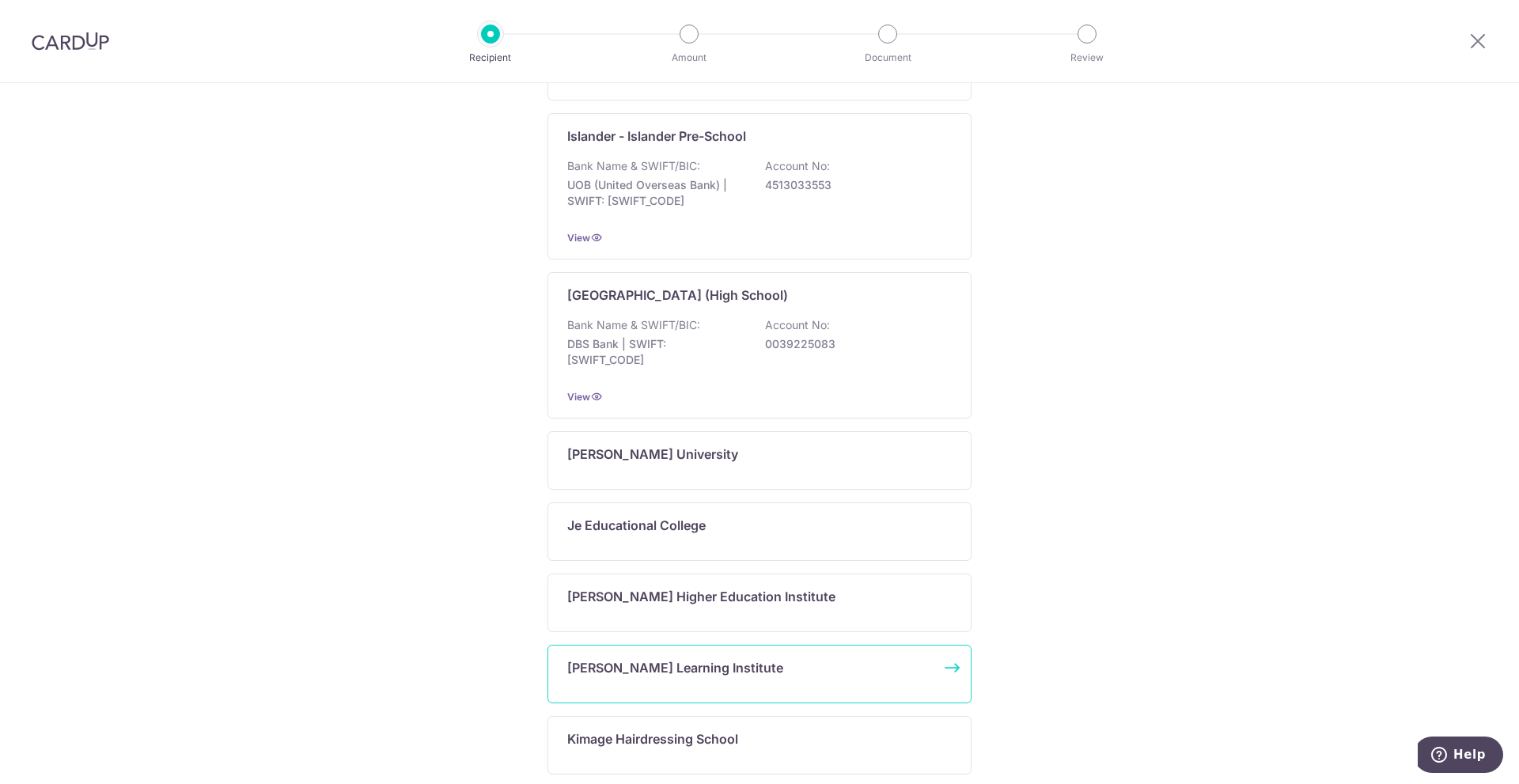
scroll to position [857, 0]
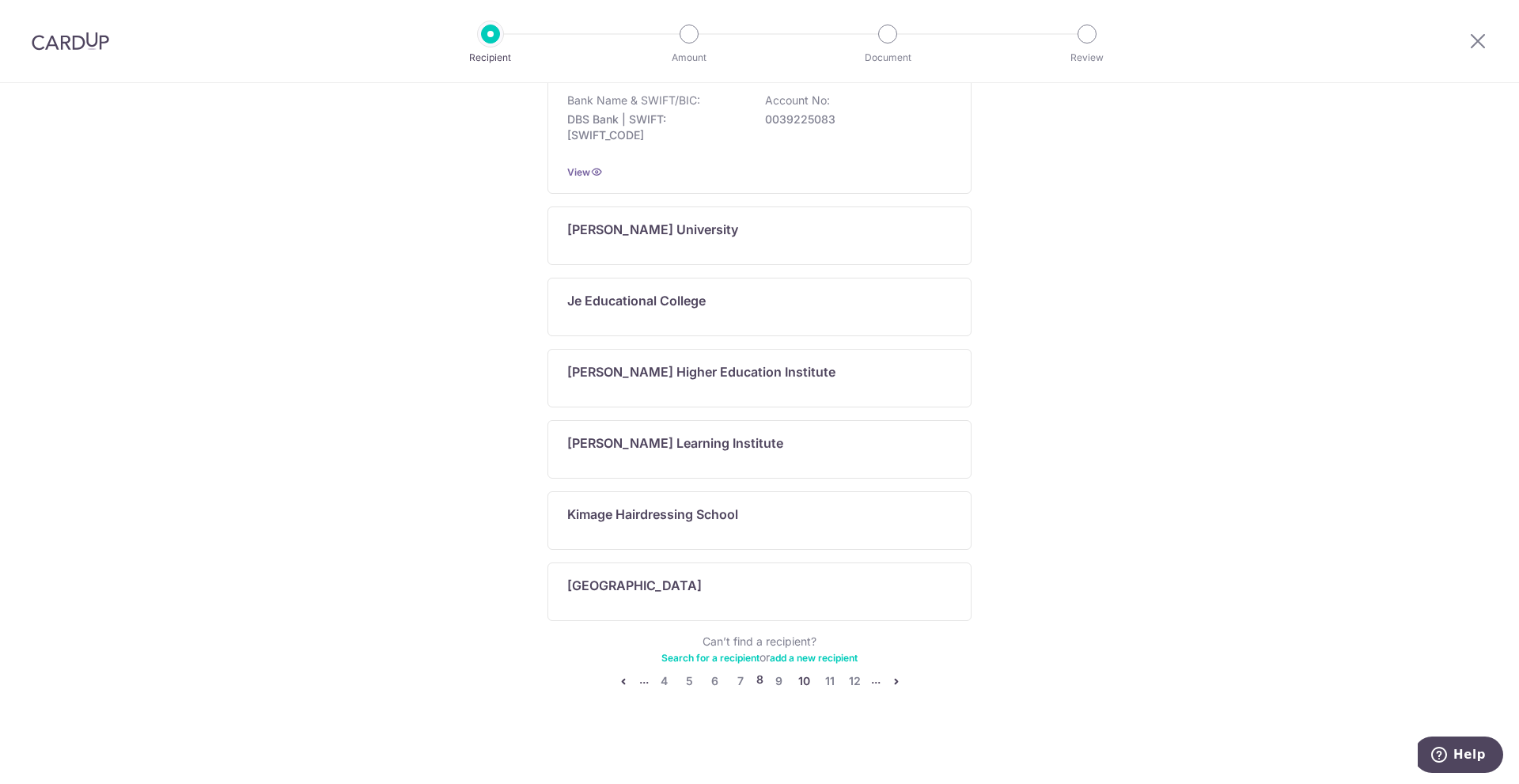
click at [803, 683] on link "10" at bounding box center [804, 682] width 19 height 19
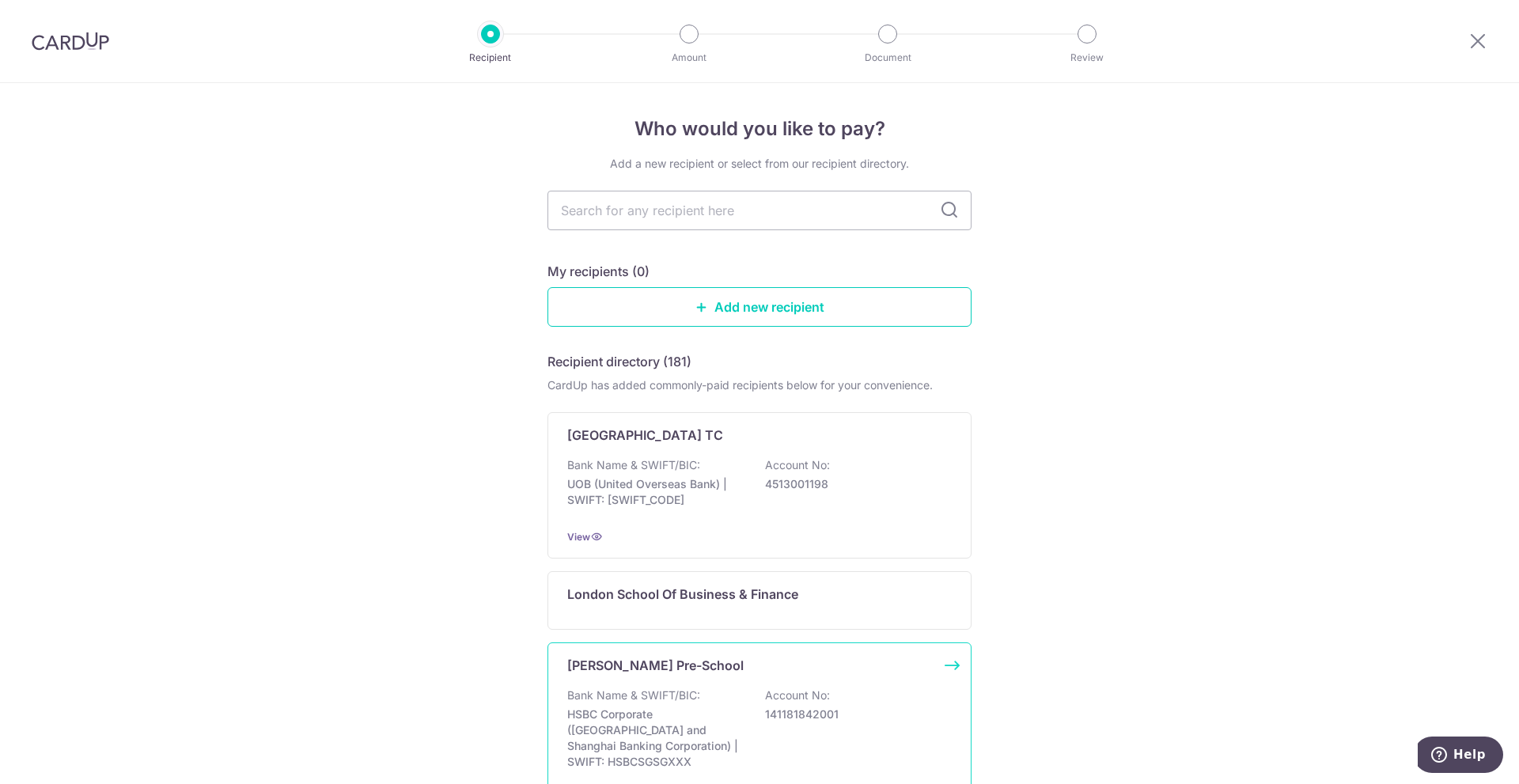
scroll to position [316, 0]
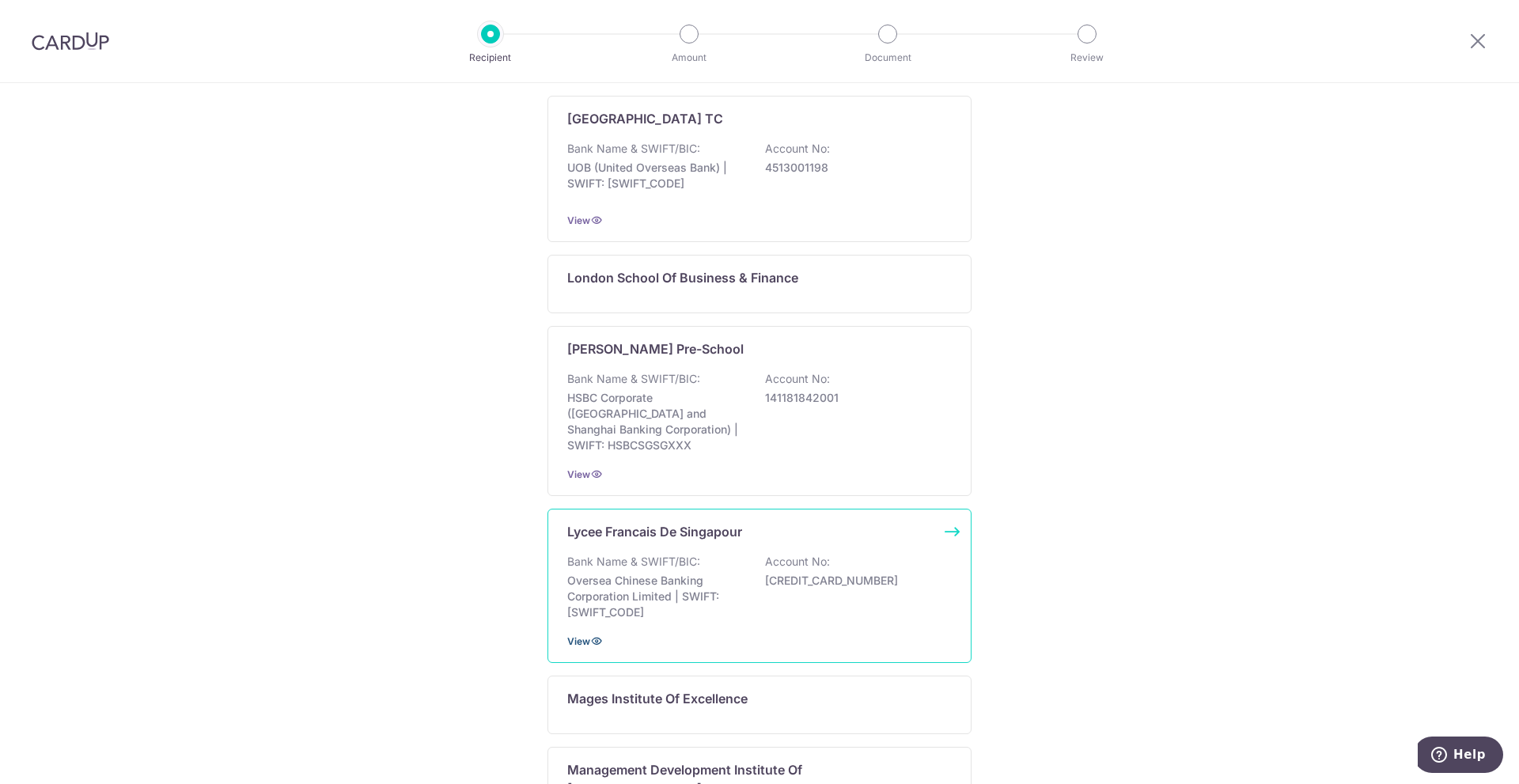
click at [594, 634] on icon at bounding box center [597, 640] width 13 height 13
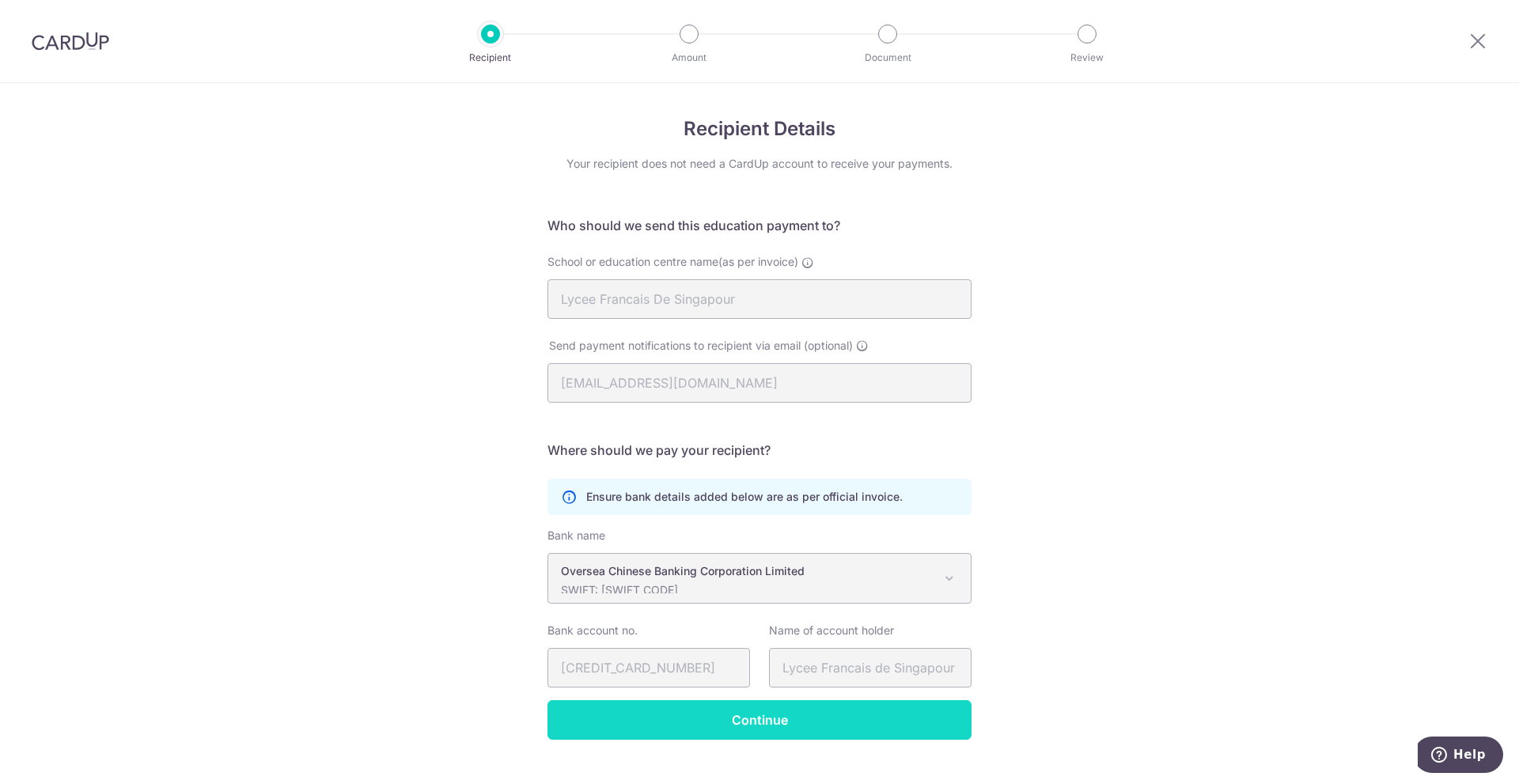
click at [739, 725] on input "Continue" at bounding box center [759, 719] width 424 height 40
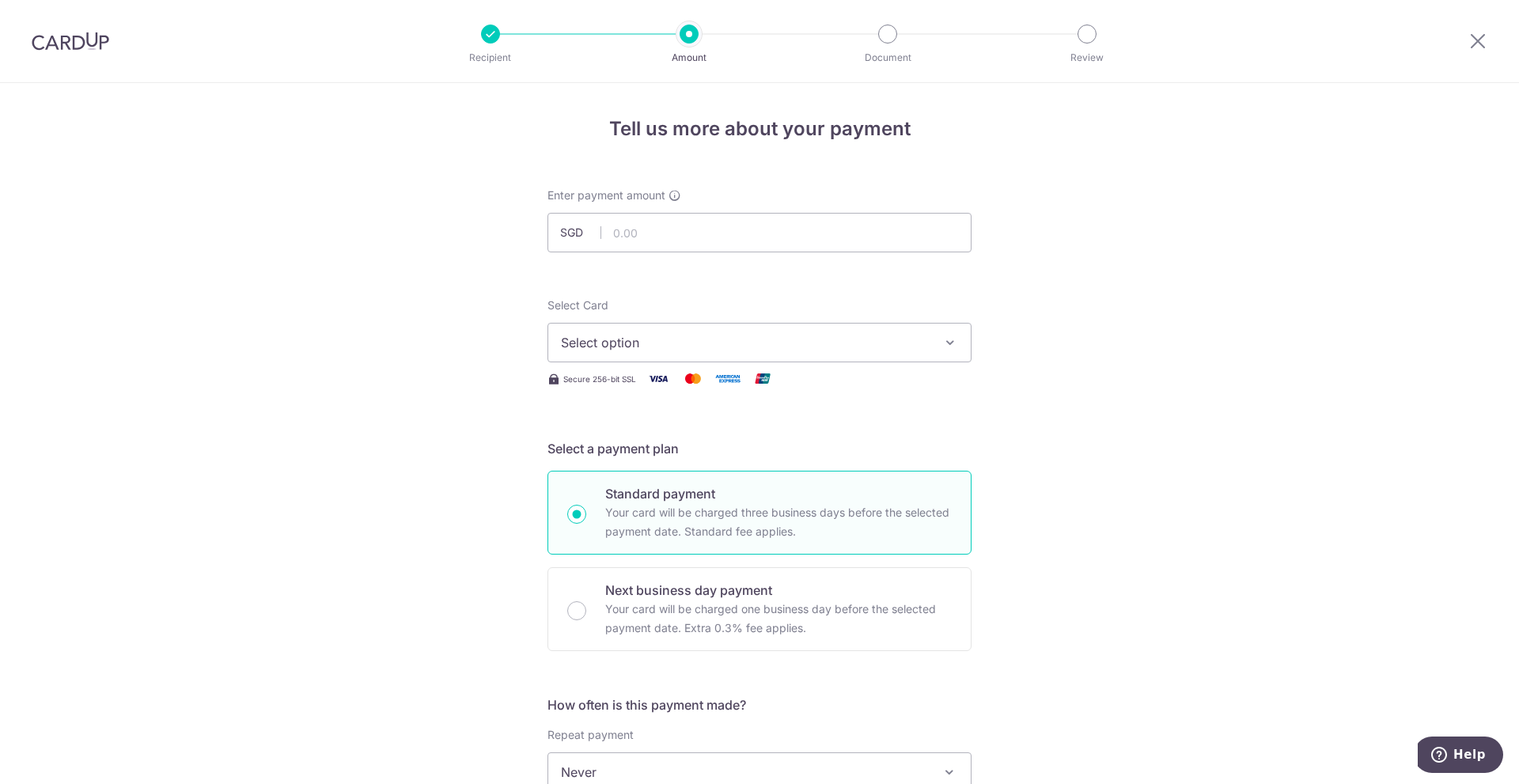
click at [701, 340] on span "Select option" at bounding box center [745, 343] width 368 height 19
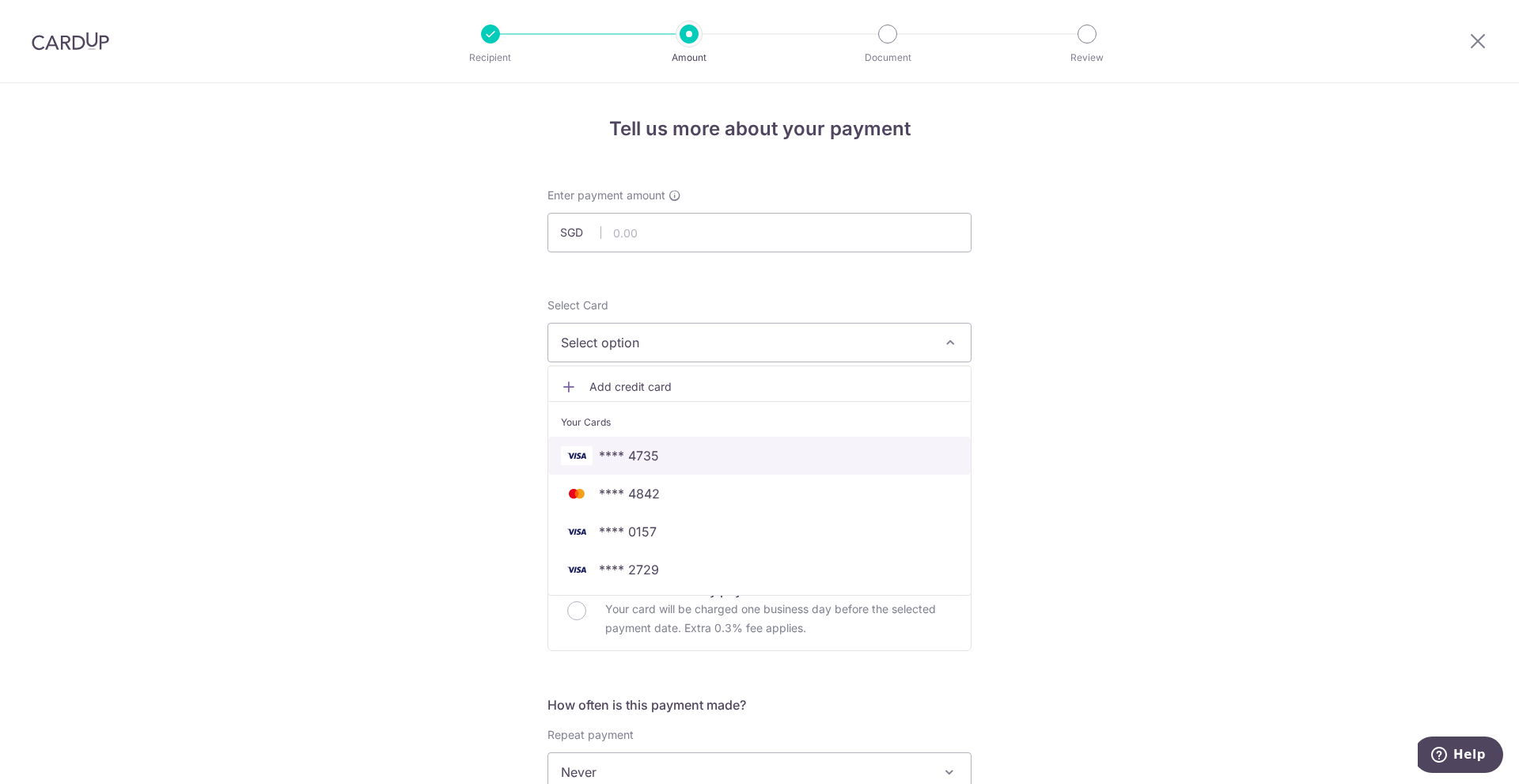
click at [678, 446] on link "**** 4735" at bounding box center [759, 455] width 423 height 38
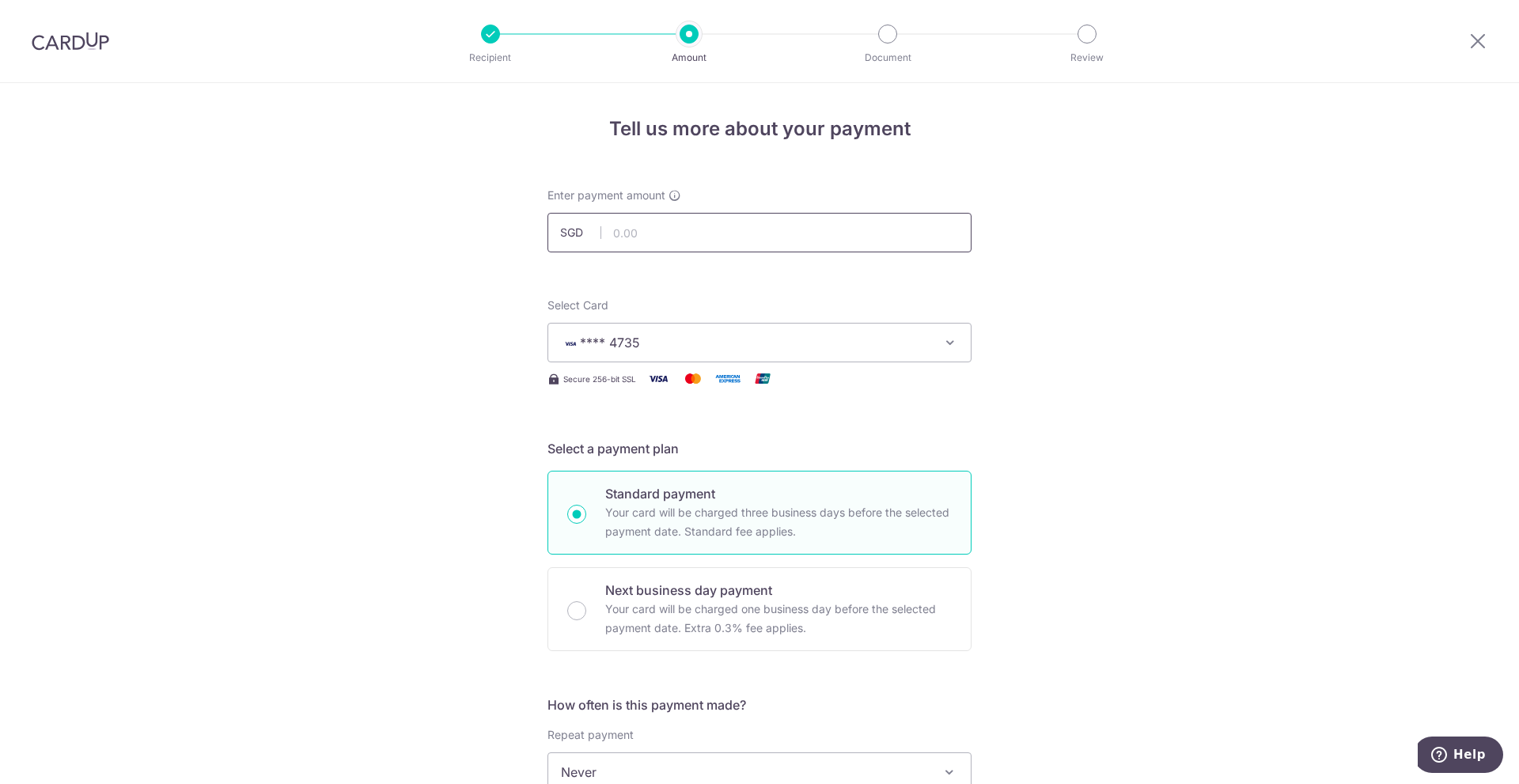
click at [685, 228] on input "text" at bounding box center [759, 232] width 424 height 40
click at [523, 314] on div "Tell us more about your payment Enter payment amount SGD 1 Select Card **** 473…" at bounding box center [759, 799] width 1519 height 1431
type input "1.00"
click at [74, 42] on img at bounding box center [71, 42] width 77 height 19
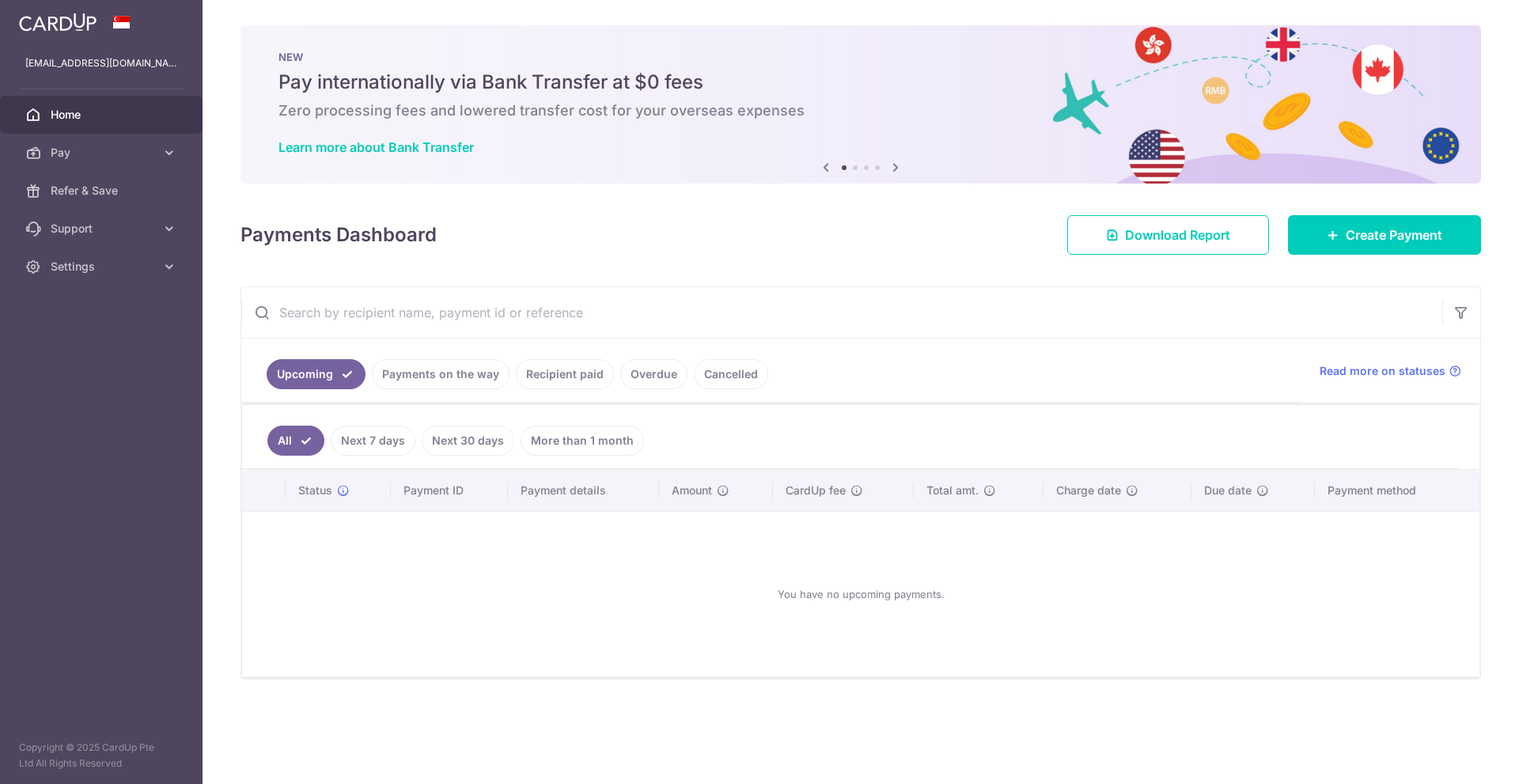
click at [70, 110] on span "Home" at bounding box center [102, 114] width 104 height 15
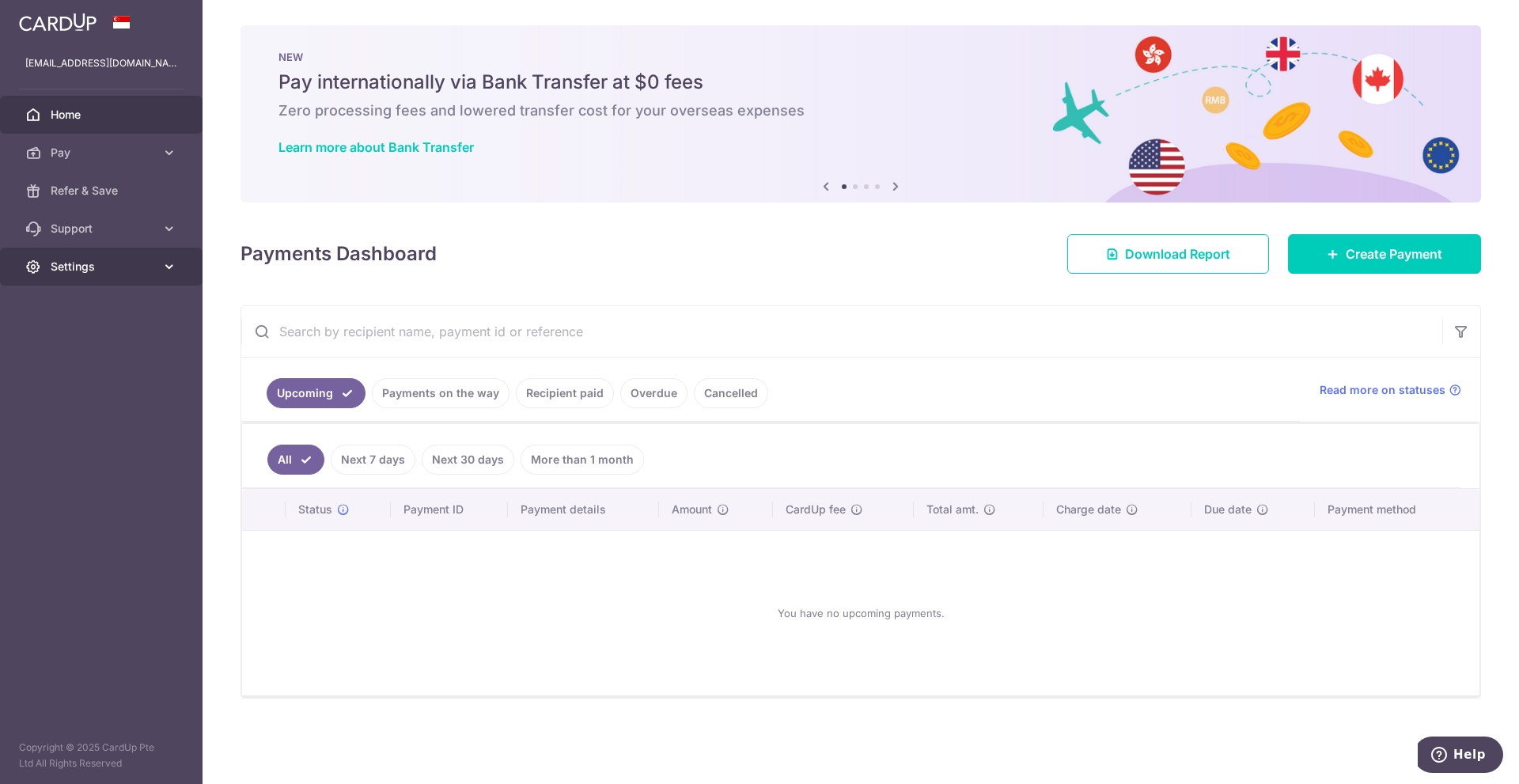
click at [125, 256] on link "Settings" at bounding box center [102, 266] width 203 height 38
click at [58, 13] on img at bounding box center [58, 22] width 77 height 19
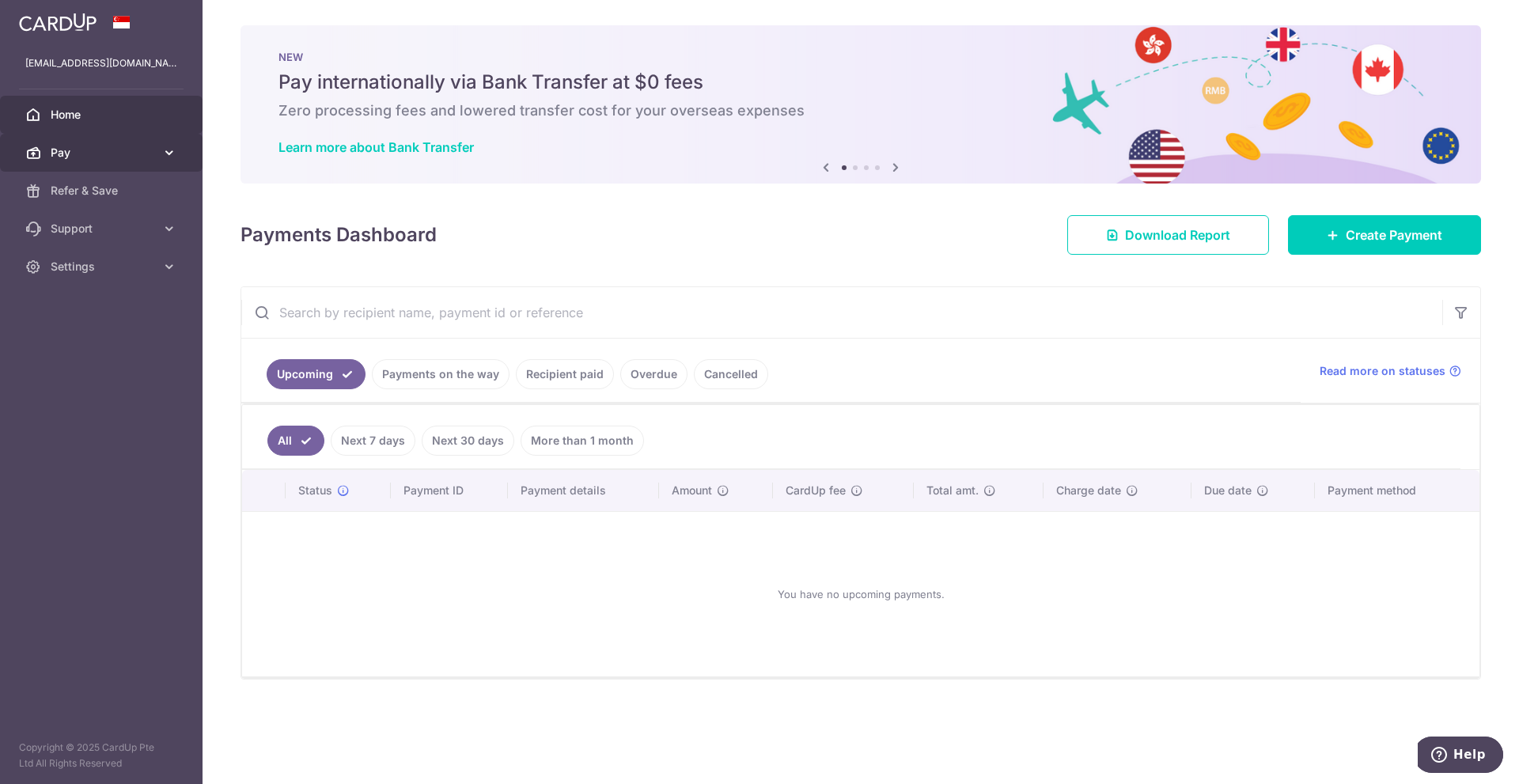
click at [90, 141] on link "Pay" at bounding box center [102, 152] width 203 height 38
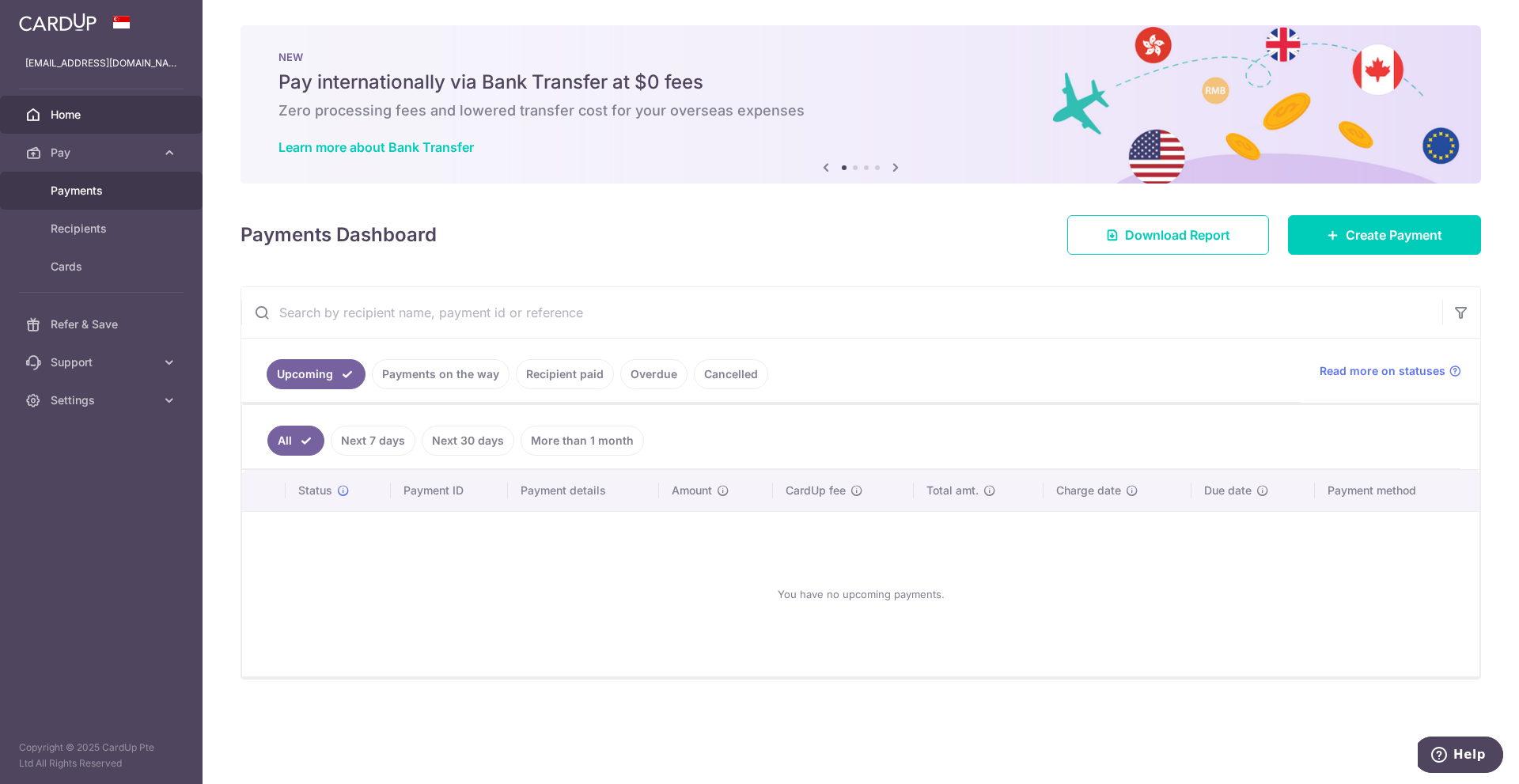
click at [99, 193] on span "Payments" at bounding box center [102, 190] width 104 height 15
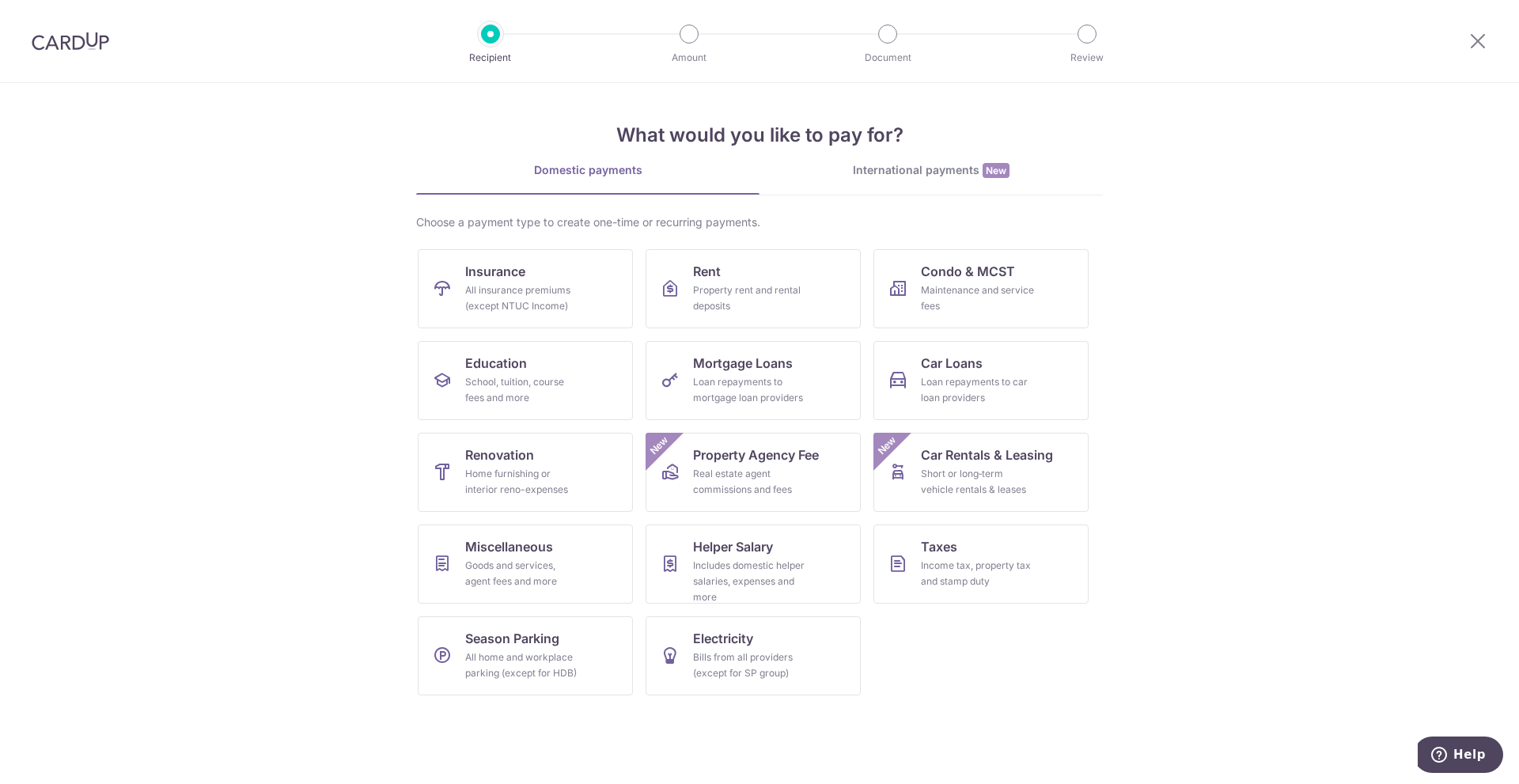
click at [74, 48] on img at bounding box center [71, 42] width 77 height 19
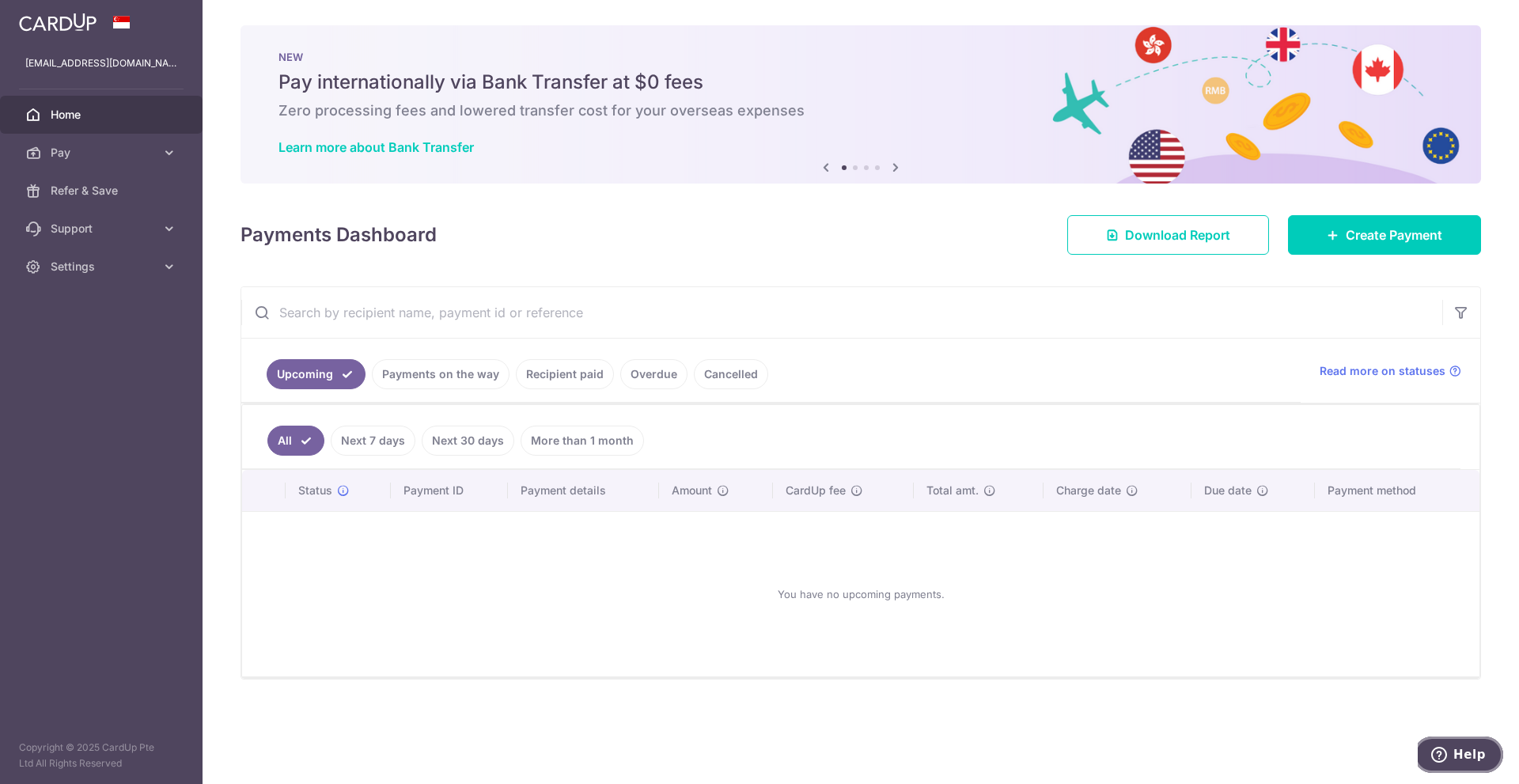
drag, startPoint x: 1447, startPoint y: 744, endPoint x: 1435, endPoint y: 743, distance: 12.0
click at [1444, 744] on button "Help" at bounding box center [1458, 755] width 89 height 37
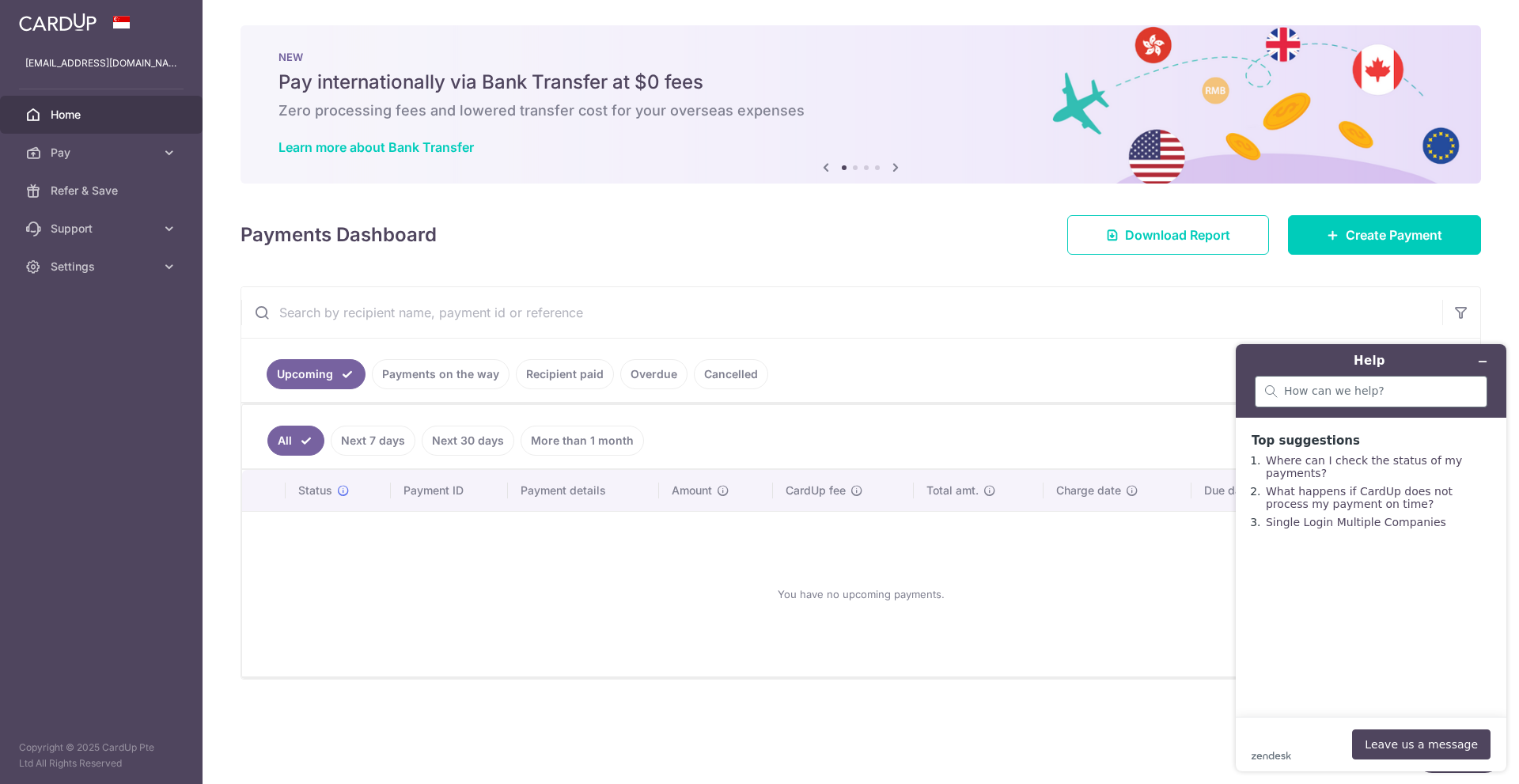
click link "Where can I check the status of my payments?" at bounding box center [1363, 467] width 196 height 25
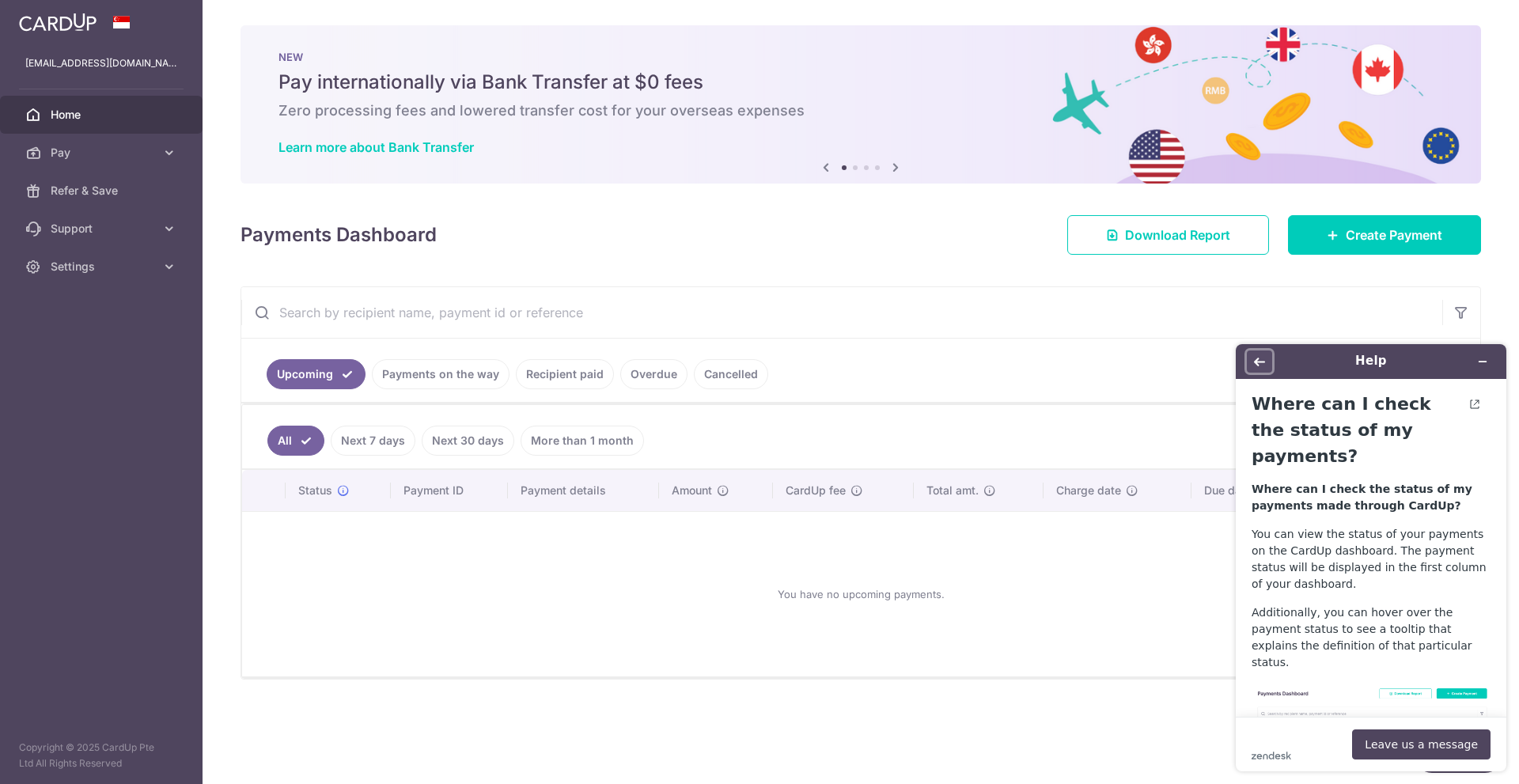
click at [1257, 357] on icon "Back" at bounding box center [1259, 361] width 11 height 11
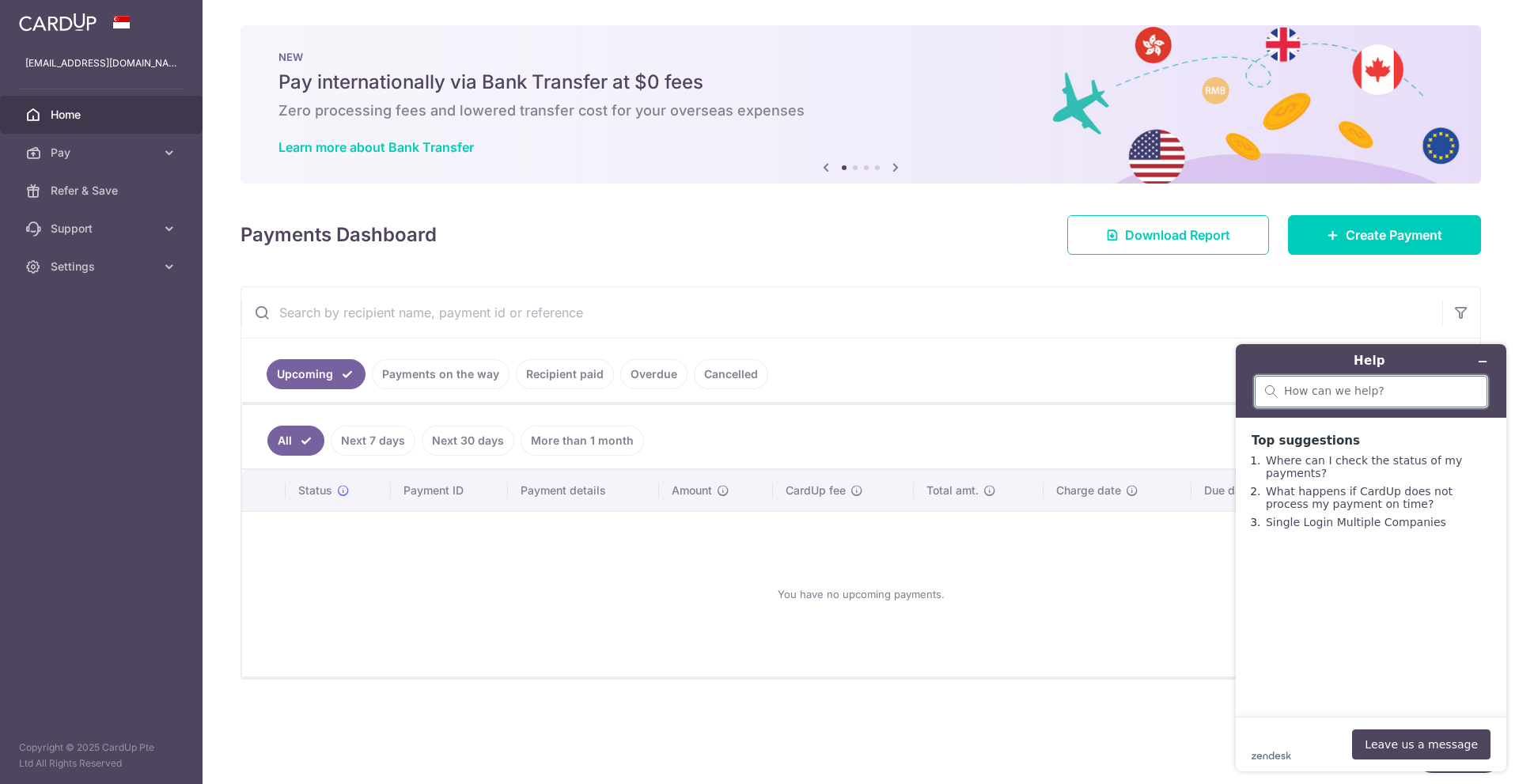
click at [1323, 391] on input "search" at bounding box center [1381, 392] width 193 height 15
type input "fees"
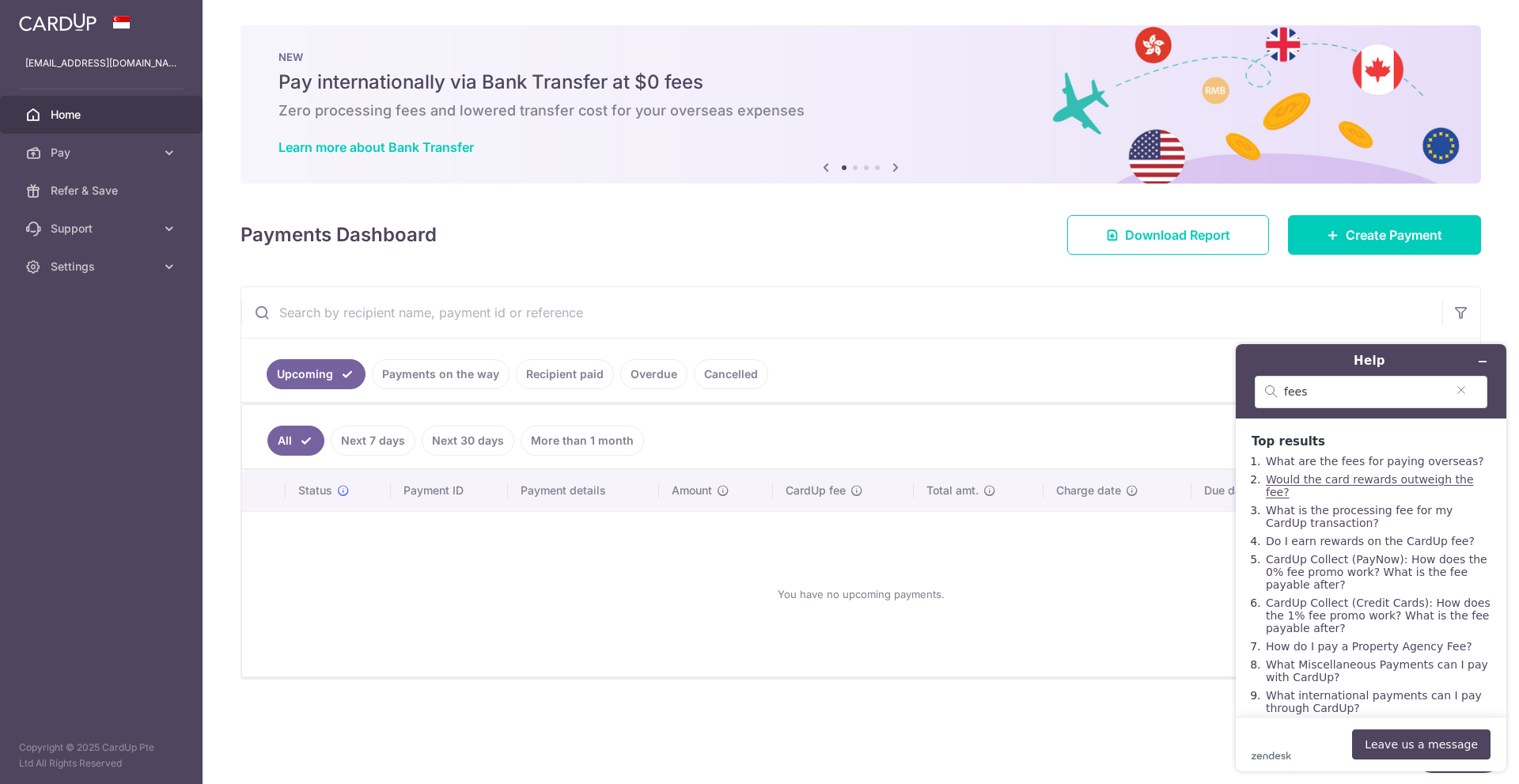
click at [1358, 486] on link "Would the card rewards outweigh the fee?" at bounding box center [1369, 485] width 208 height 25
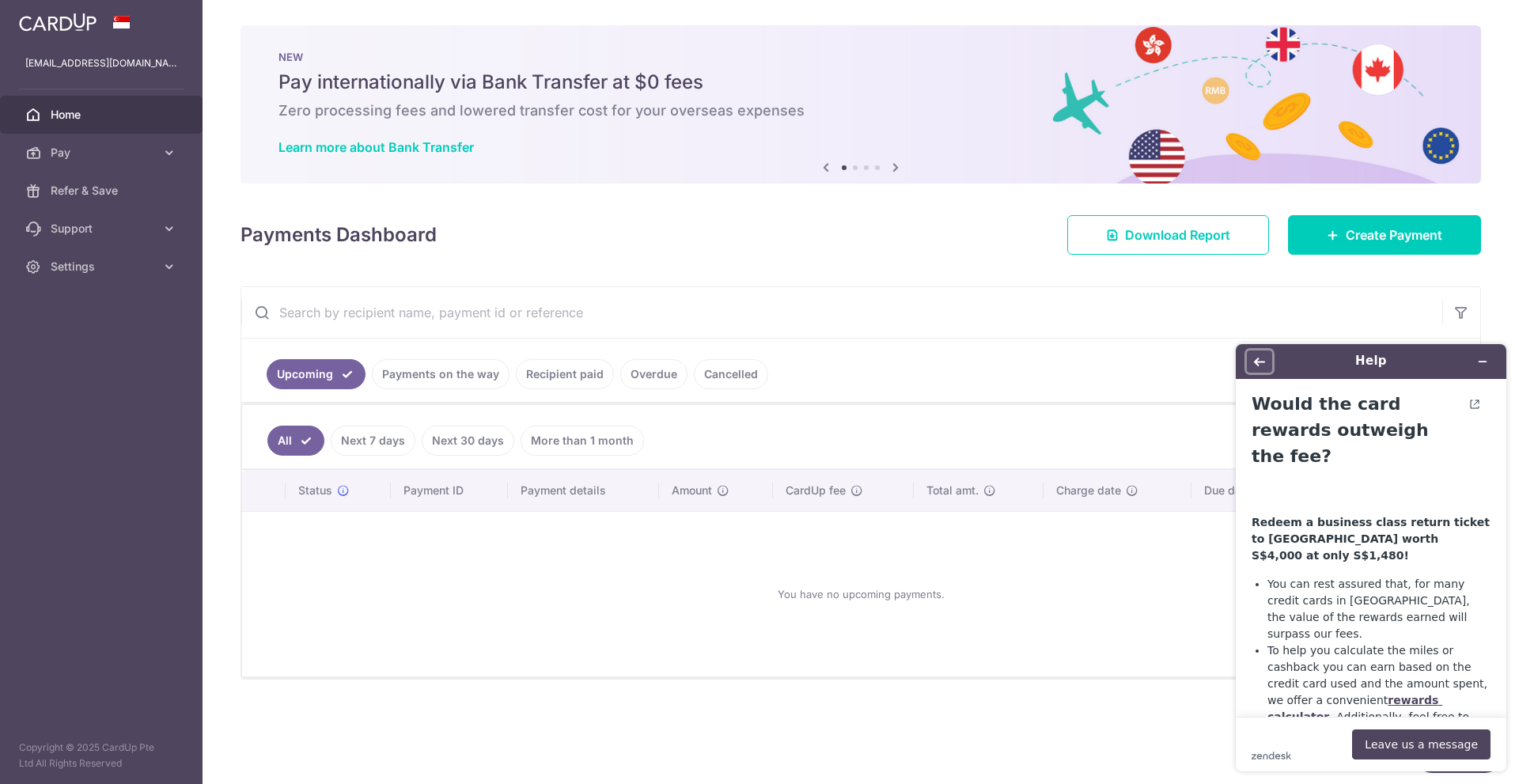
click at [1259, 367] on button "Back" at bounding box center [1260, 362] width 25 height 22
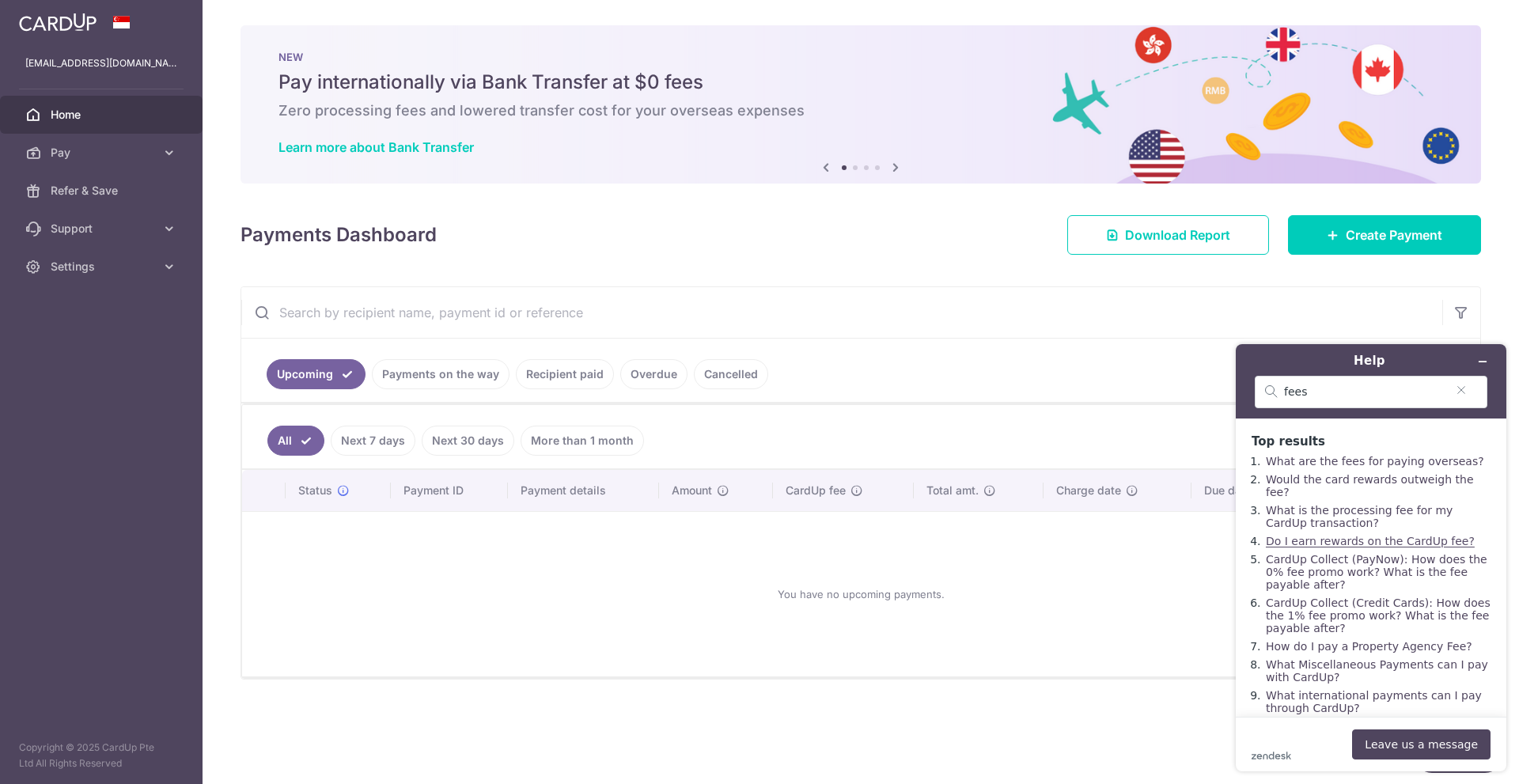
click at [1385, 539] on link "Do I earn rewards on the CardUp fee?" at bounding box center [1370, 540] width 209 height 13
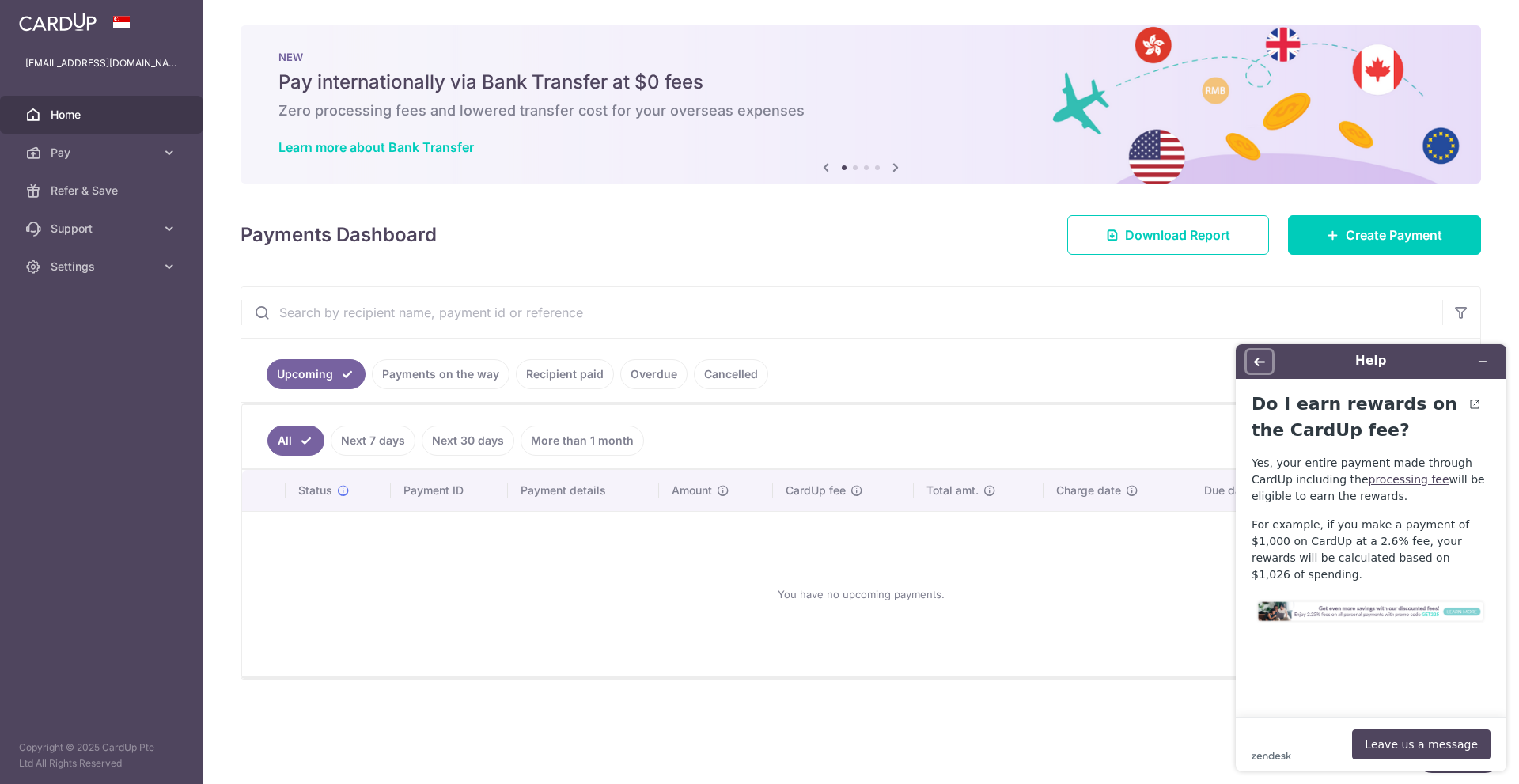
click at [1255, 363] on icon "Back" at bounding box center [1259, 361] width 11 height 11
